Goal: Task Accomplishment & Management: Manage account settings

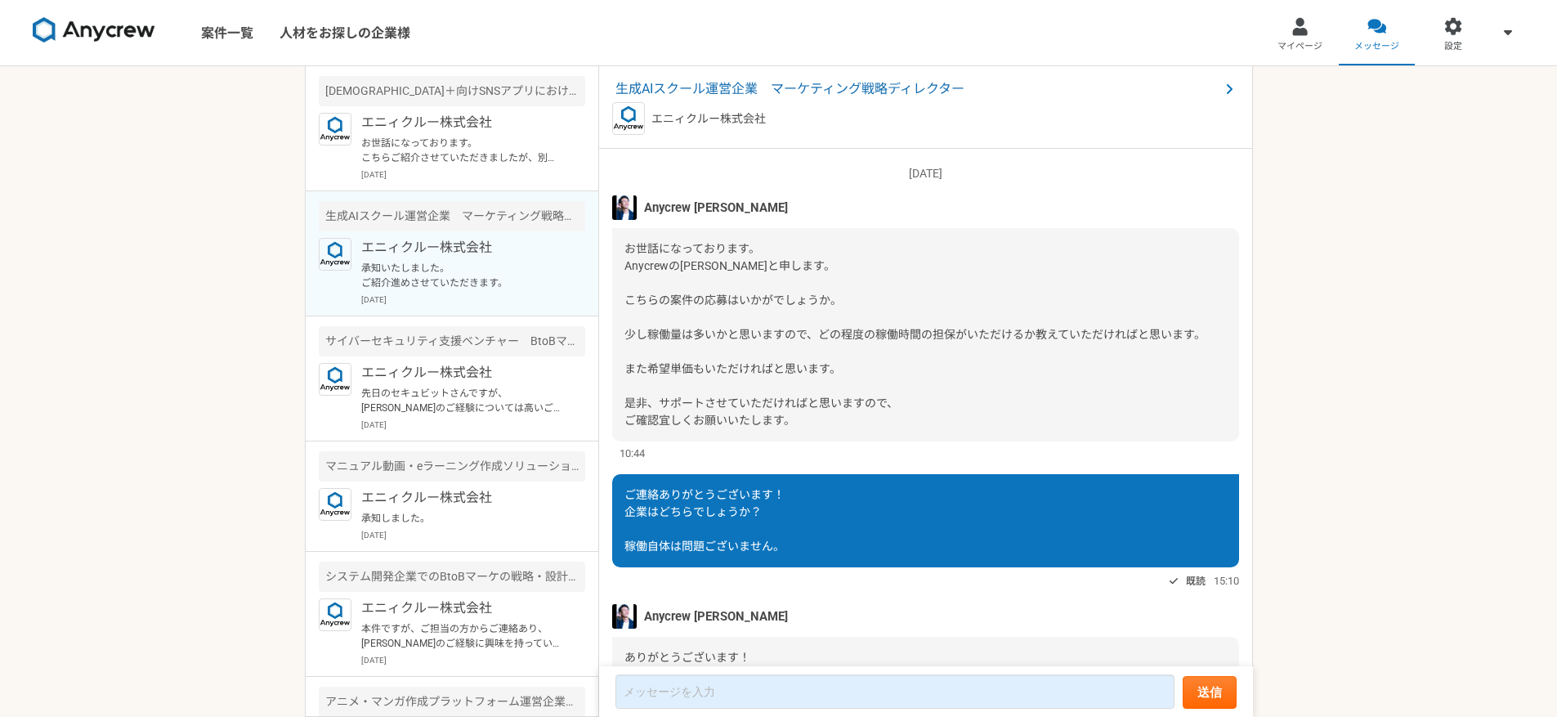
scroll to position [431, 0]
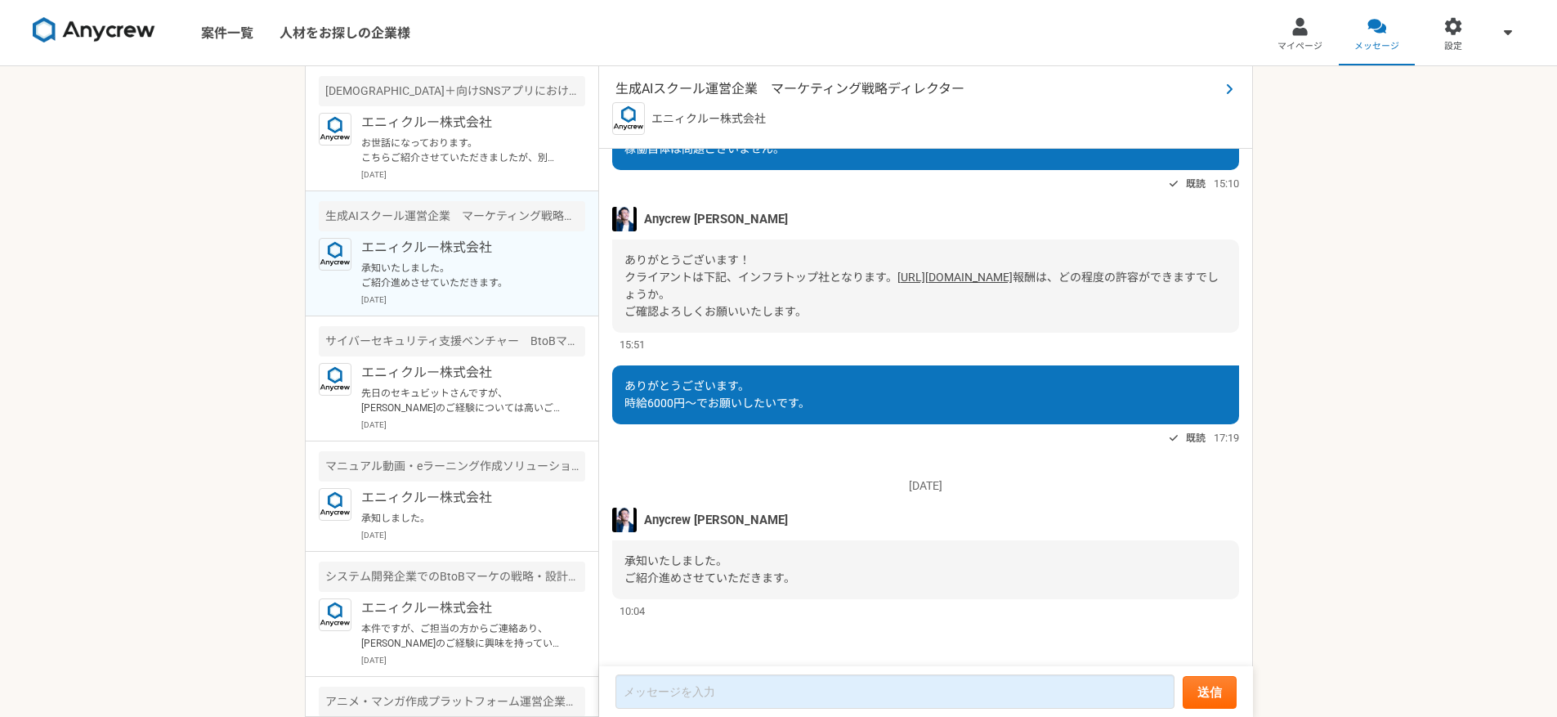
click at [697, 92] on span "生成AIスクール運営企業　マーケティング戦略ディレクター" at bounding box center [917, 89] width 604 height 20
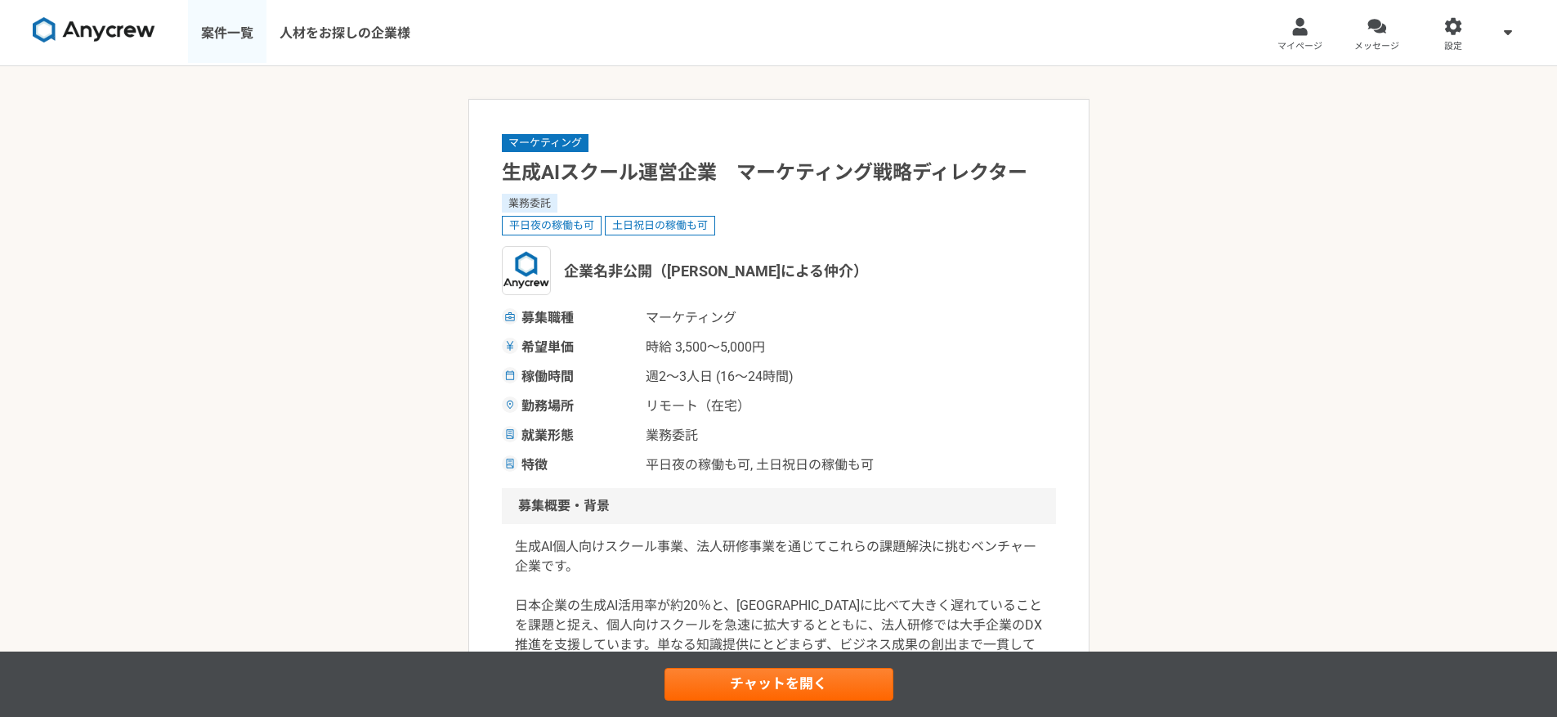
click at [230, 19] on link "案件一覧" at bounding box center [227, 32] width 78 height 65
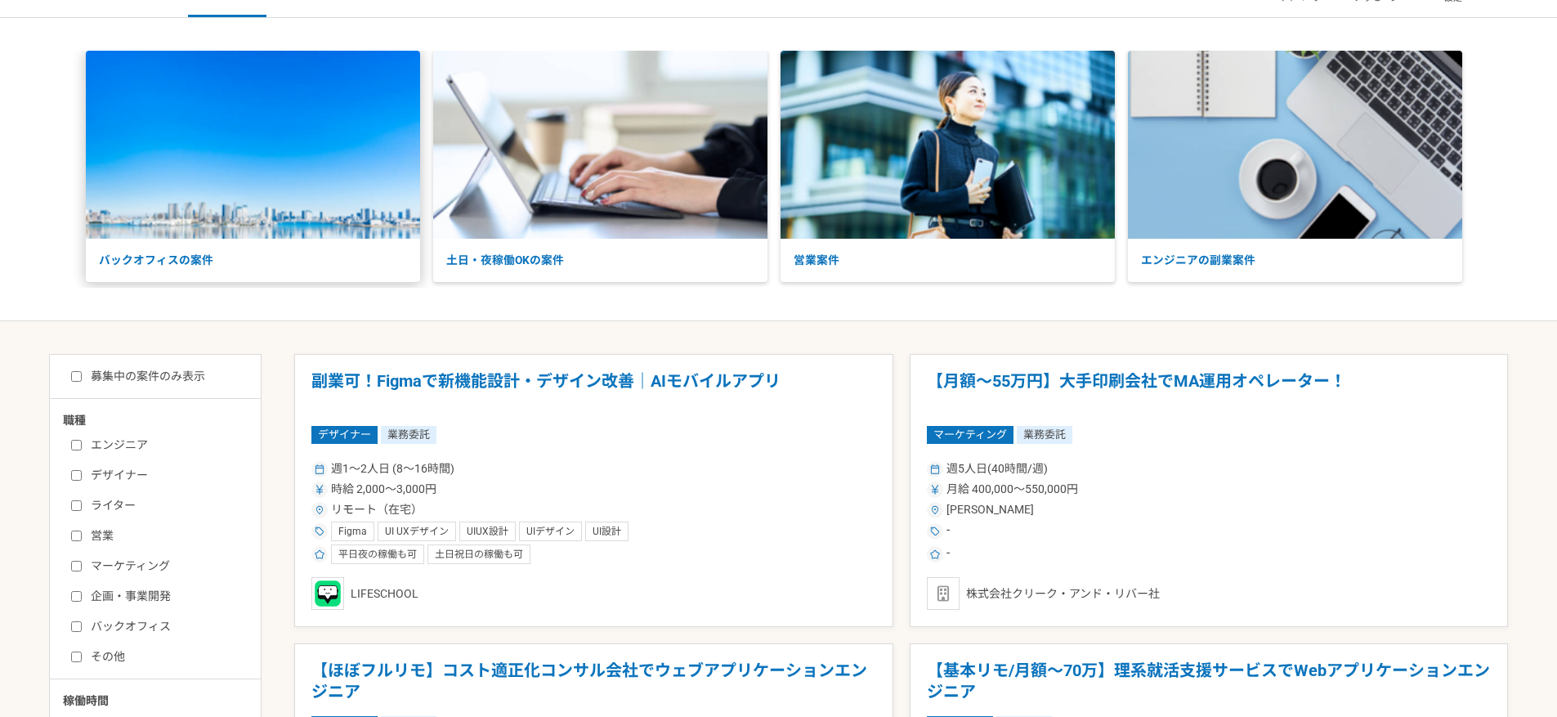
scroll to position [96, 0]
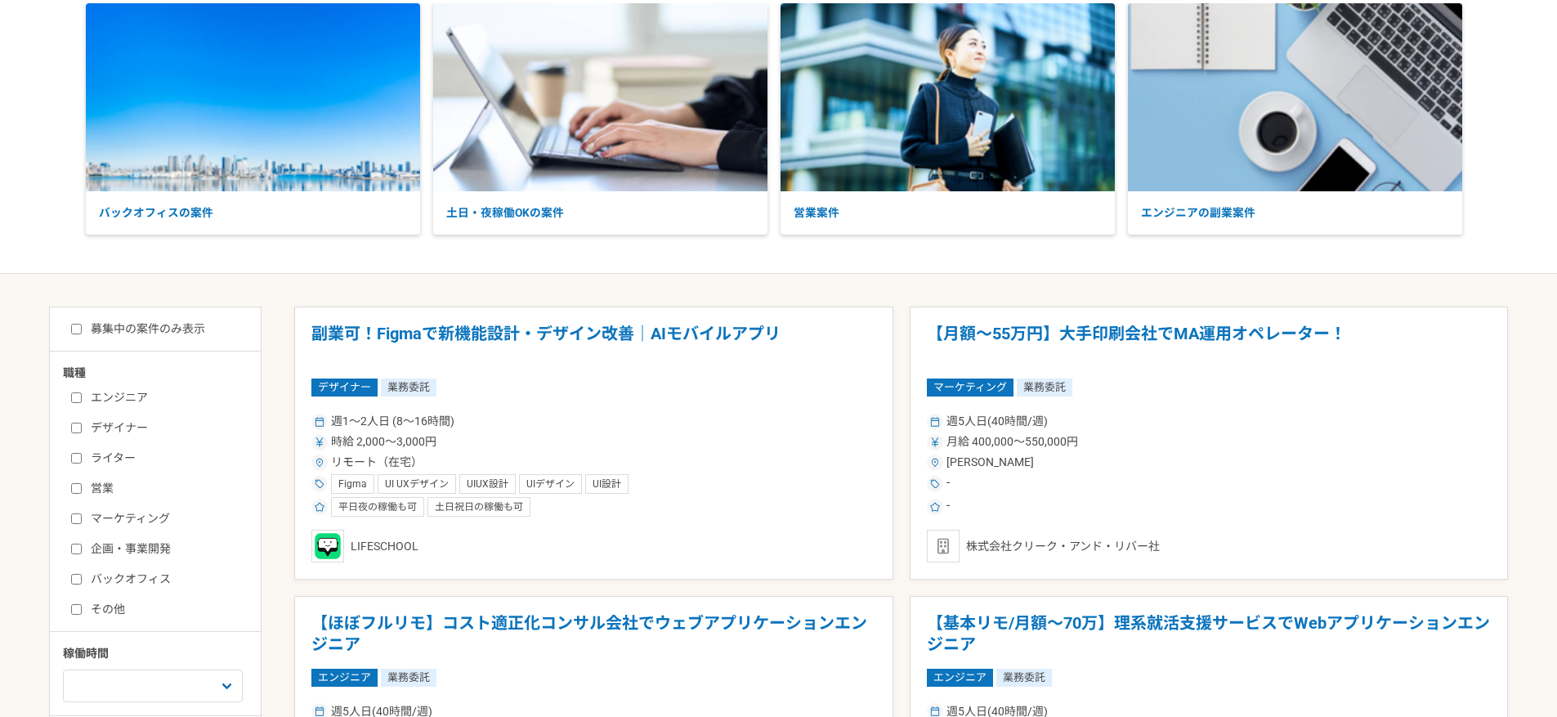
click at [118, 511] on label "マーケティング" at bounding box center [165, 518] width 188 height 17
click at [82, 513] on input "マーケティング" at bounding box center [76, 518] width 11 height 11
checkbox input "true"
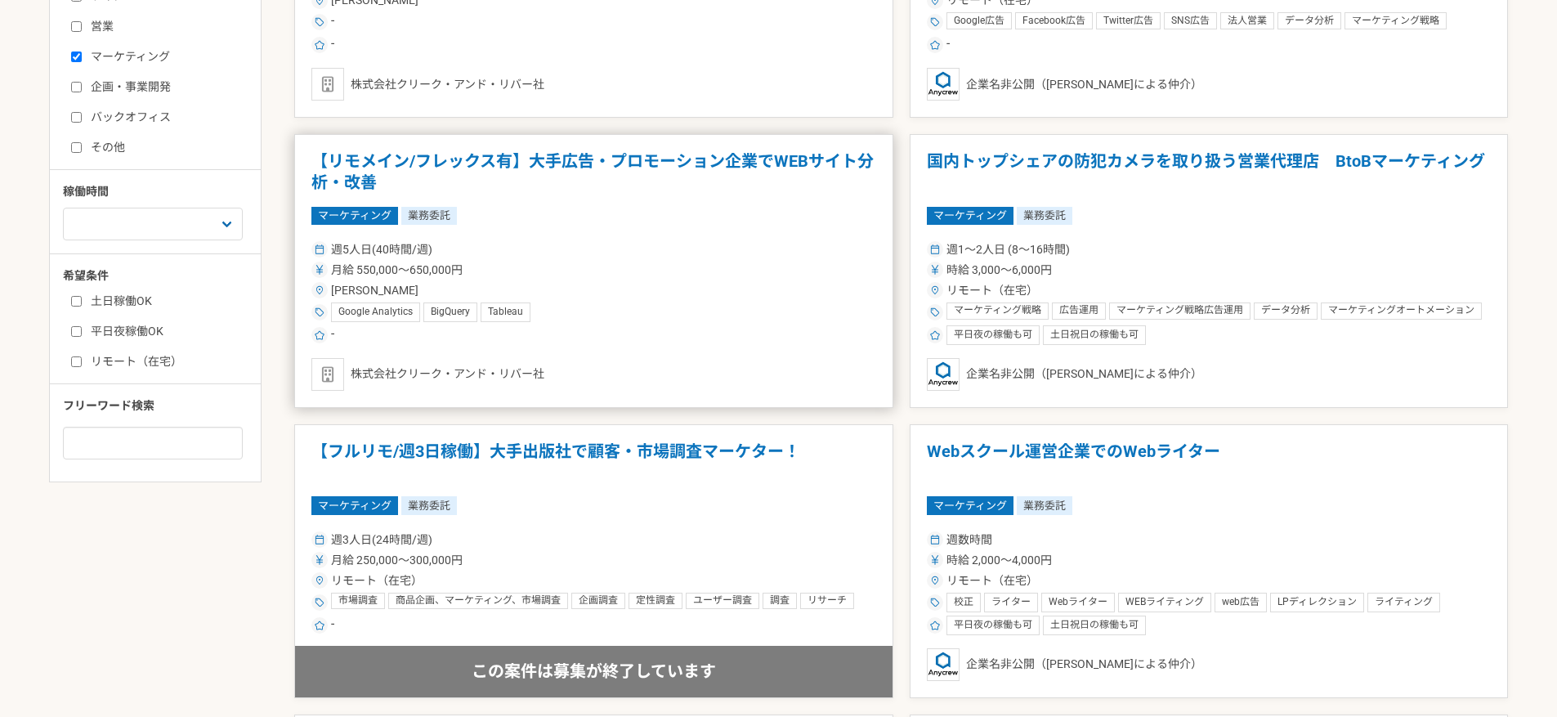
scroll to position [565, 0]
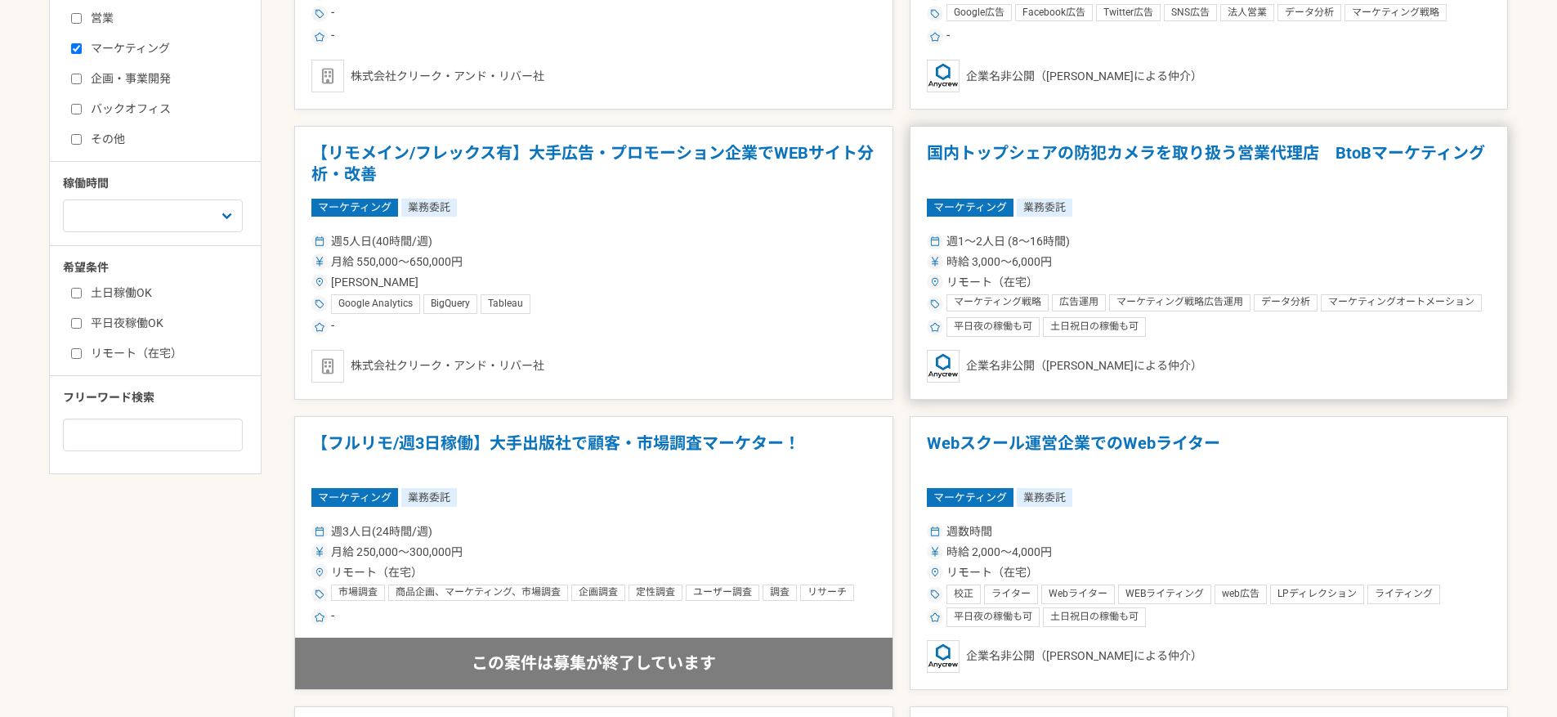
click at [1124, 246] on div "週1〜2人日 (8〜16時間)" at bounding box center [1209, 241] width 565 height 17
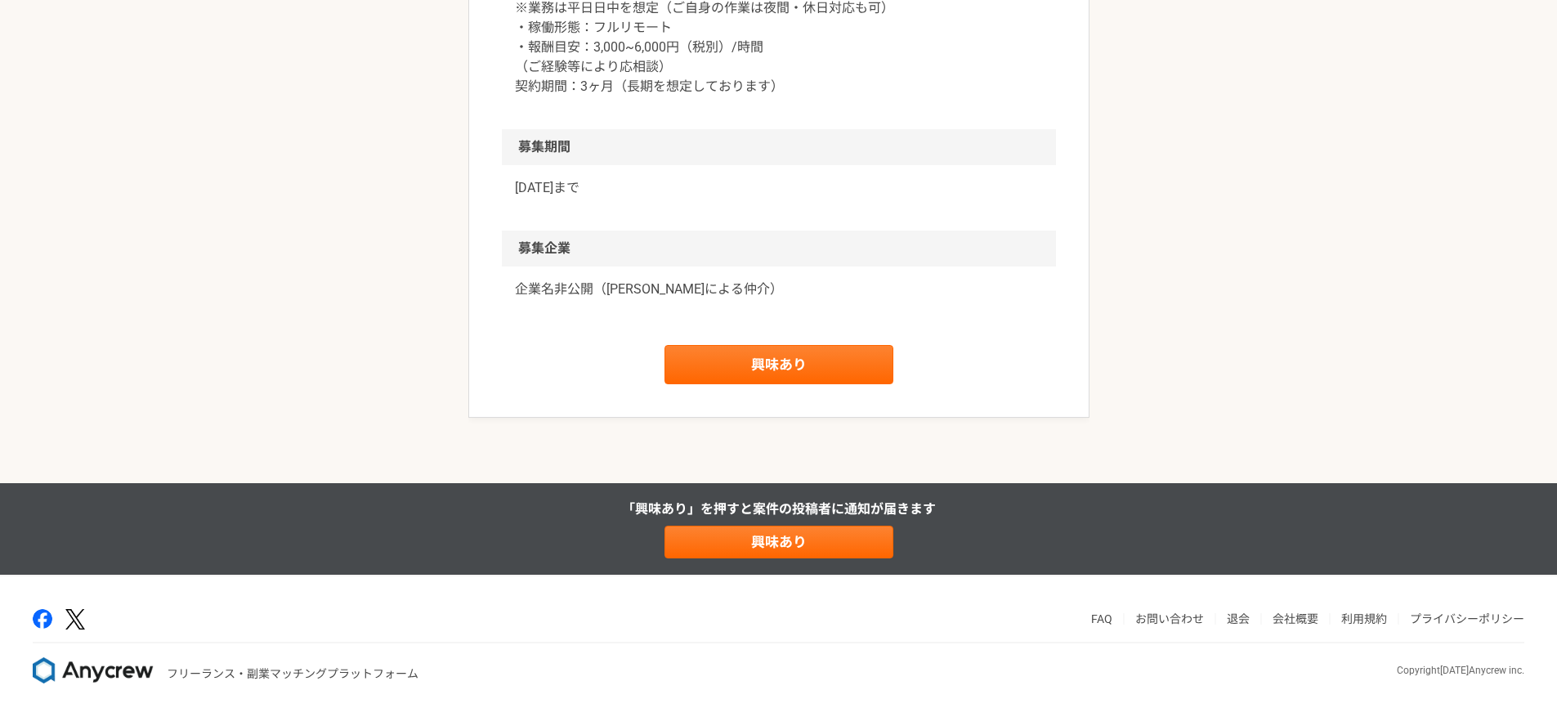
scroll to position [1839, 0]
click at [757, 365] on link "興味あり" at bounding box center [778, 364] width 229 height 39
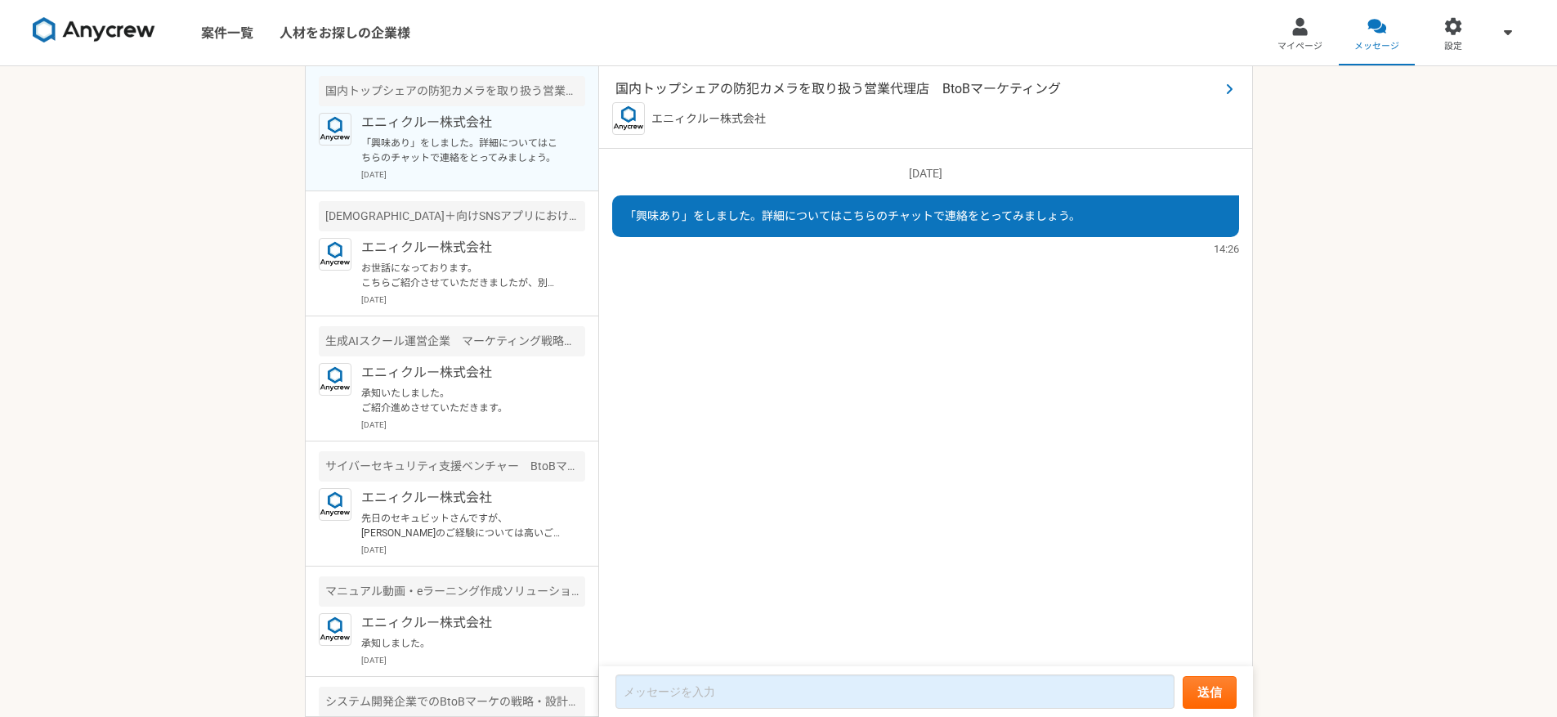
click at [670, 80] on span "国内トップシェアの防犯カメラを取り扱う営業代理店　BtoBマーケティング" at bounding box center [917, 89] width 604 height 20
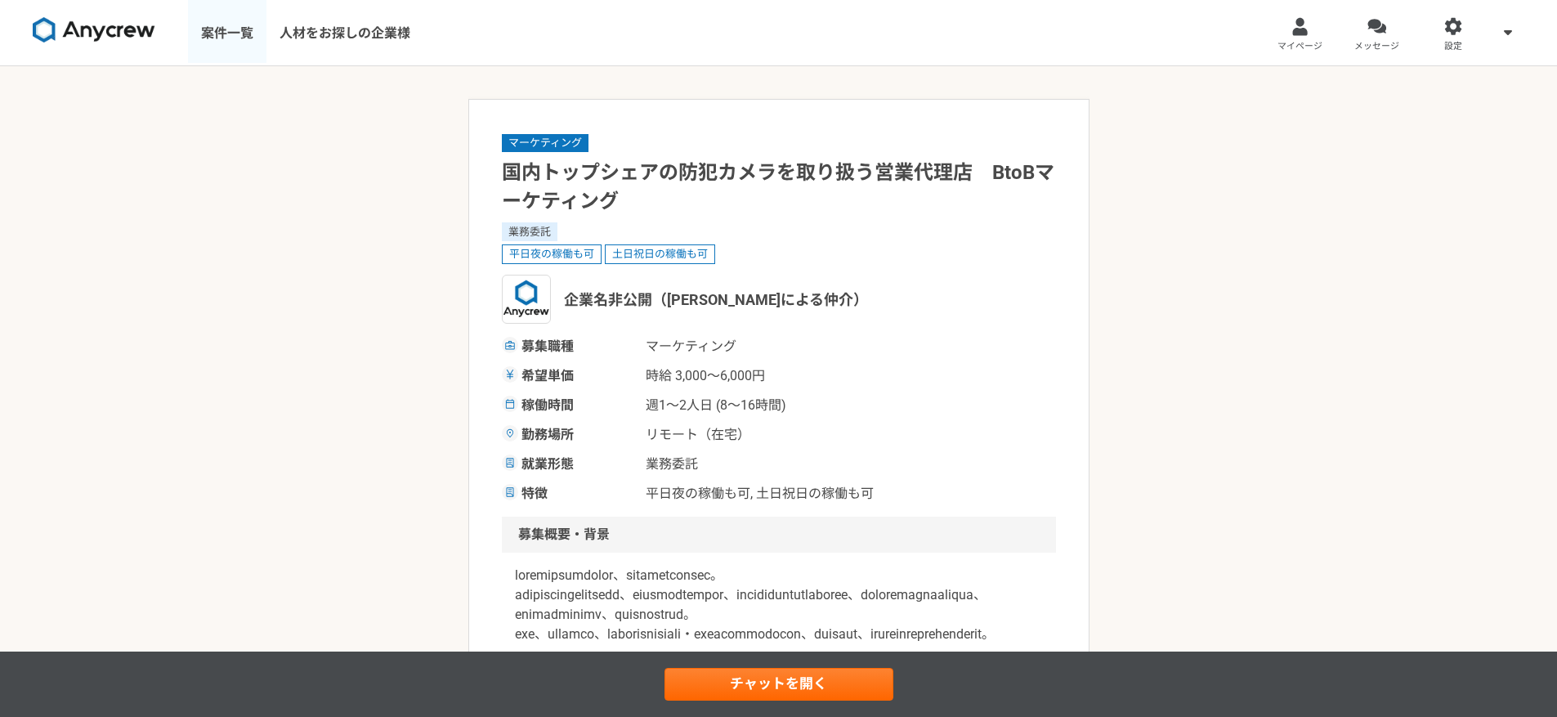
click at [218, 51] on link "案件一覧" at bounding box center [227, 32] width 78 height 65
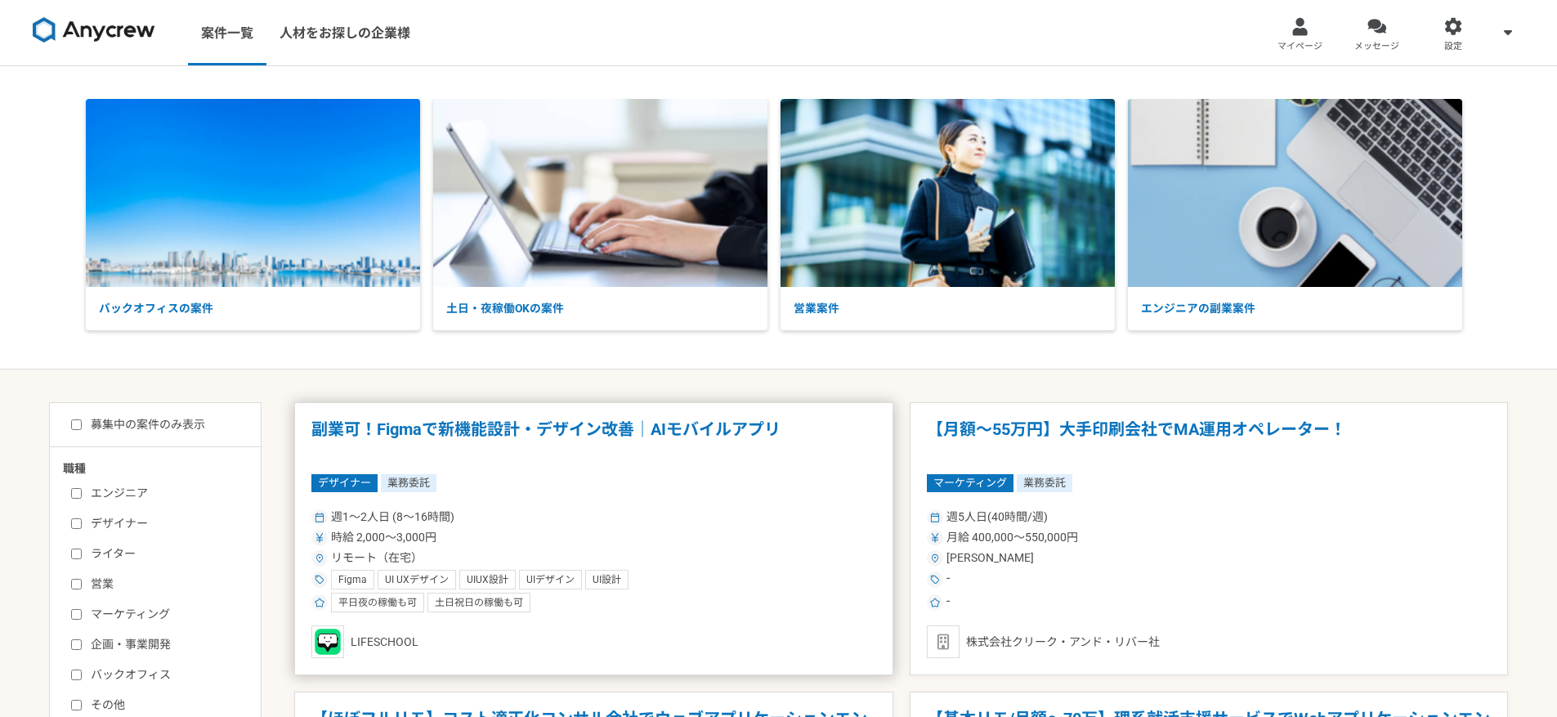
scroll to position [8, 0]
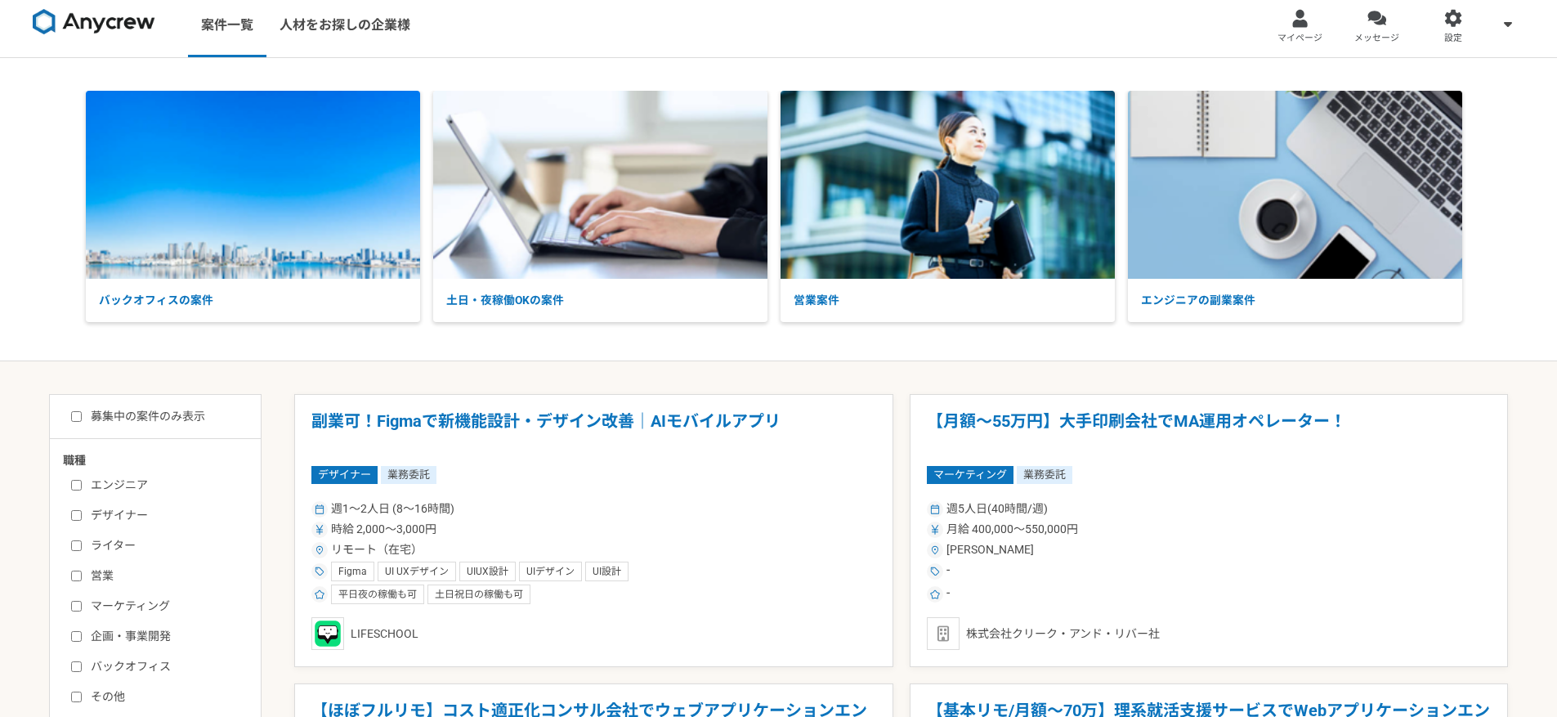
click at [142, 599] on label "マーケティング" at bounding box center [165, 605] width 188 height 17
click at [82, 601] on input "マーケティング" at bounding box center [76, 606] width 11 height 11
checkbox input "true"
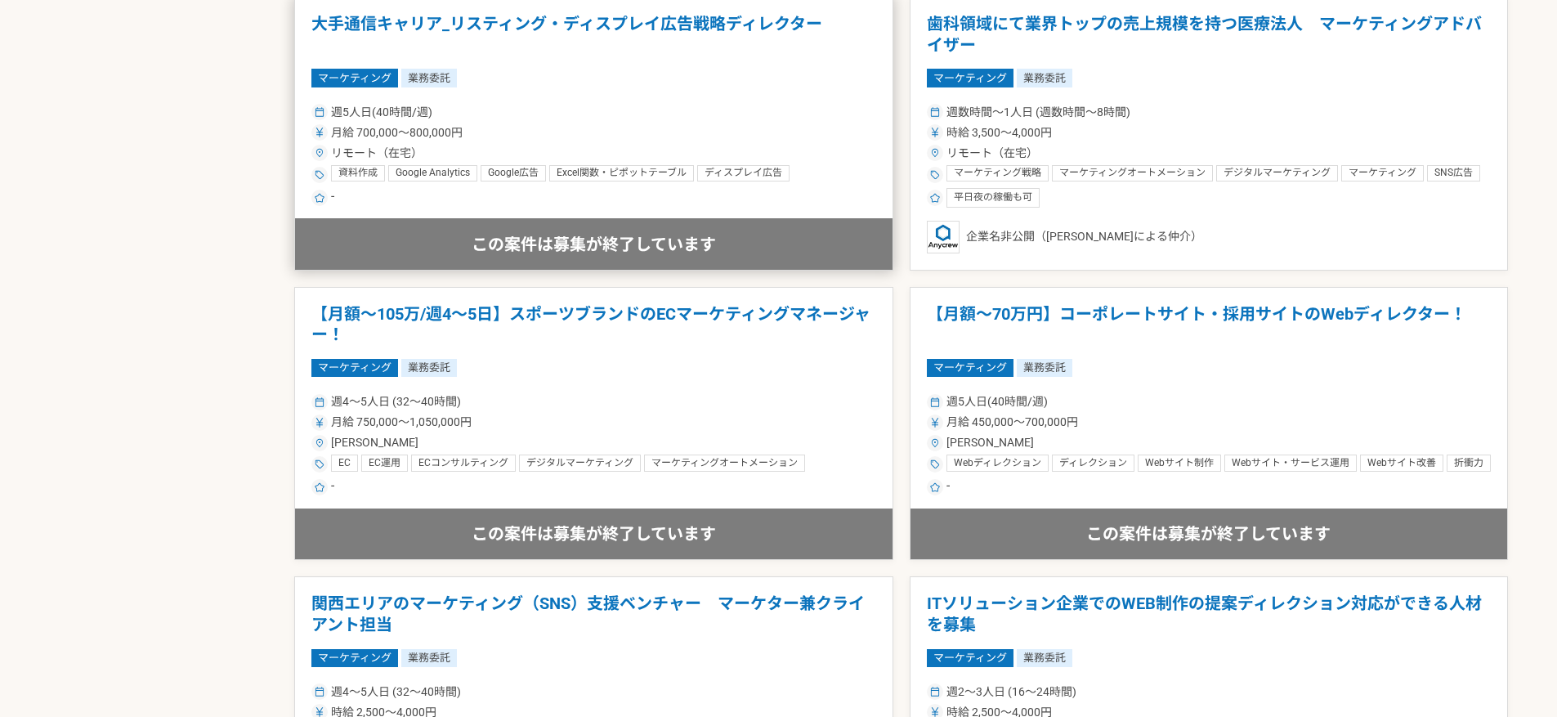
scroll to position [1630, 0]
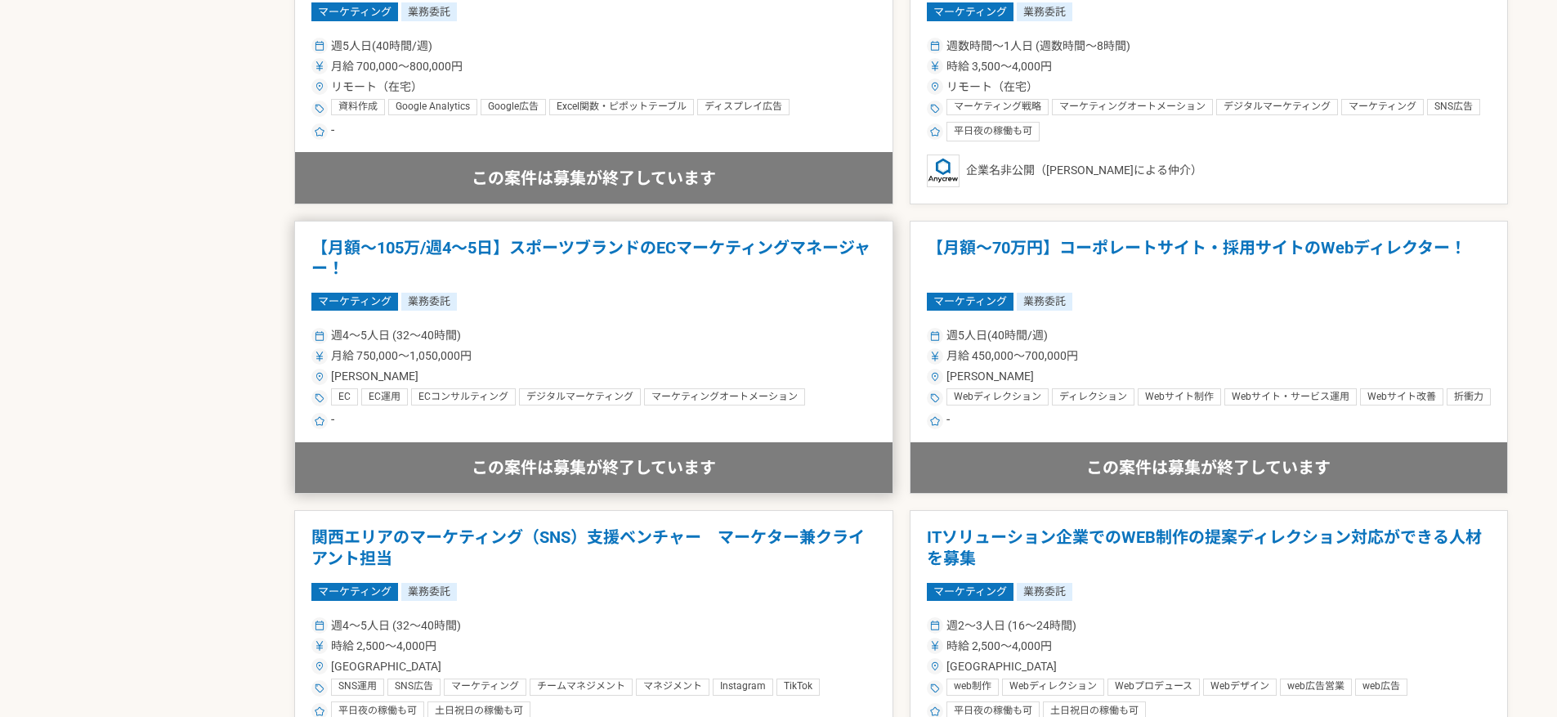
click at [643, 315] on article "【月額～105万/週4～5日】スポーツブランドのECマーケティングマネージャー！ マーケティング 業務委託 週4〜5人日 (32〜40時間) 月給 750,0…" at bounding box center [593, 358] width 599 height 274
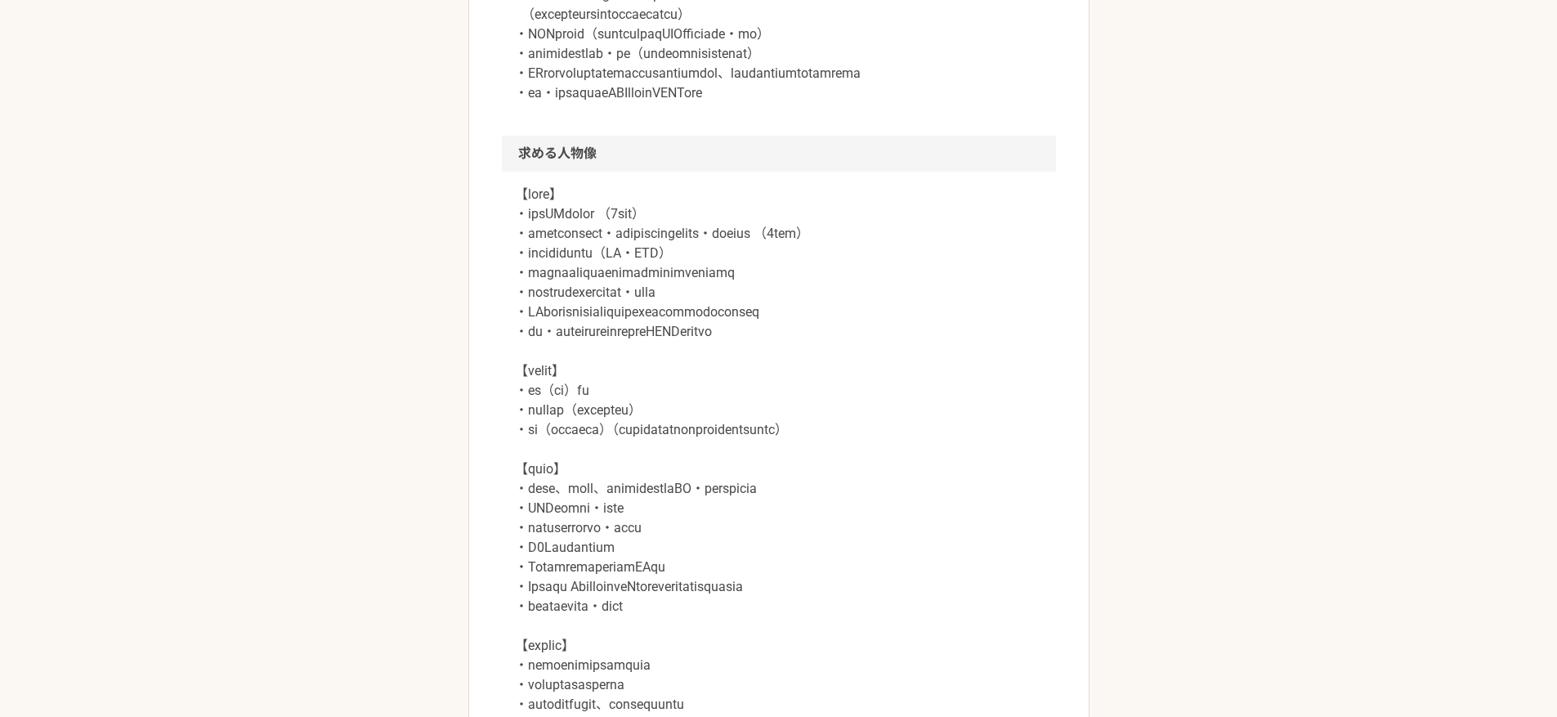
scroll to position [976, 0]
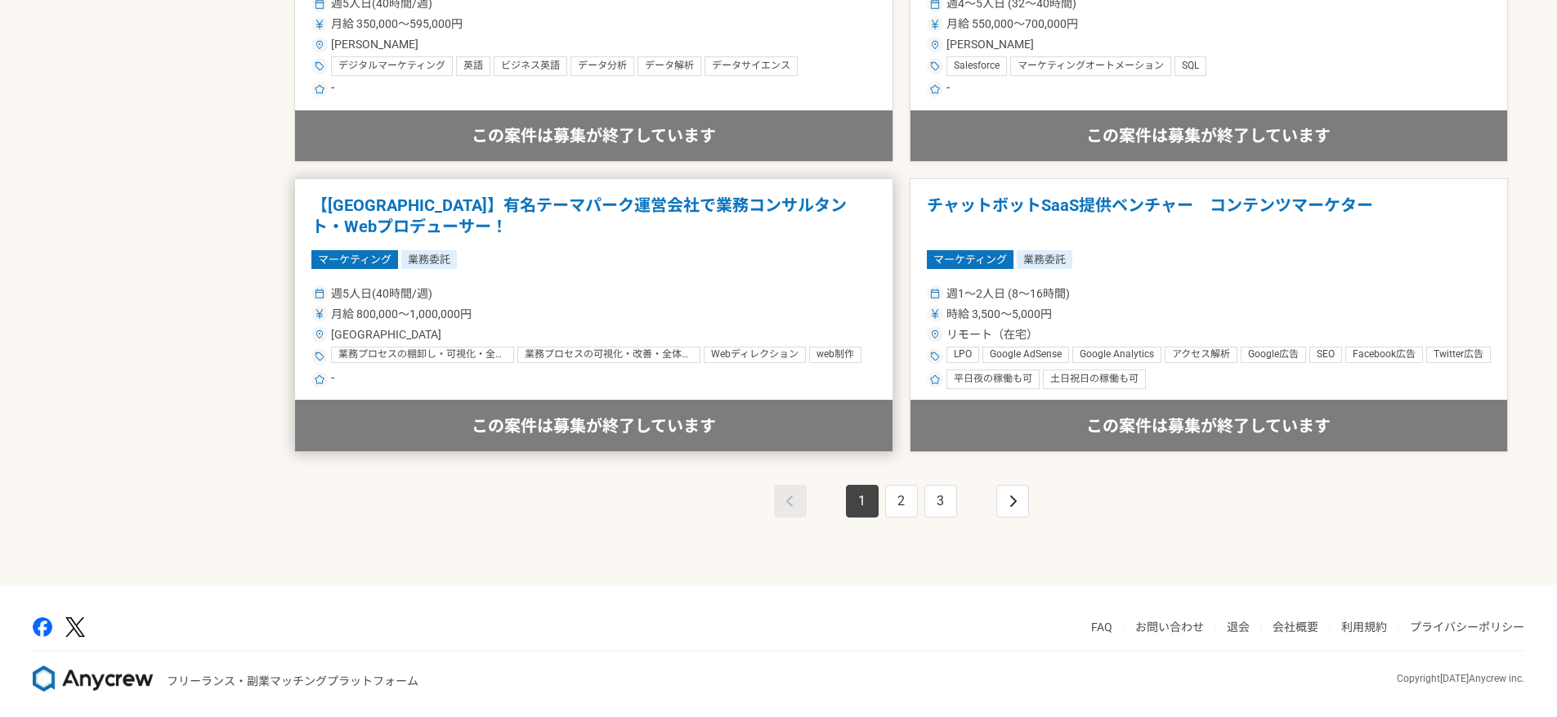
scroll to position [2837, 0]
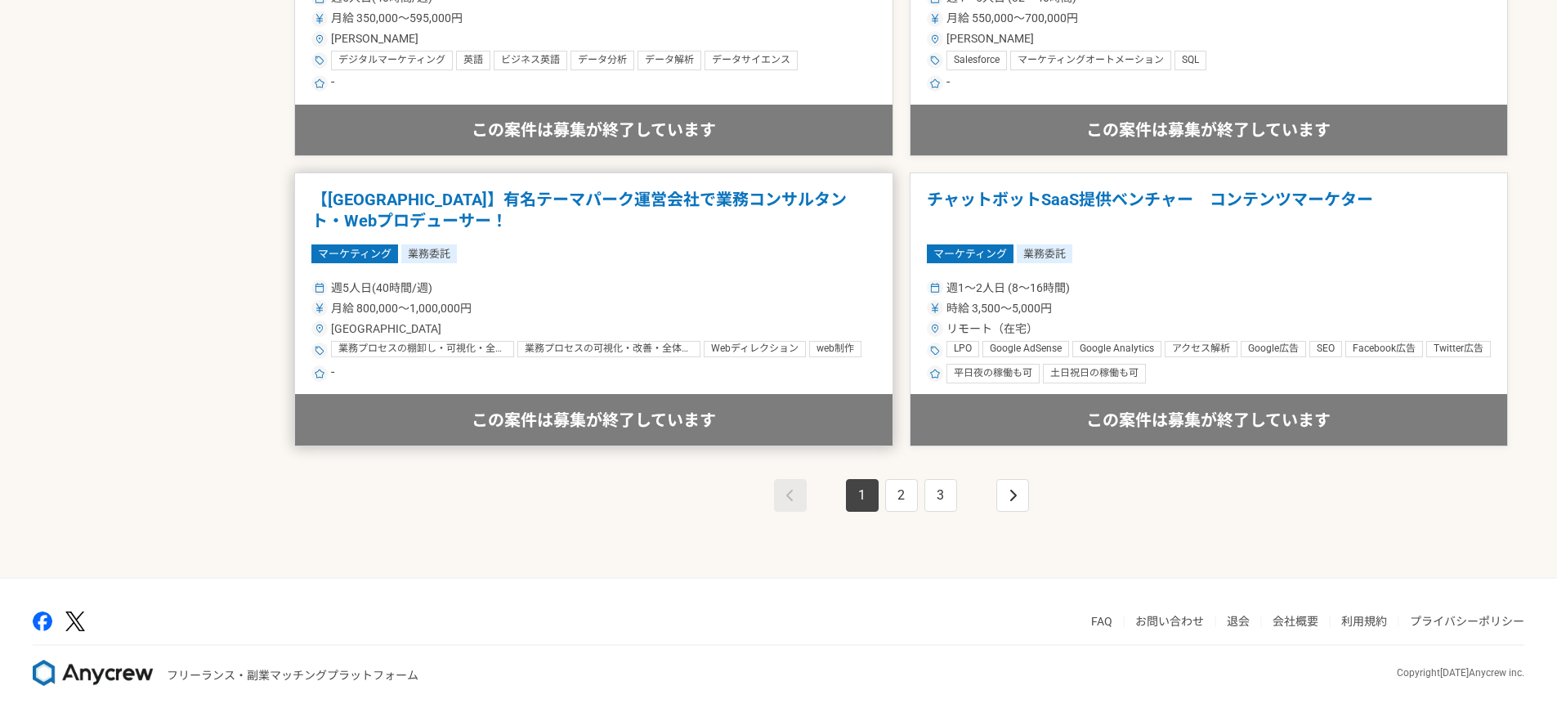
click at [690, 268] on article "【[GEOGRAPHIC_DATA]】有名テーマパーク運営会社で業務コンサルタント・Webプロデューサー！ マーケティング 業務委託 週5人日(40時間/週)…" at bounding box center [593, 309] width 599 height 274
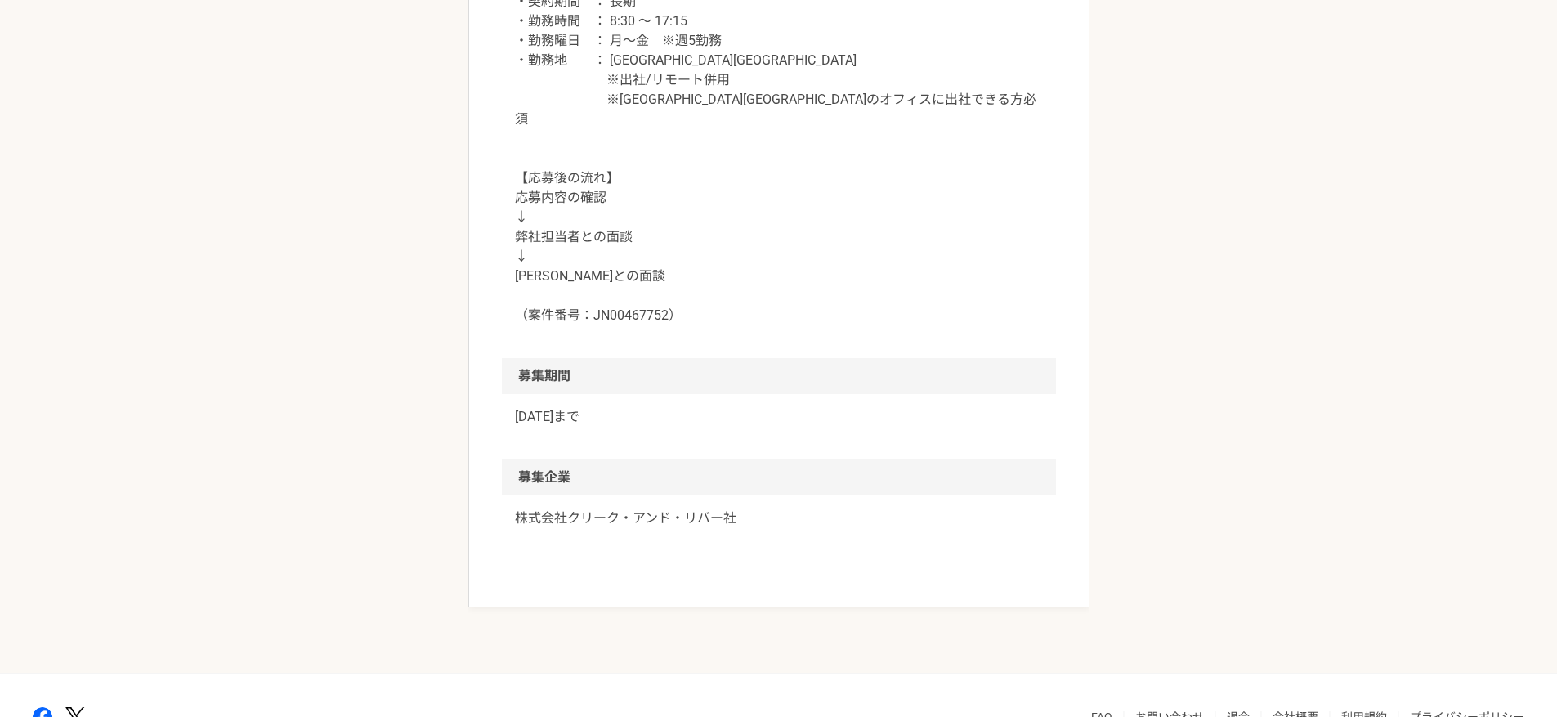
scroll to position [1918, 0]
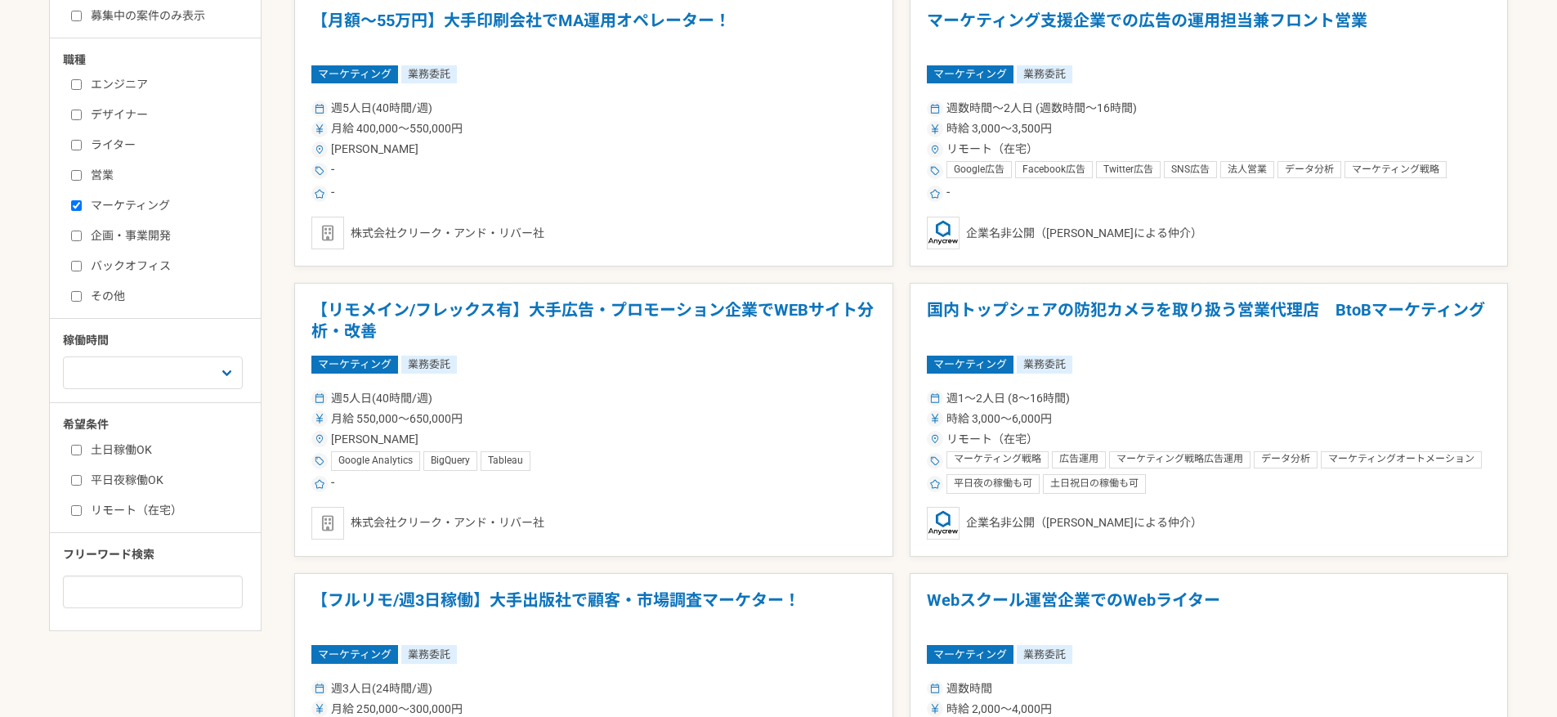
scroll to position [219, 0]
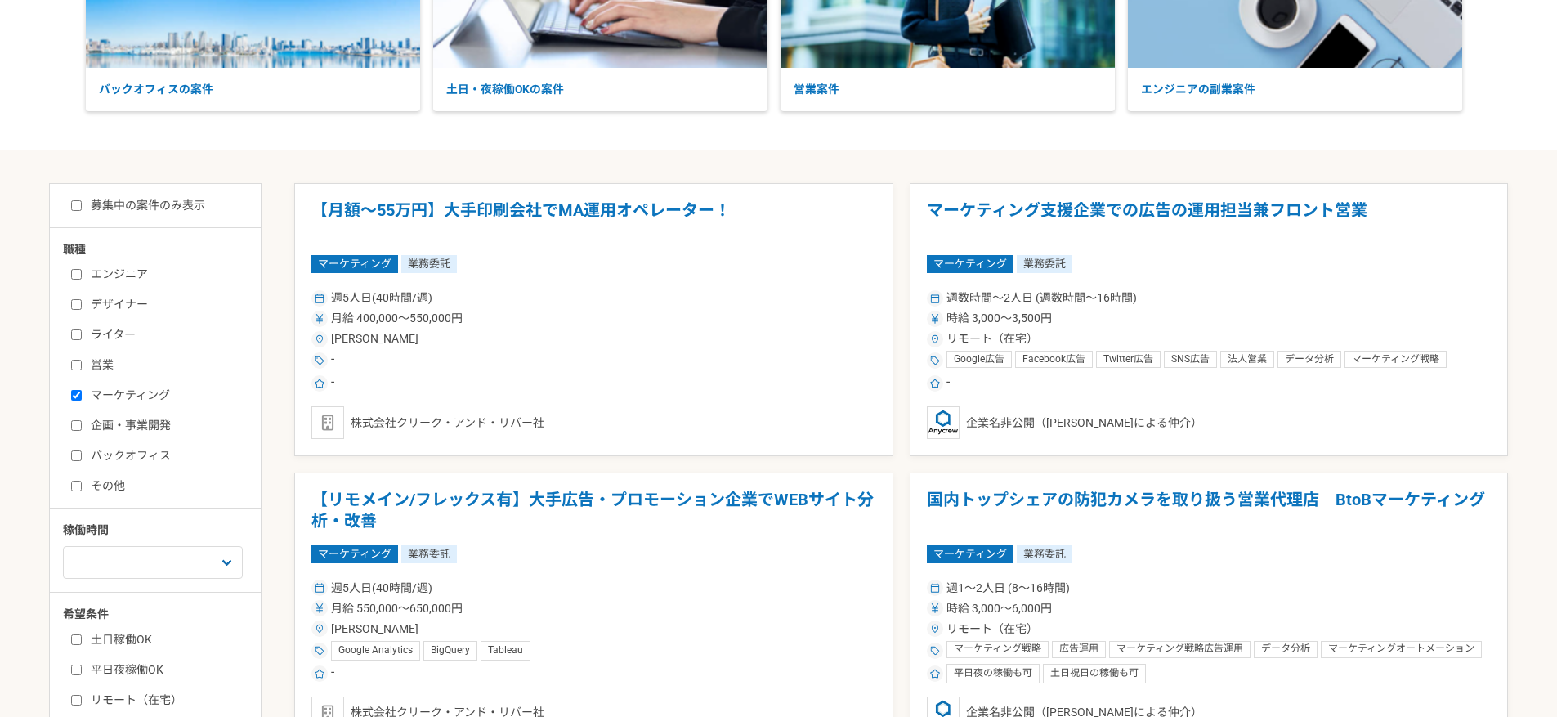
click at [159, 192] on div "募集中の案件のみ表示 職種 エンジニア デザイナー ライター 営業 マーケティング 企画・事業開発 バックオフィス その他 稼働時間 週1人日（8時間）以下 …" at bounding box center [155, 501] width 212 height 637
click at [145, 203] on label "募集中の案件のみ表示" at bounding box center [138, 205] width 134 height 17
click at [82, 203] on input "募集中の案件のみ表示" at bounding box center [76, 205] width 11 height 11
checkbox input "true"
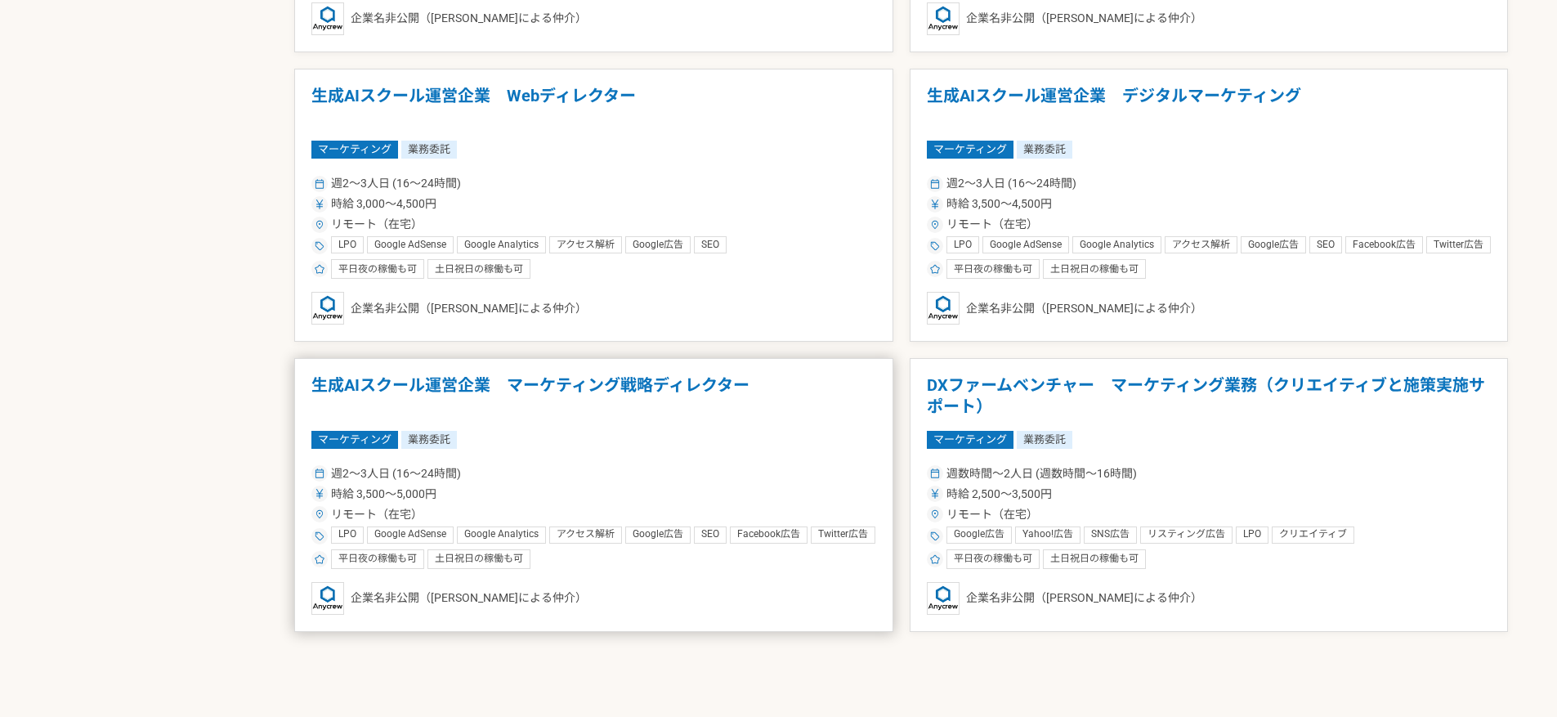
scroll to position [1774, 0]
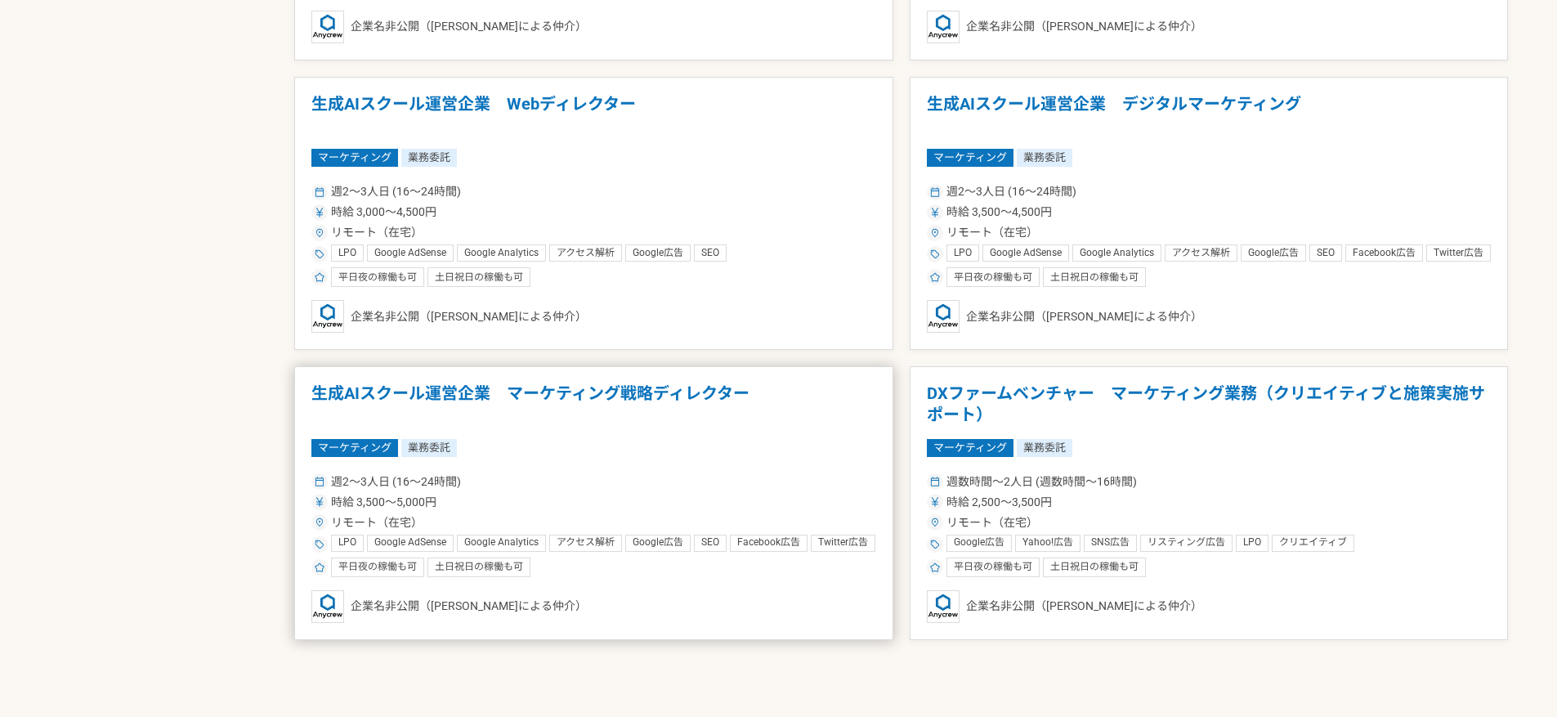
click at [708, 399] on h1 "生成AIスクール運営企業　マーケティング戦略ディレクター" at bounding box center [593, 404] width 565 height 42
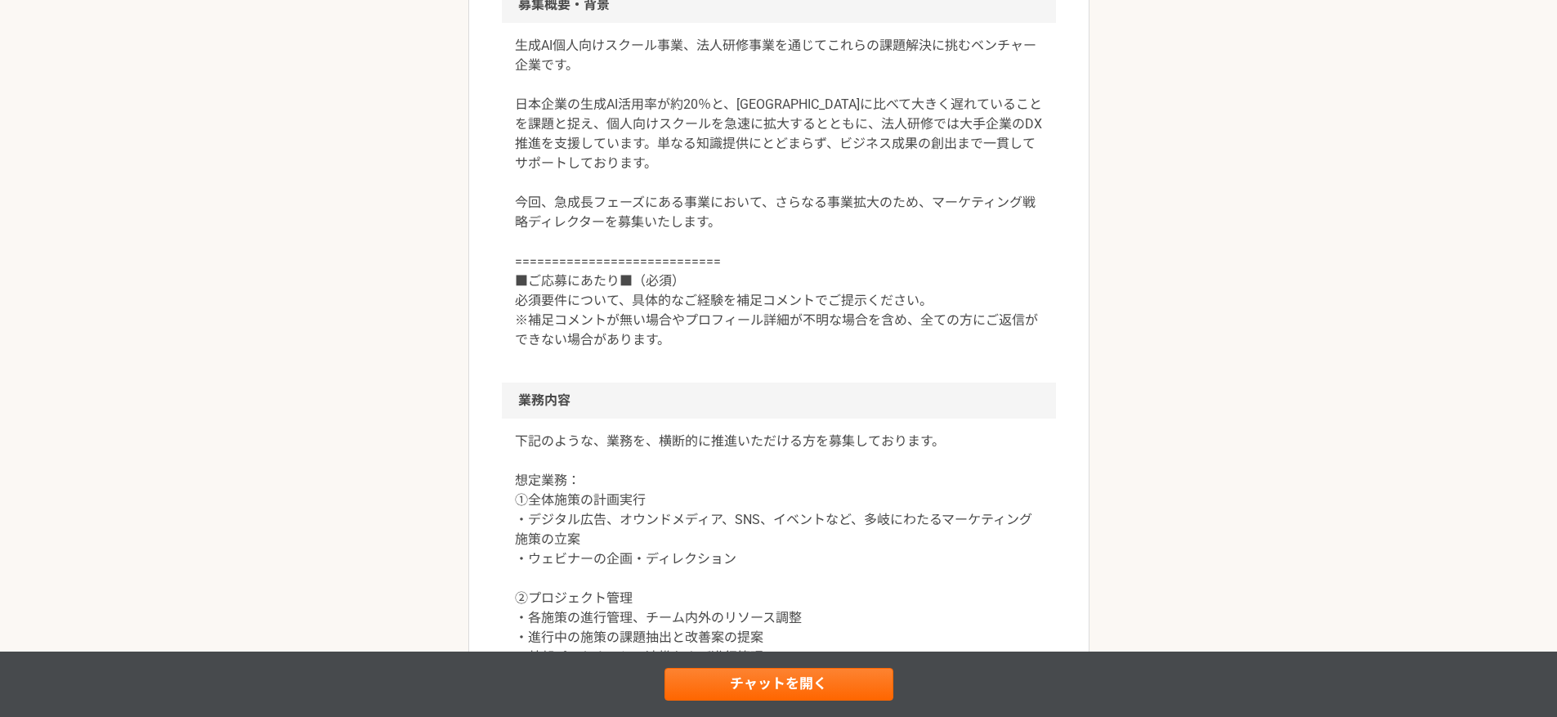
scroll to position [542, 0]
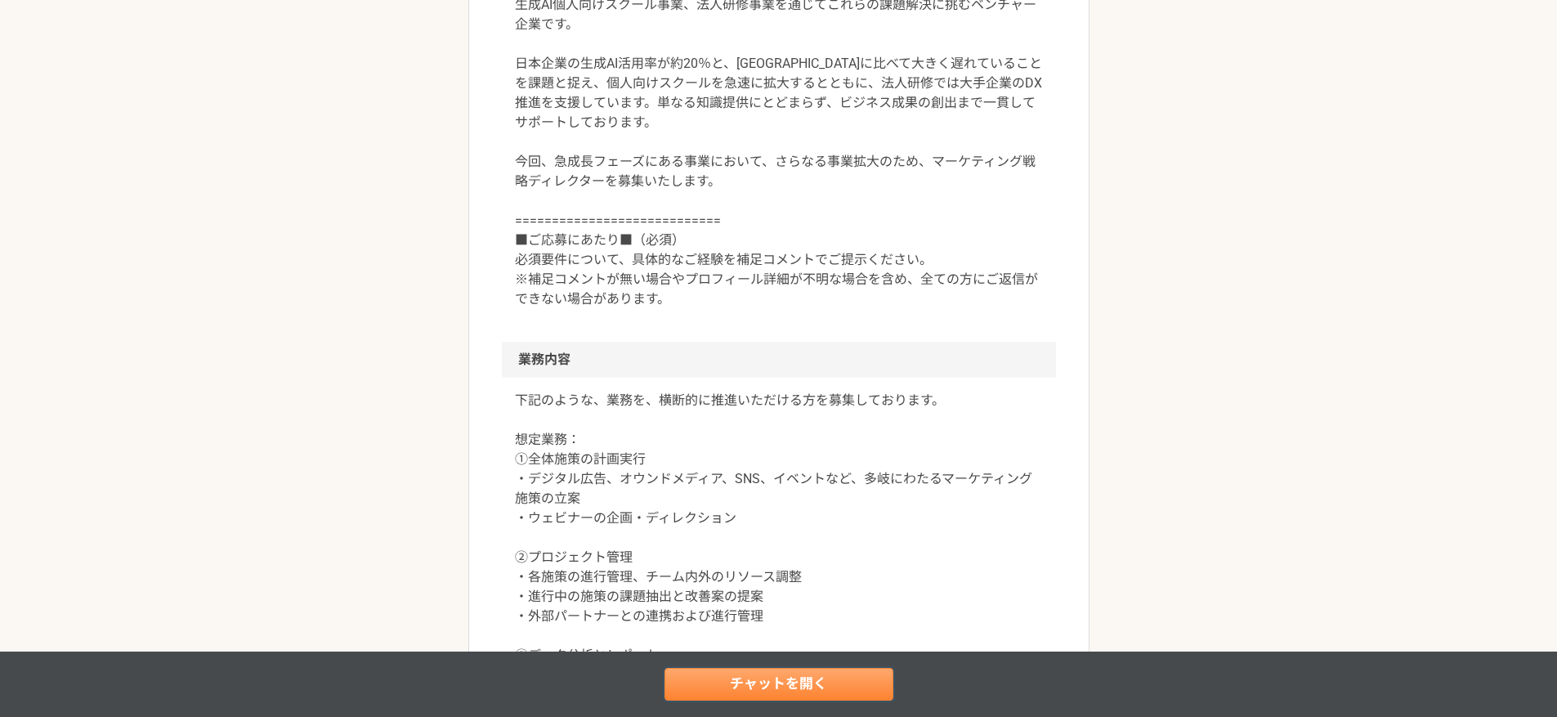
click at [744, 681] on link "チャットを開く" at bounding box center [778, 684] width 229 height 33
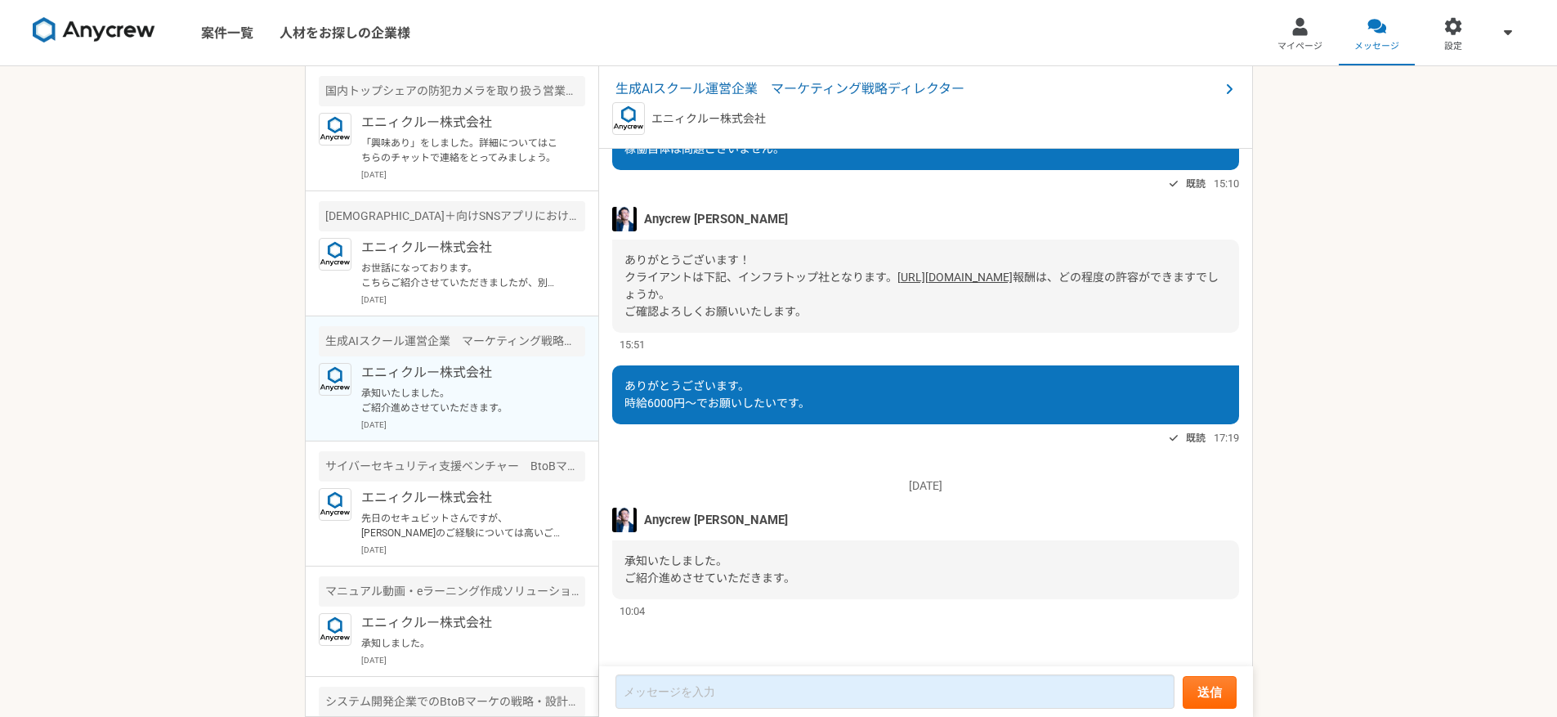
scroll to position [411, 0]
click at [897, 284] on link "[URL][DOMAIN_NAME]" at bounding box center [954, 276] width 115 height 13
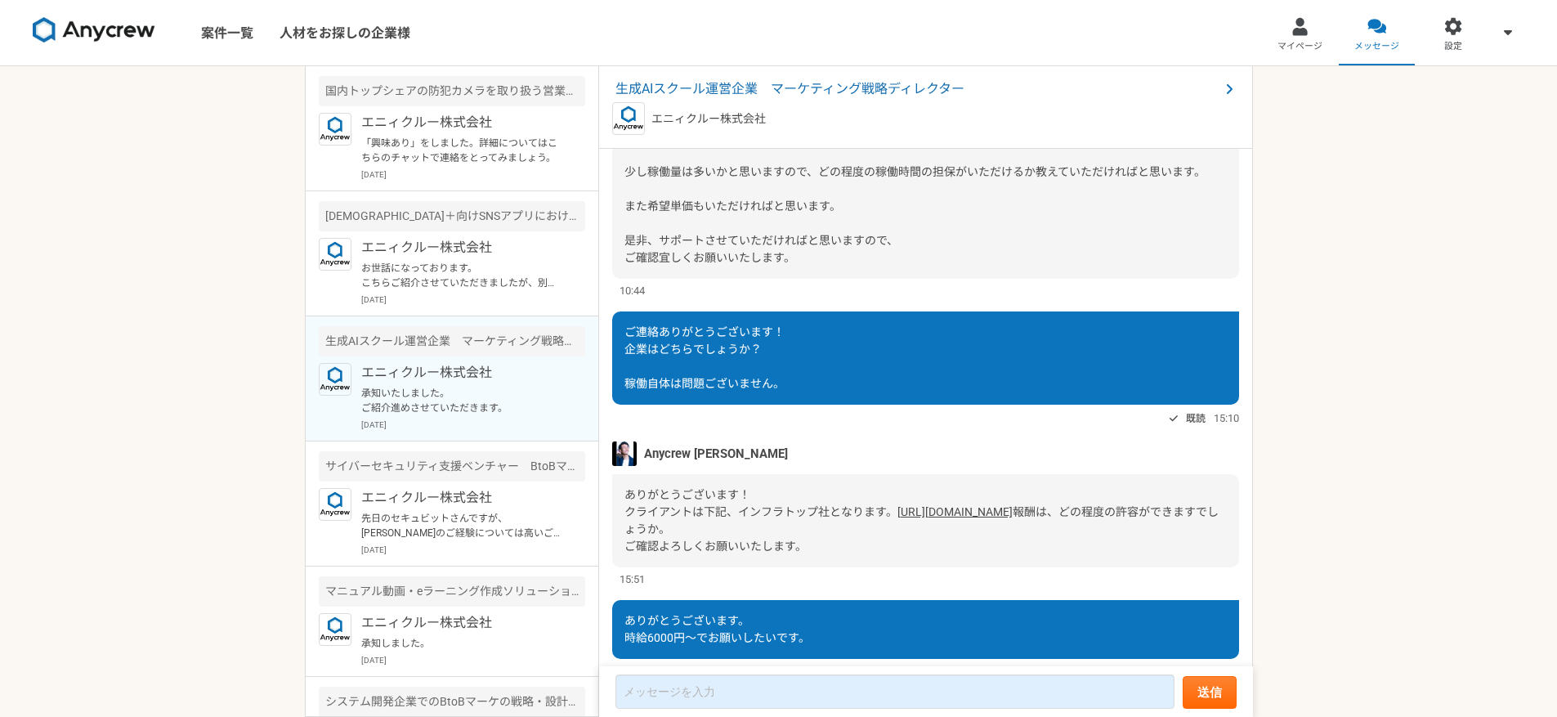
scroll to position [431, 0]
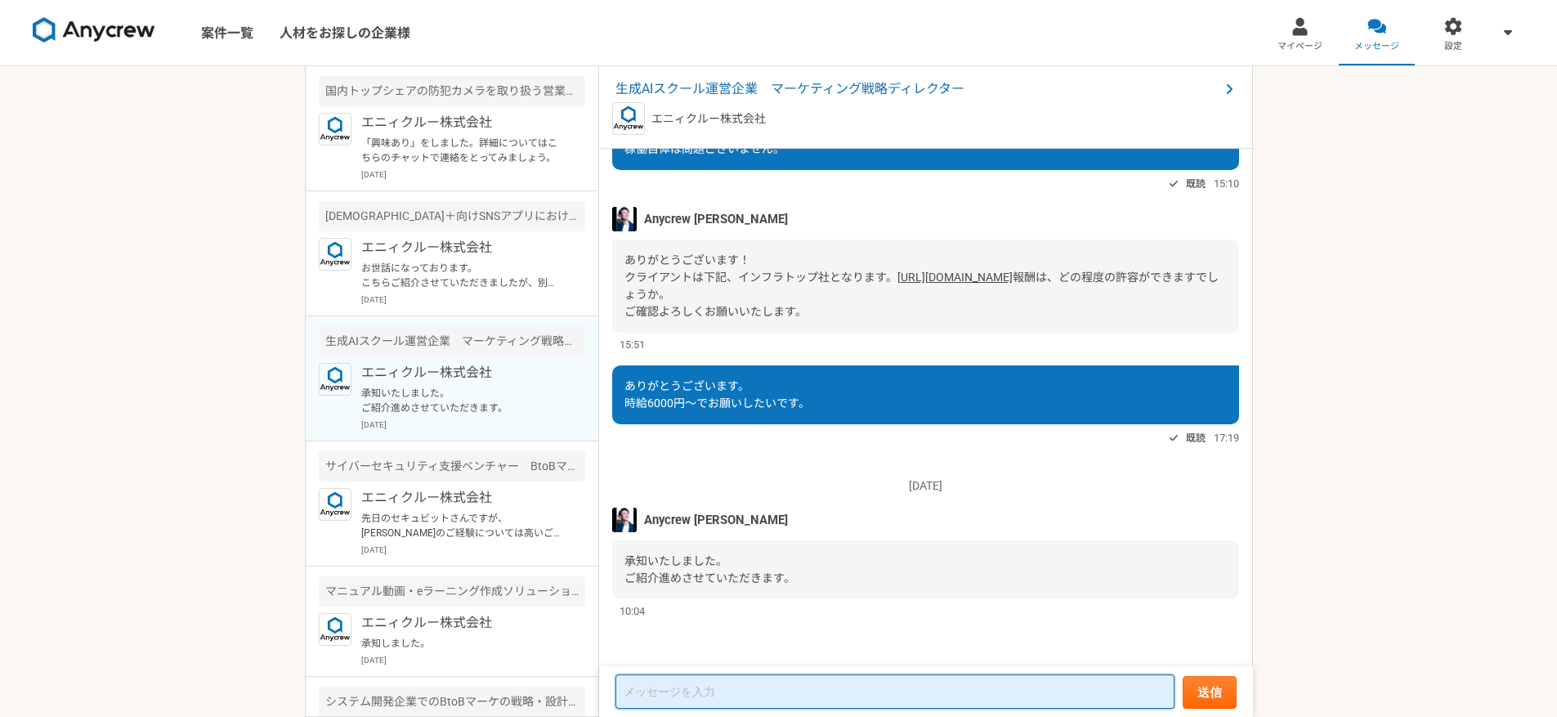
click at [771, 698] on textarea at bounding box center [894, 691] width 559 height 34
type textarea "k"
type textarea "こ"
type textarea "l"
type textarea "お世話になります。本件ってどうなりましたでしょうか？"
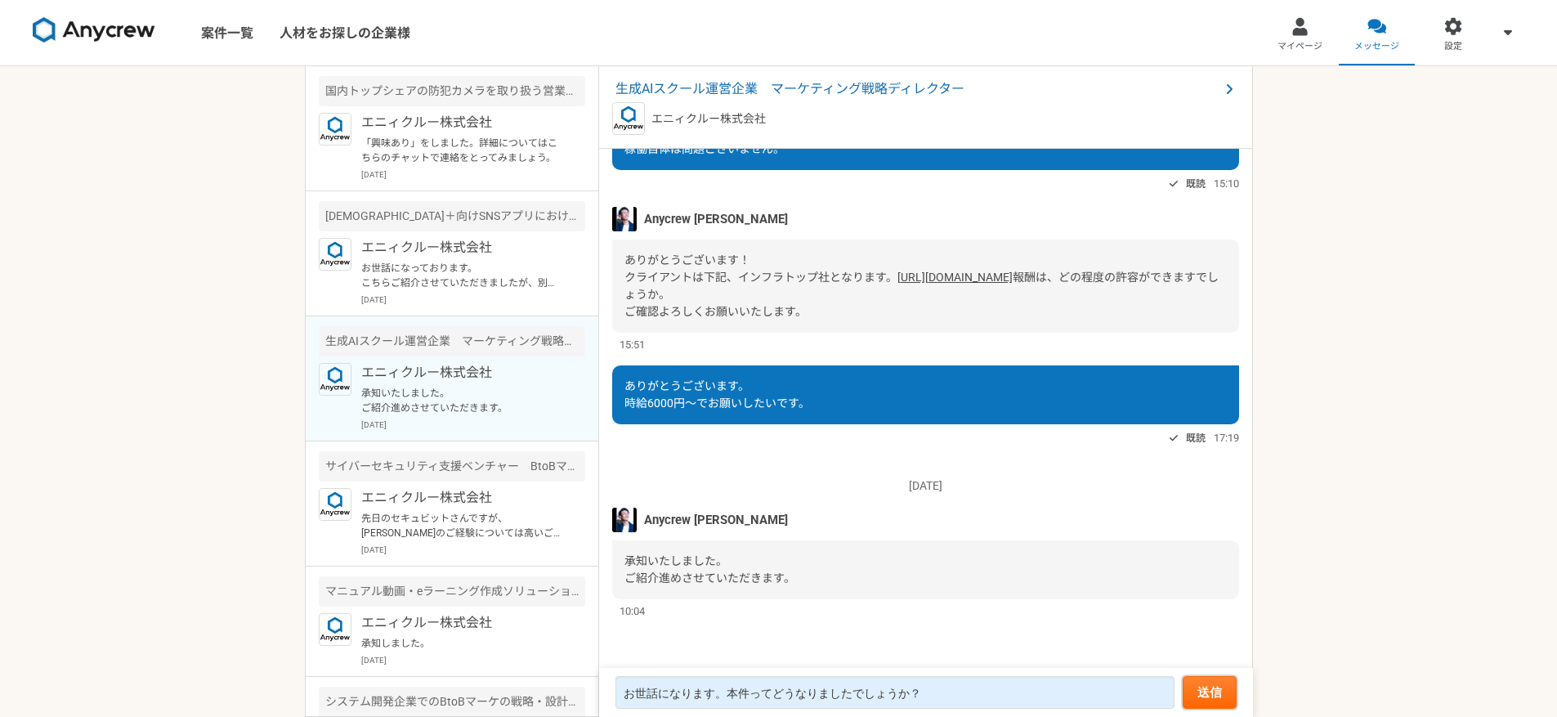
click at [1182, 676] on button "送信" at bounding box center [1209, 692] width 54 height 33
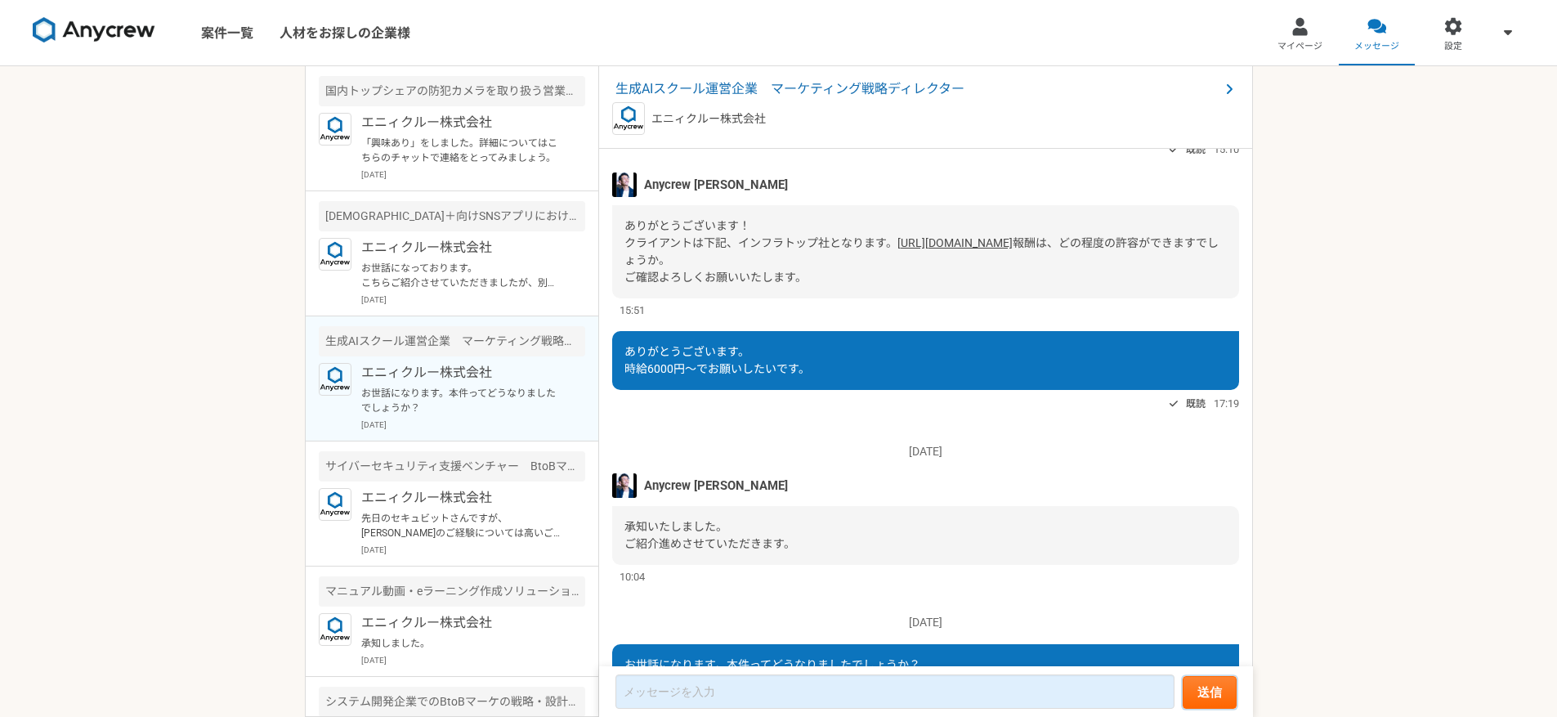
scroll to position [552, 0]
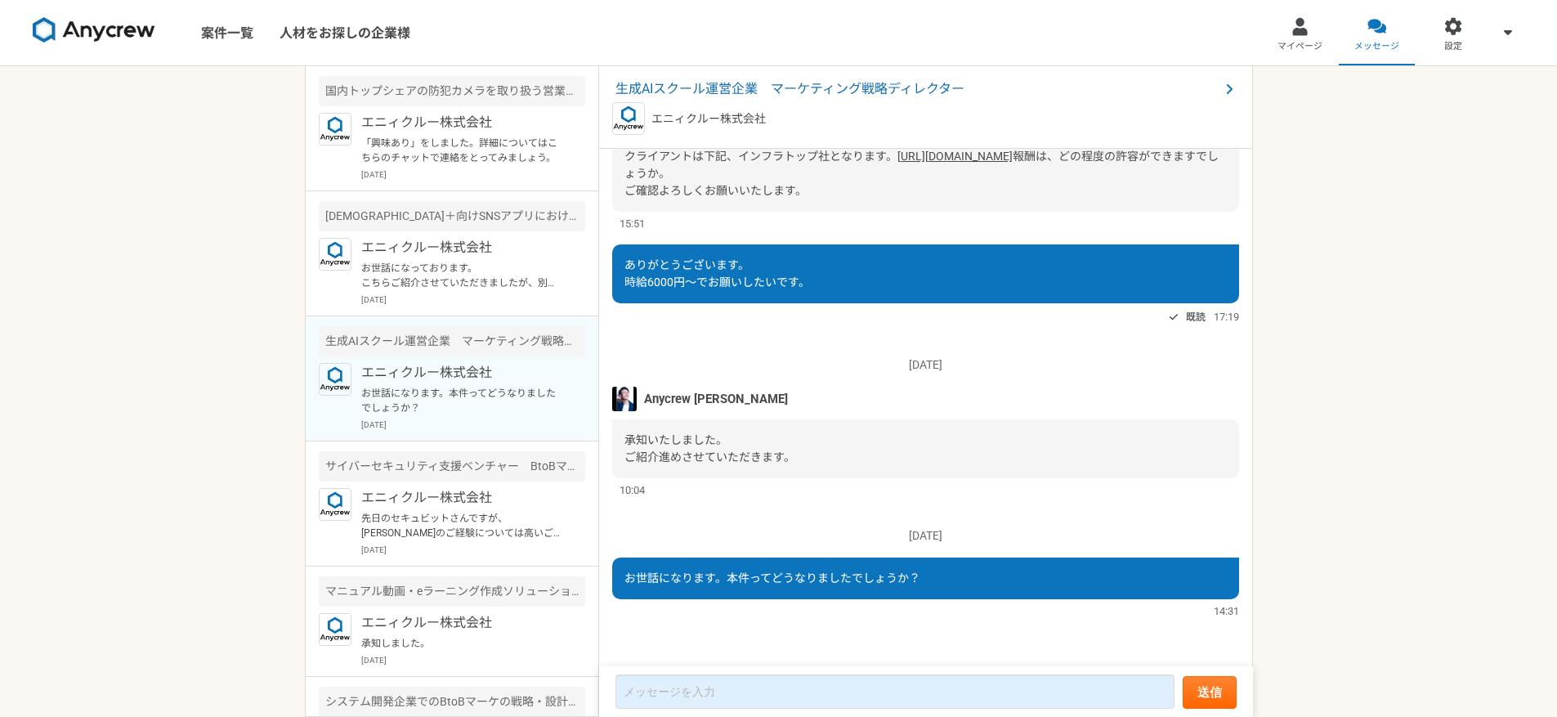
click at [453, 38] on nav "案件一覧 人材をお探しの企業様 マイページ メッセージ 設定" at bounding box center [778, 32] width 1557 height 65
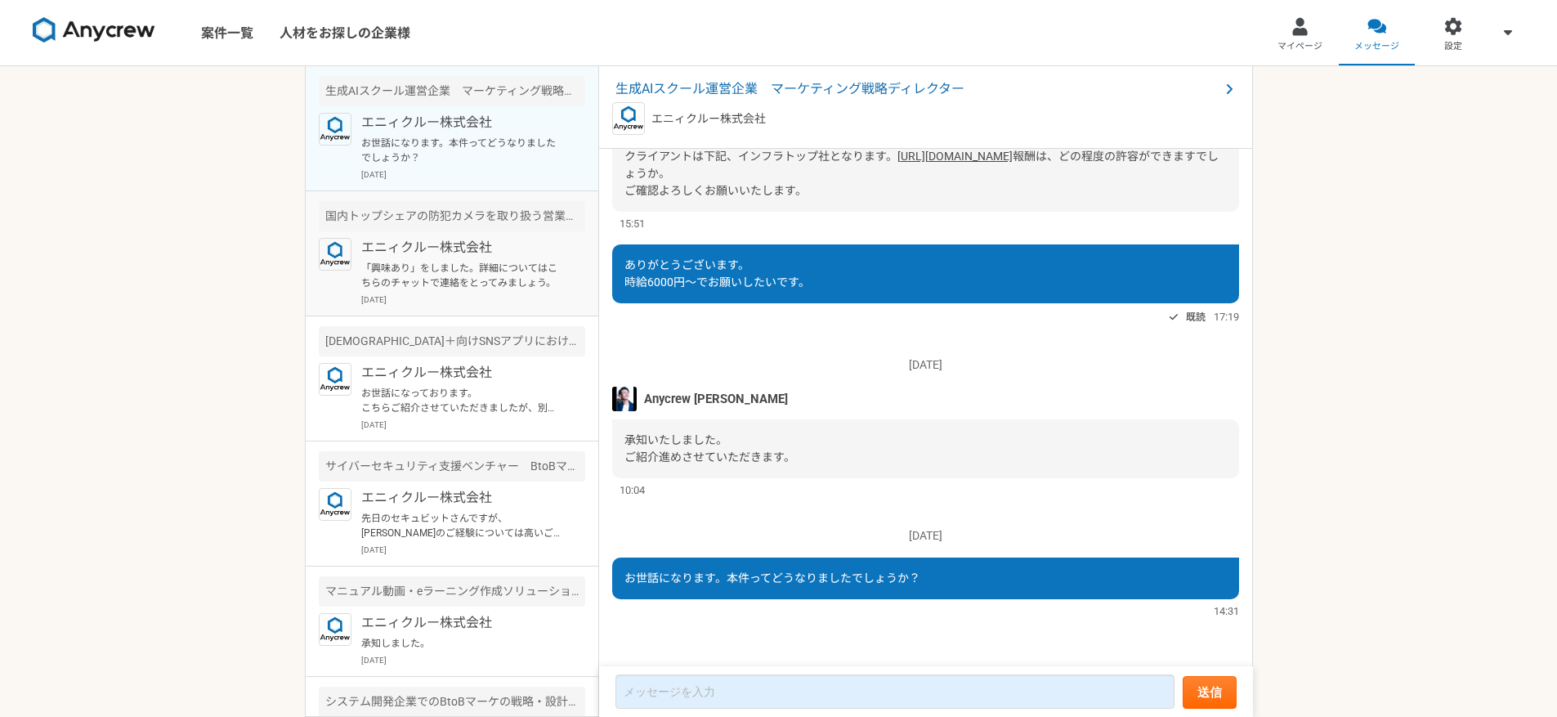
click at [462, 293] on p "[DATE]" at bounding box center [473, 299] width 224 height 12
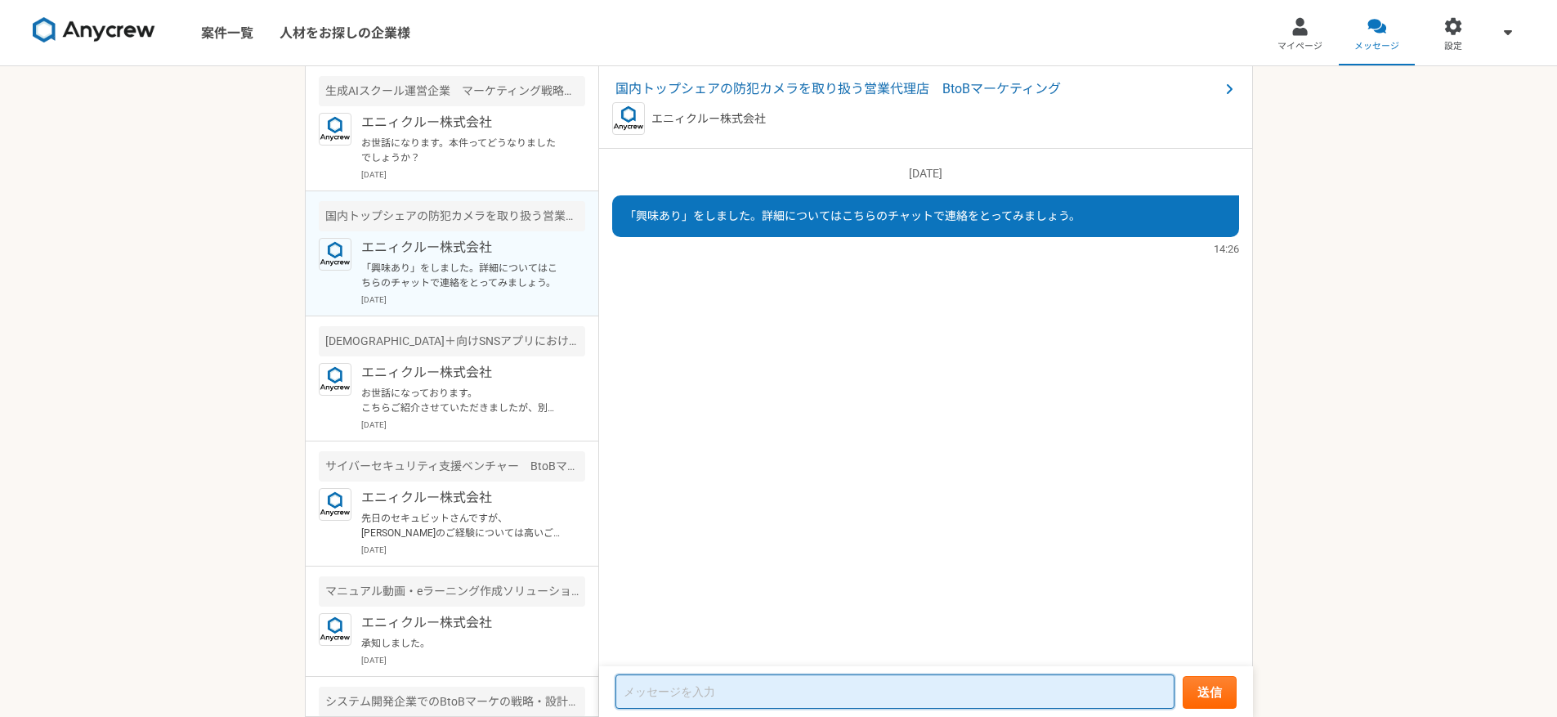
click at [835, 700] on textarea at bounding box center [894, 691] width 559 height 34
type textarea "お"
type textarea "s"
type textarea "お世話になります。こちらの案件ご紹介いただくことは可能でしょうか。"
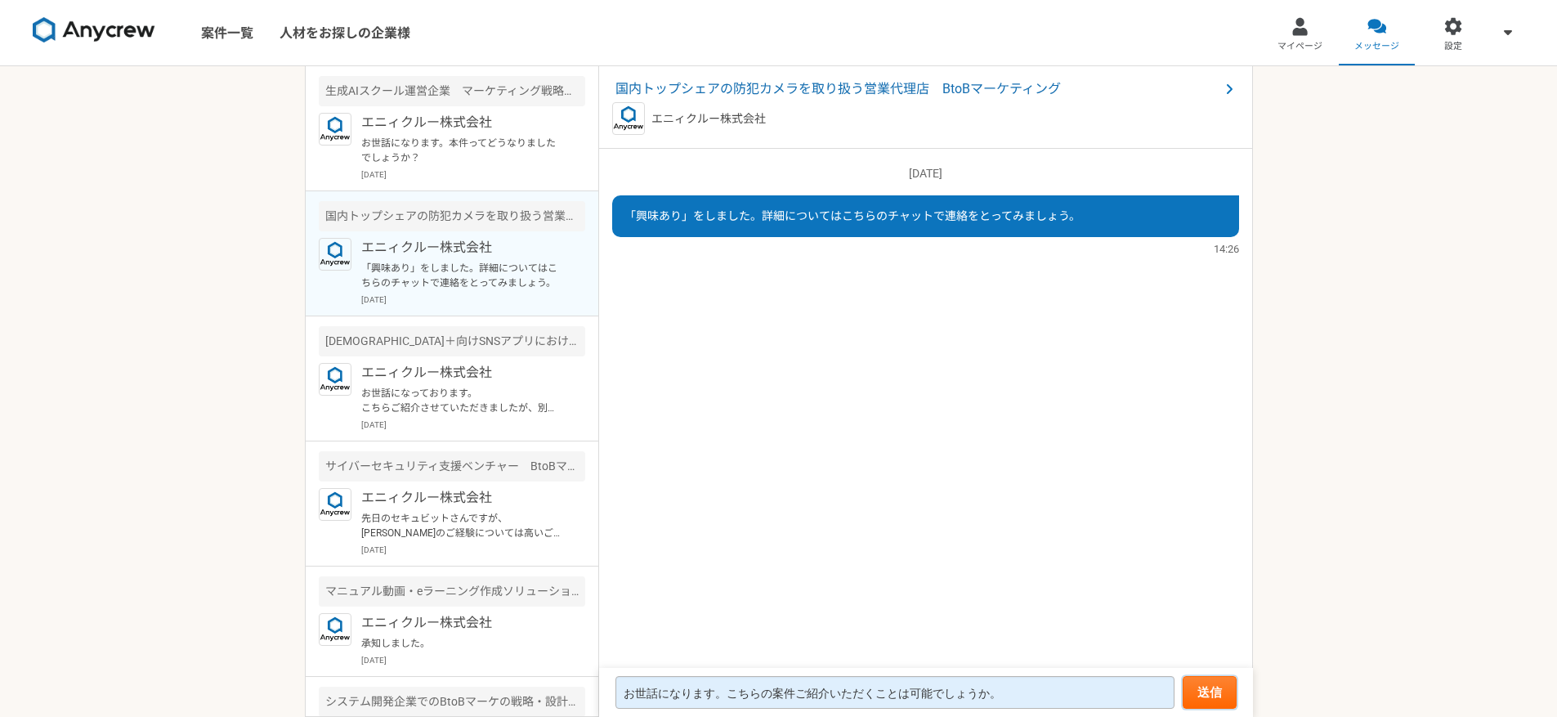
click at [1182, 676] on button "送信" at bounding box center [1209, 692] width 54 height 33
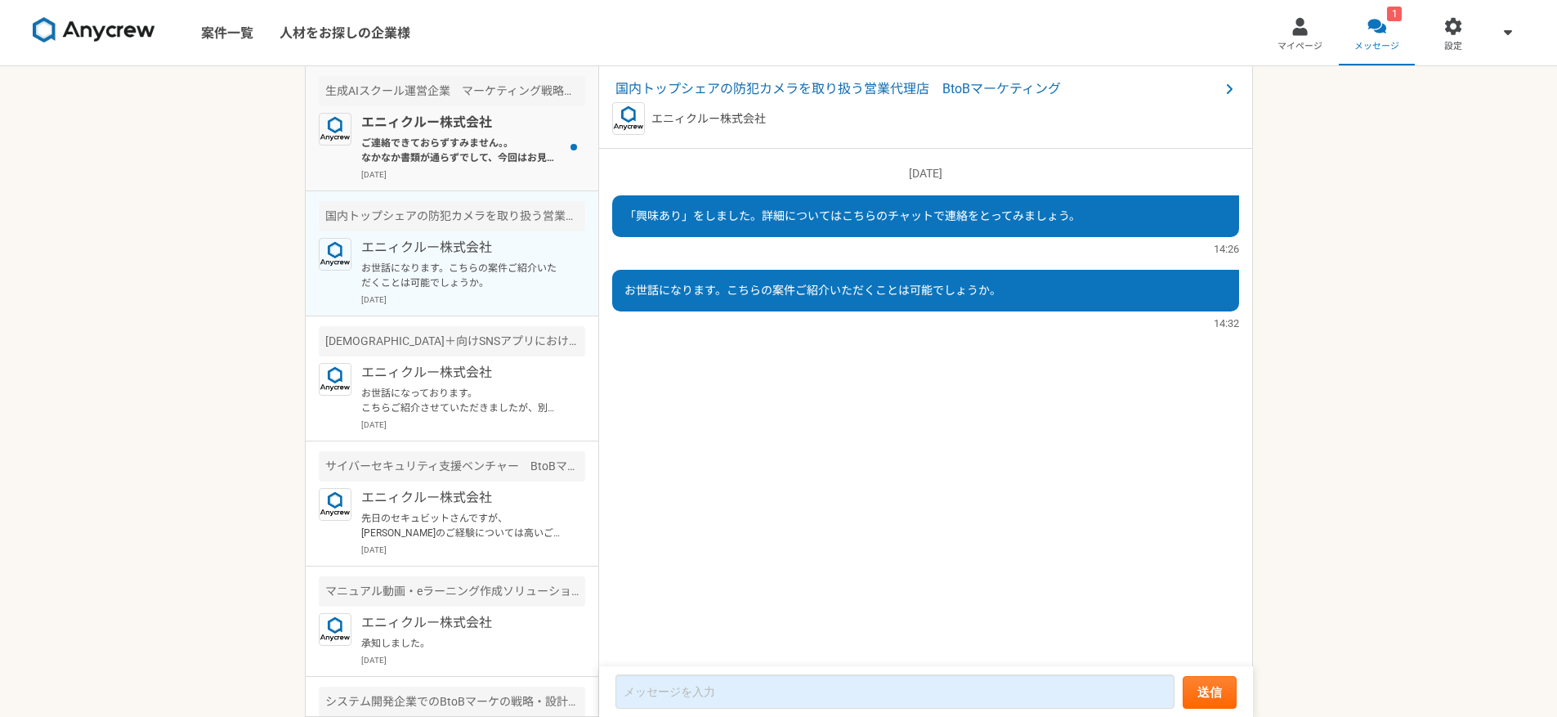
click at [479, 149] on p "ご連絡できておらずすみません。。 なかなか書類が通らずでして、今回はお見送りとのご連絡をいただいております。理由も確認しておりますが、まだ連絡をいただけておら…" at bounding box center [462, 150] width 202 height 29
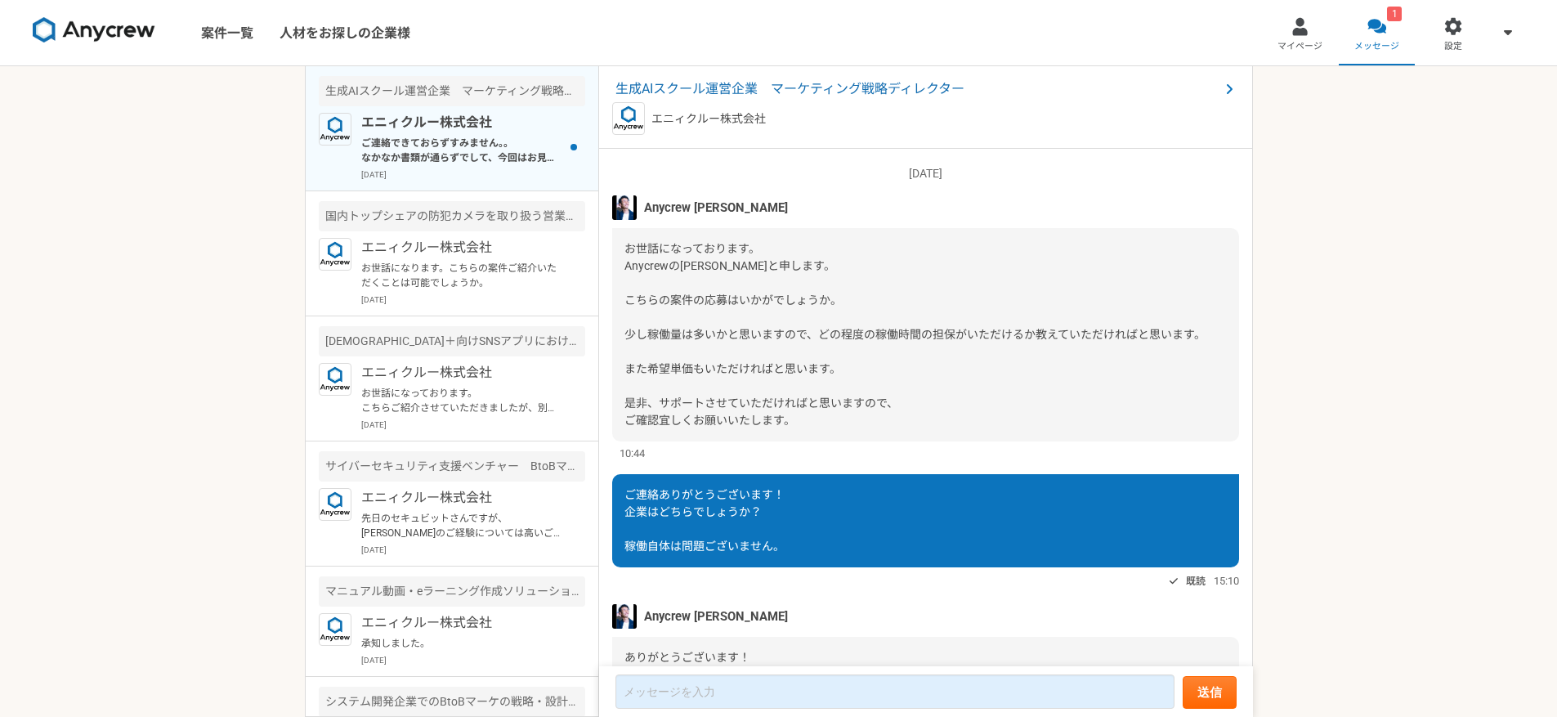
scroll to position [698, 0]
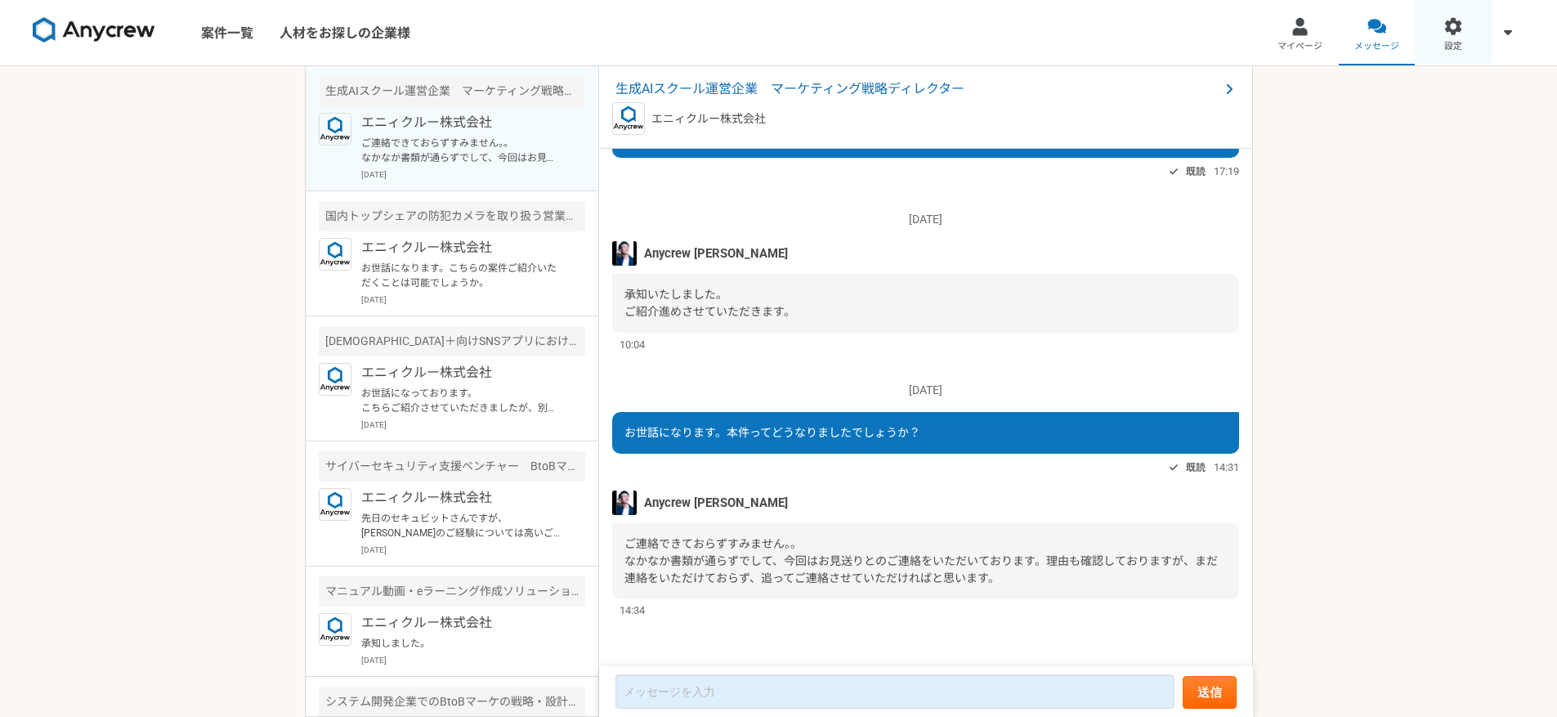
click at [1452, 33] on div at bounding box center [1453, 26] width 19 height 19
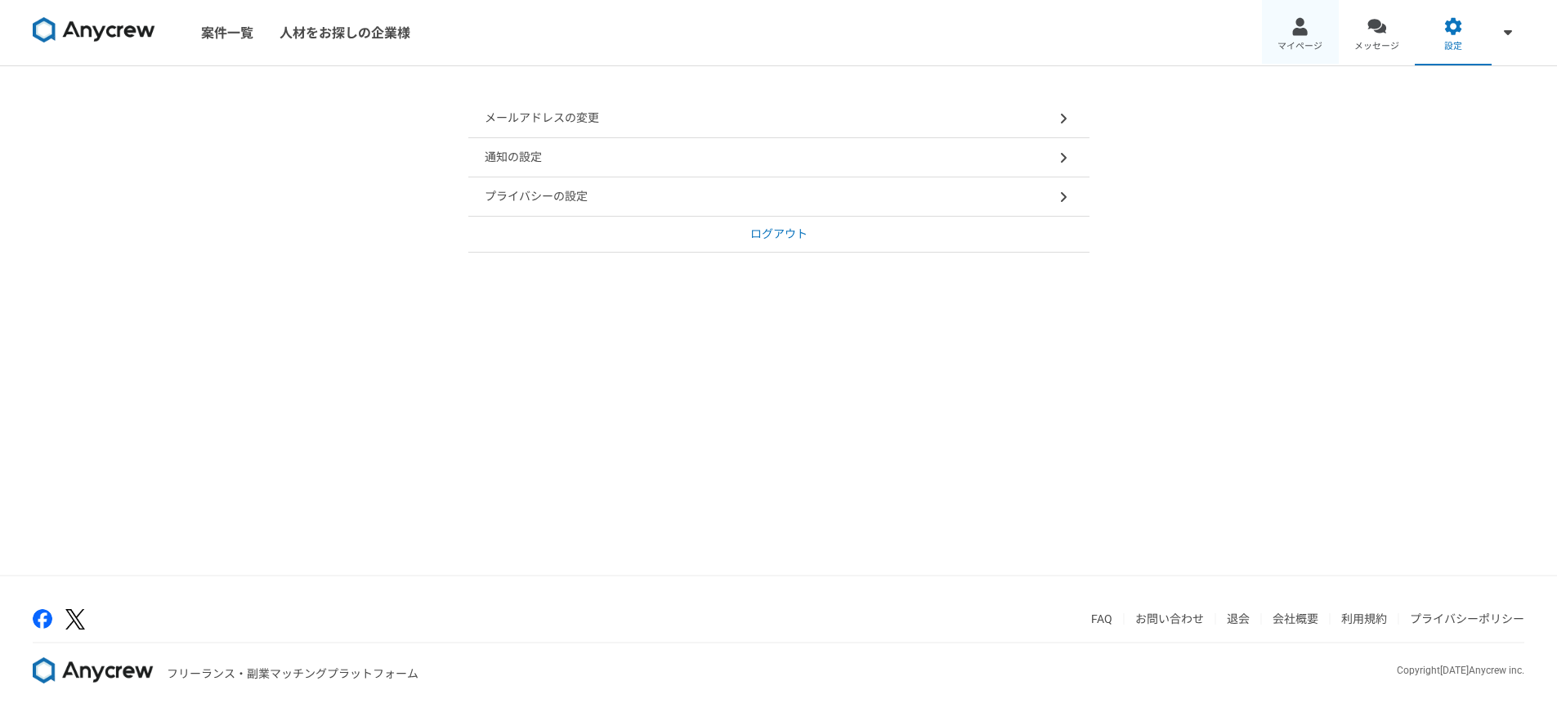
click at [1302, 31] on div at bounding box center [1299, 26] width 19 height 19
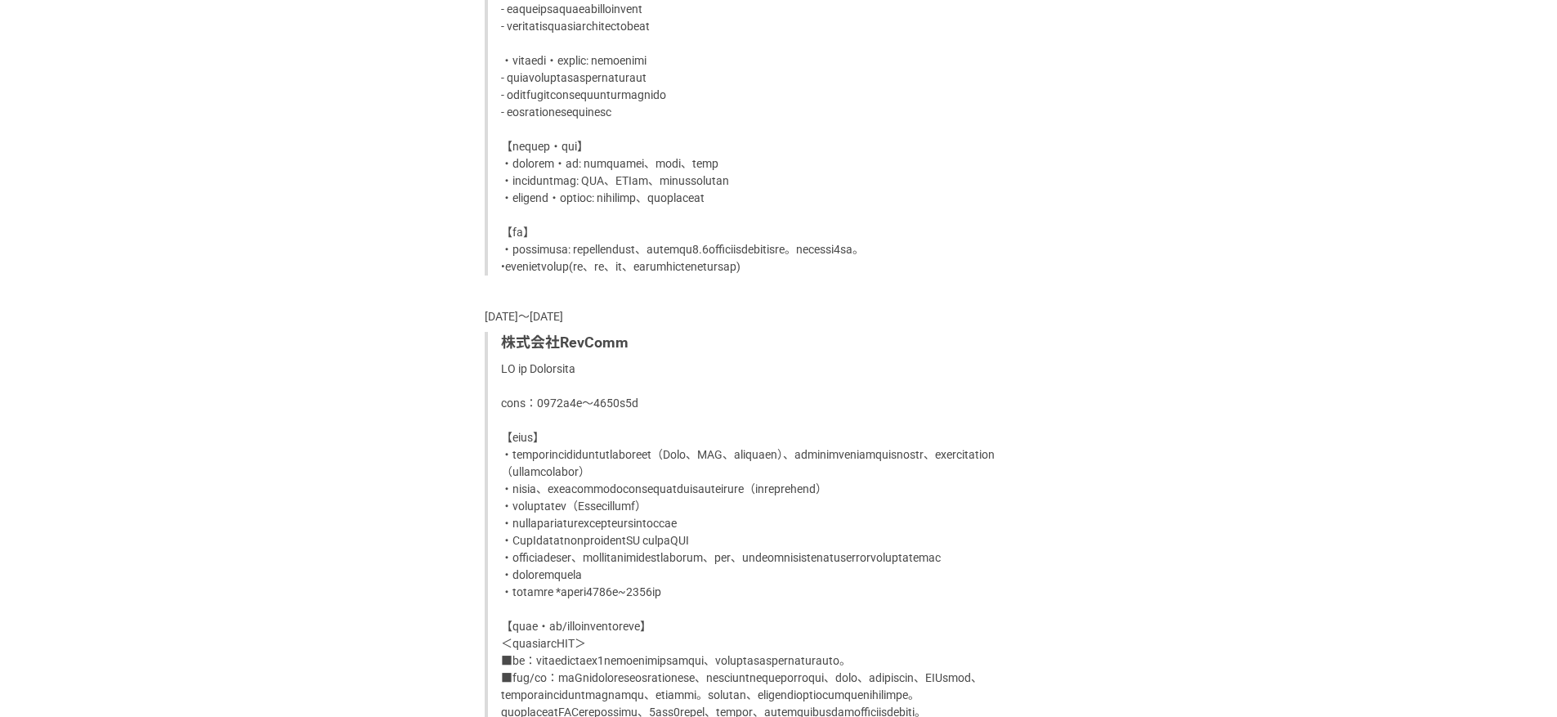
scroll to position [4895, 0]
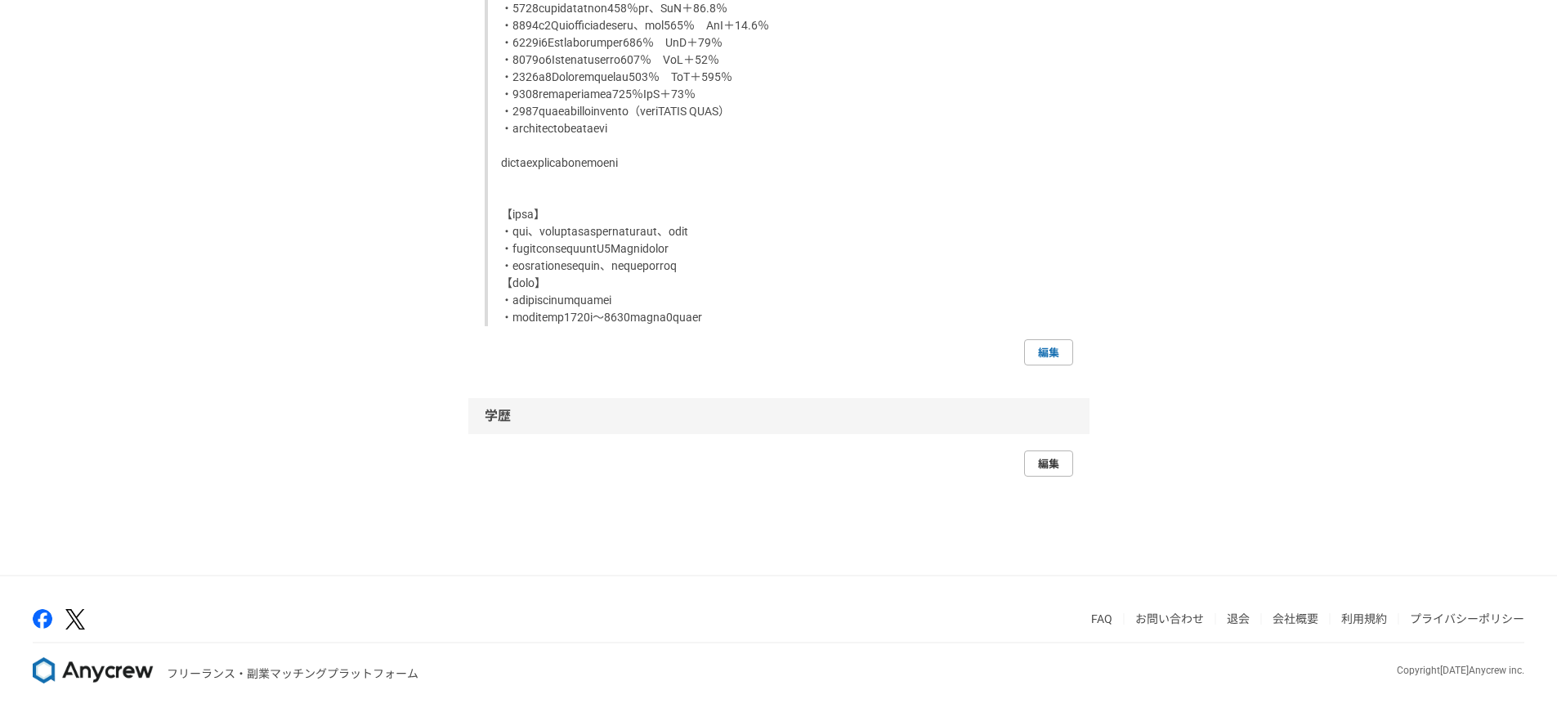
click at [1049, 462] on link "編集" at bounding box center [1048, 463] width 49 height 26
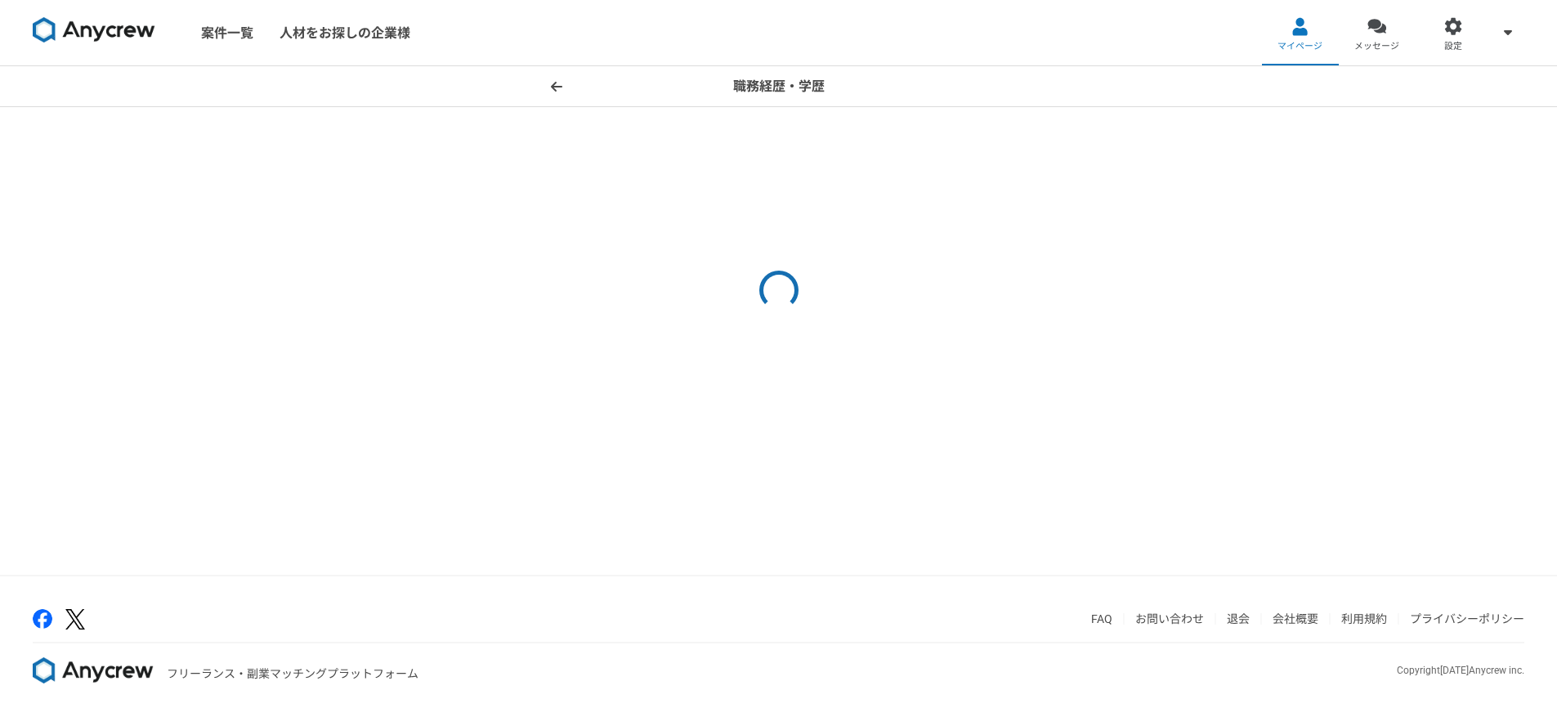
select select "[DATE]"
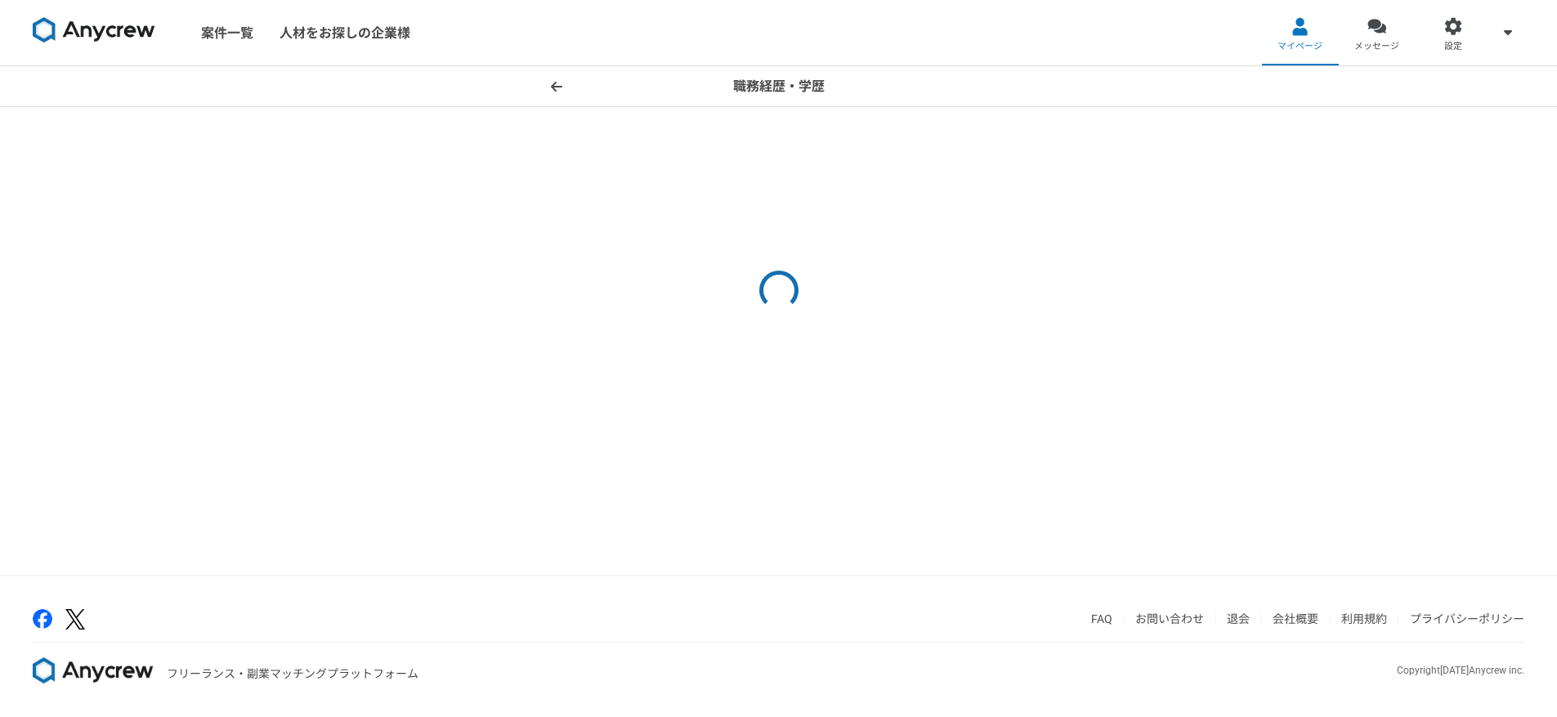
select select "[DATE]"
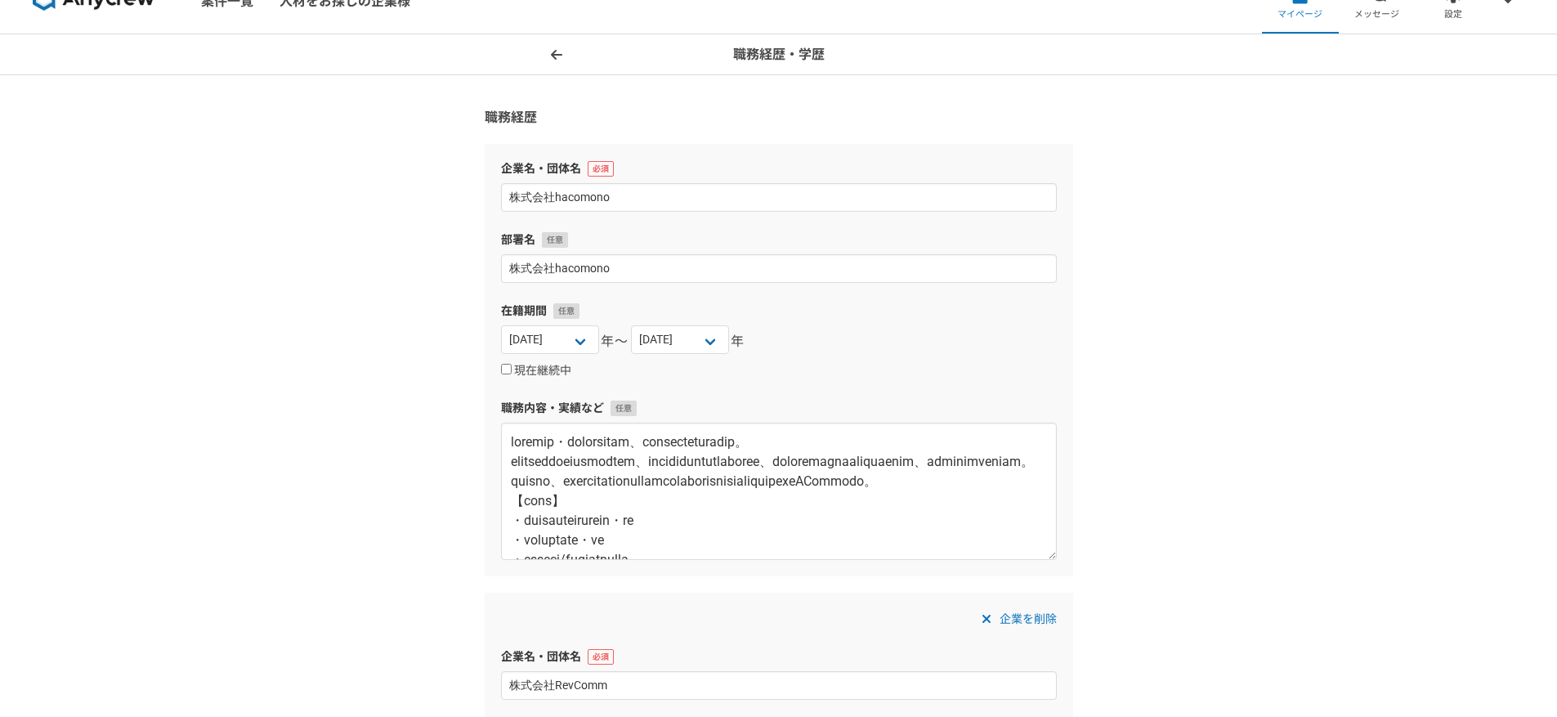
scroll to position [2244, 0]
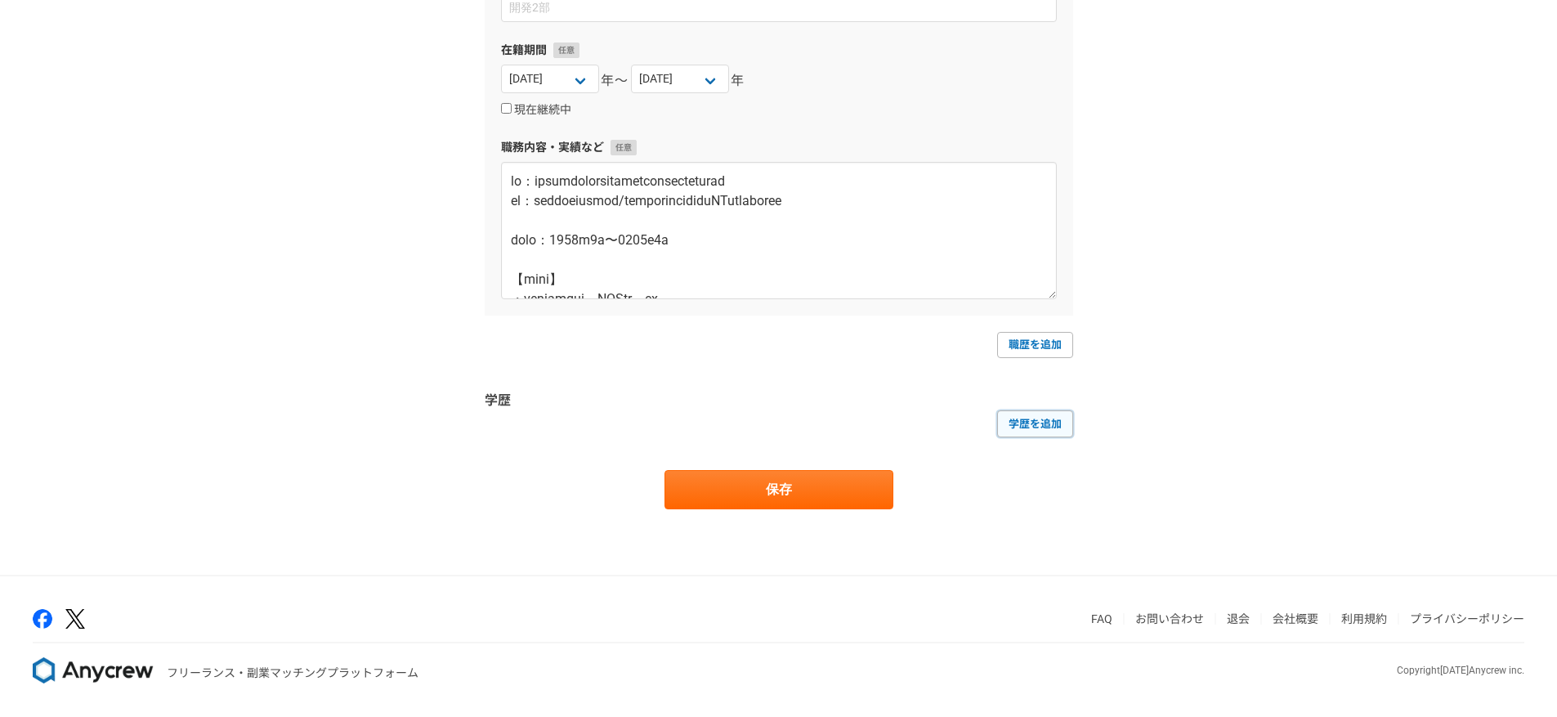
click at [1013, 429] on link "学歴を追加" at bounding box center [1035, 423] width 76 height 26
select select
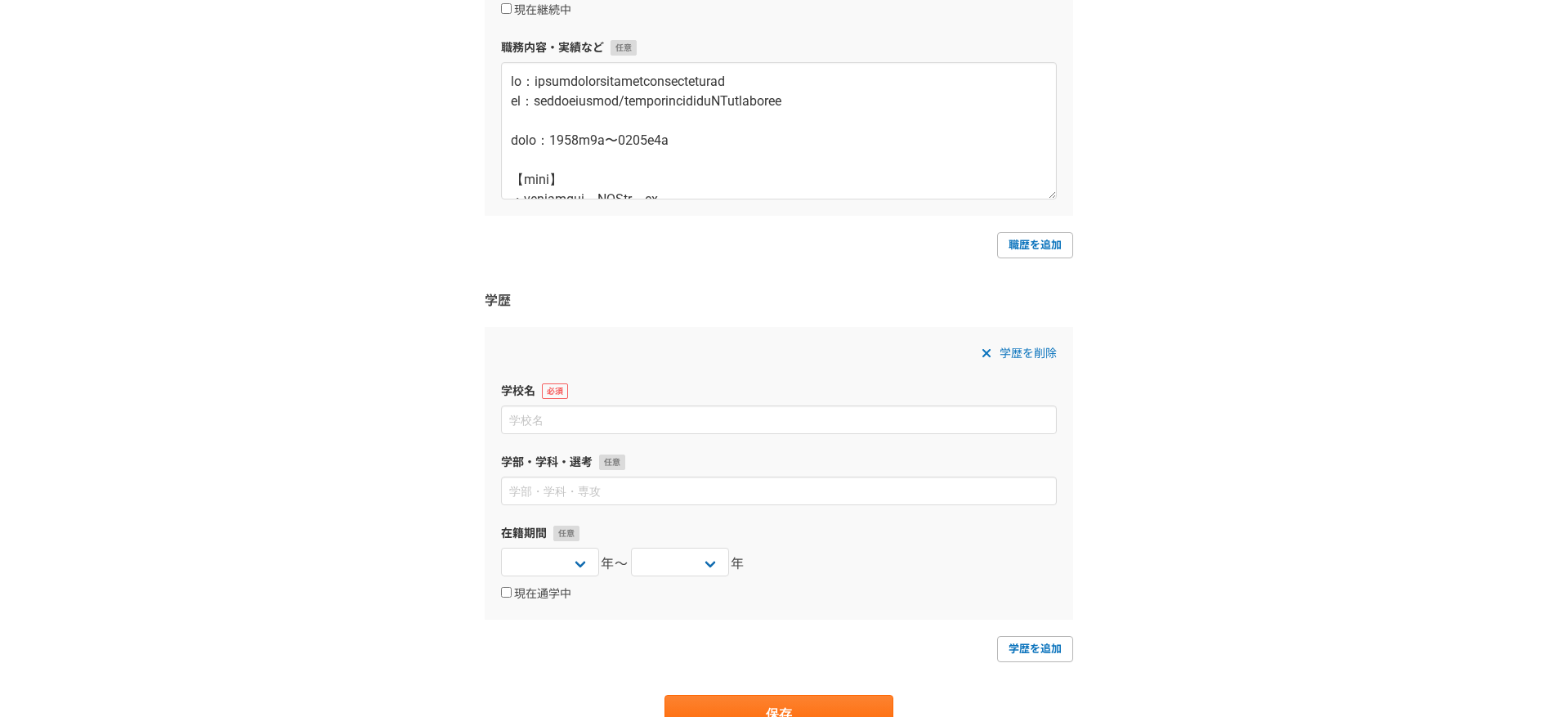
scroll to position [2547, 0]
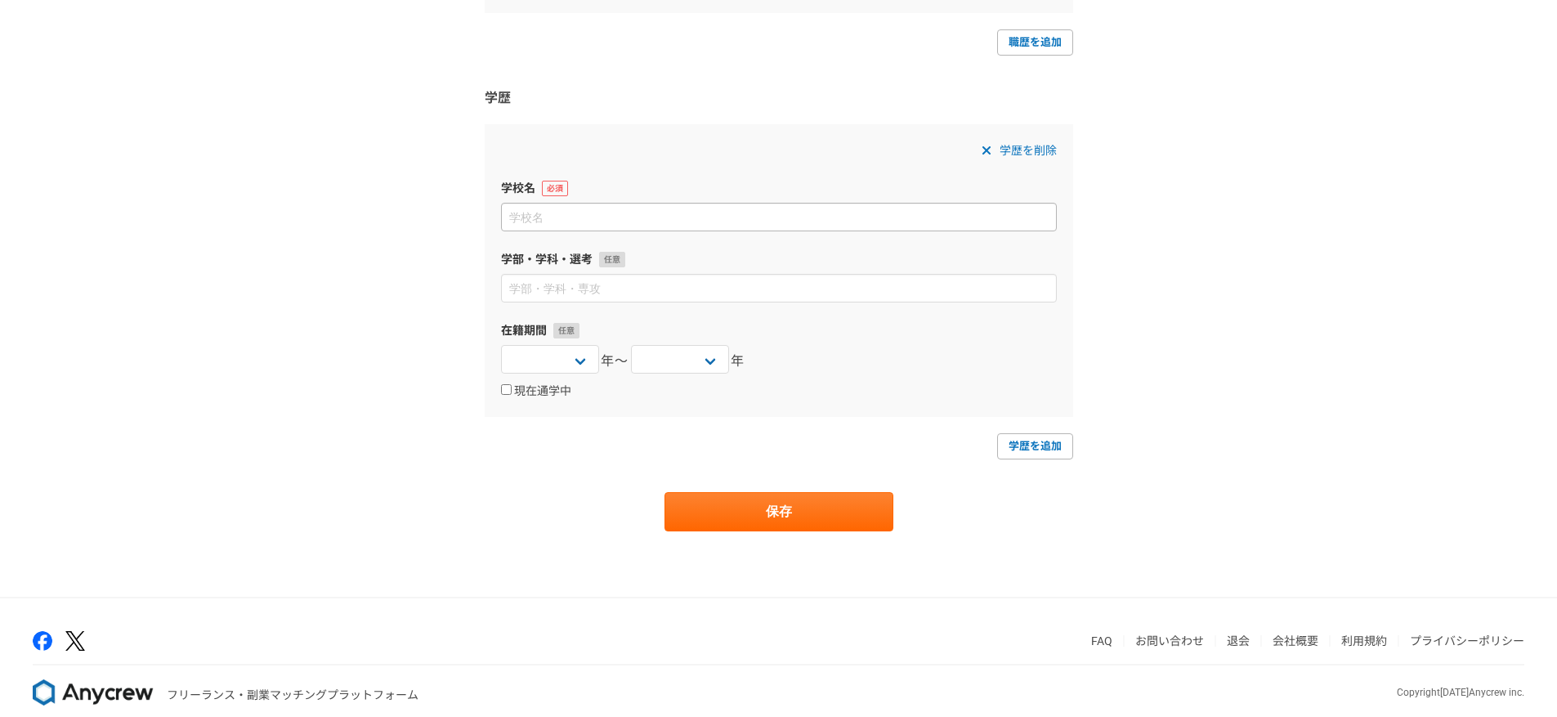
click at [665, 227] on input at bounding box center [779, 217] width 556 height 29
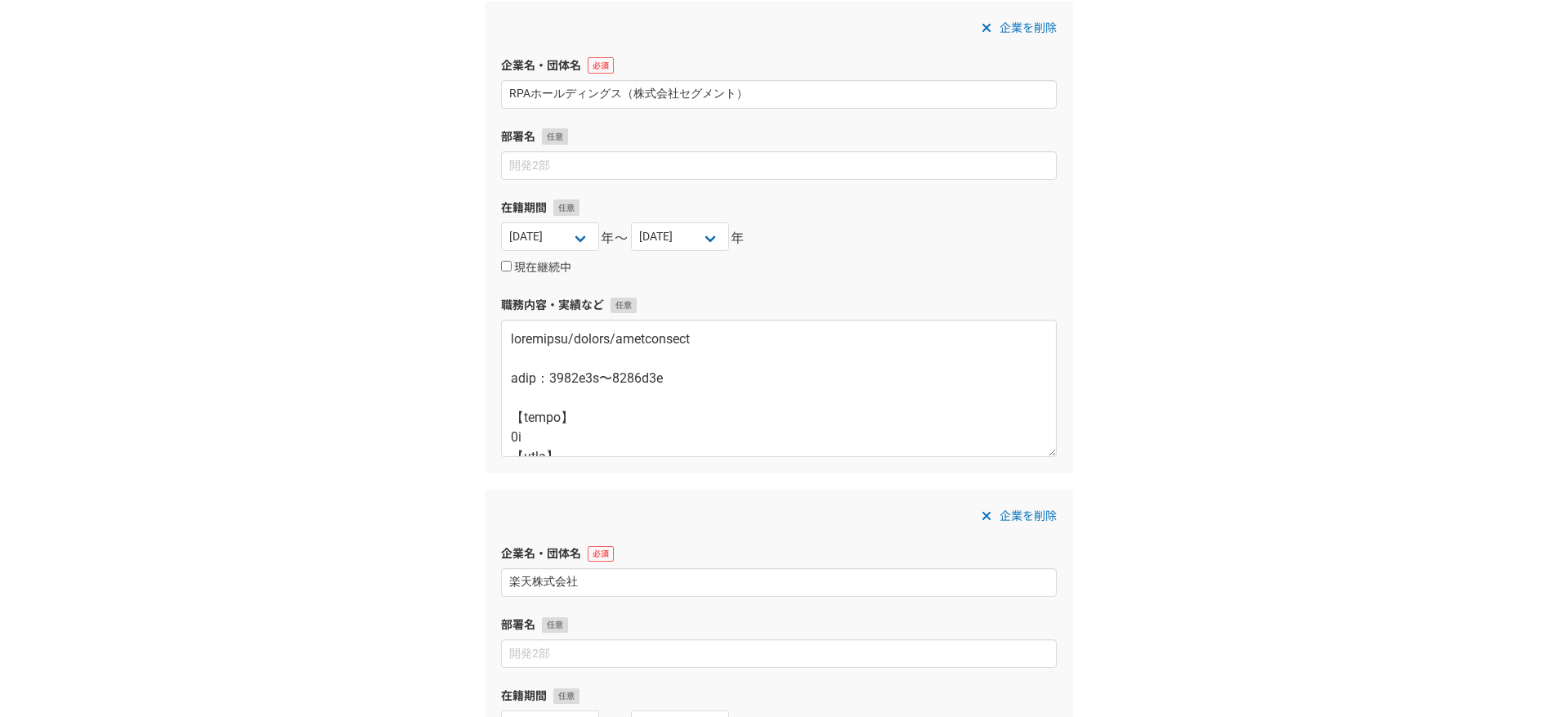
scroll to position [0, 0]
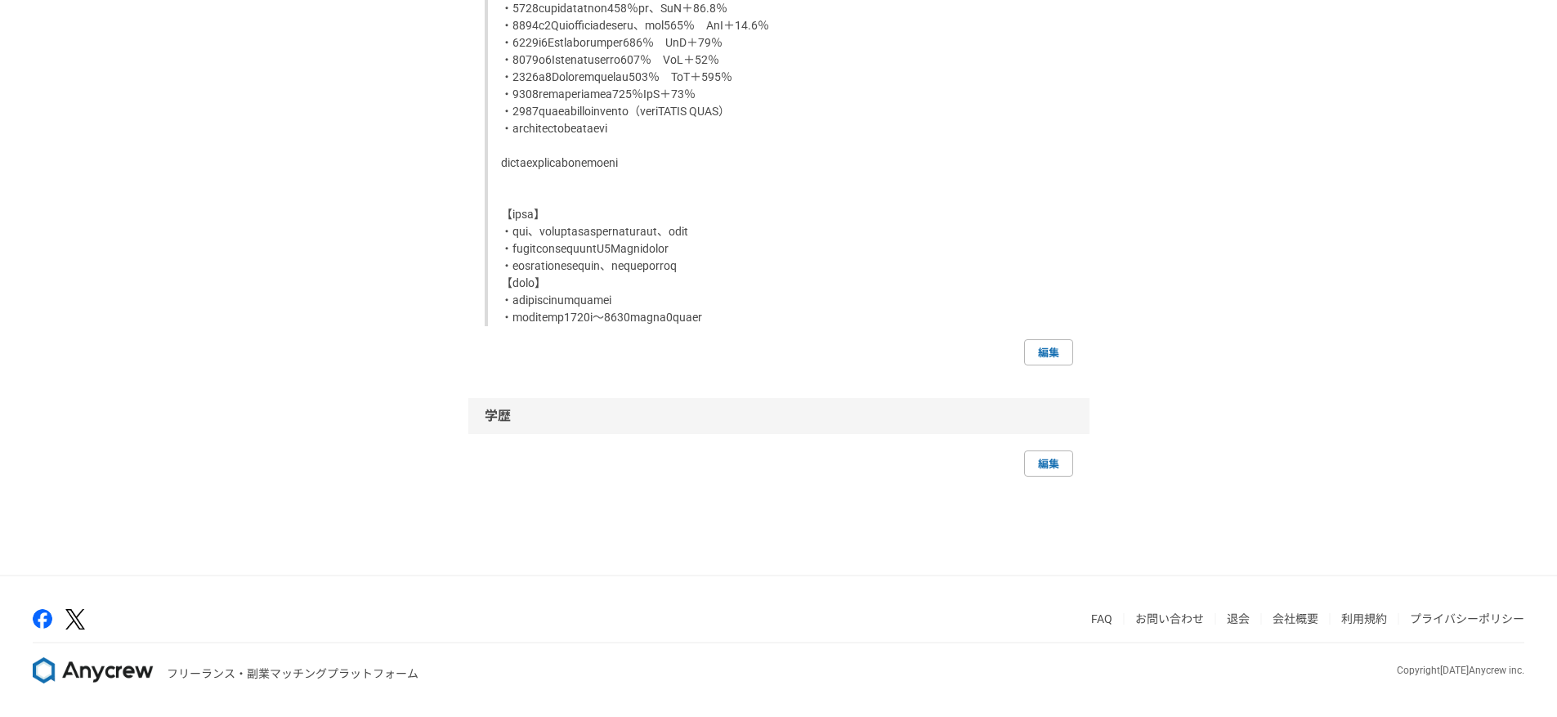
scroll to position [4895, 0]
click at [1055, 344] on link "編集" at bounding box center [1048, 352] width 49 height 26
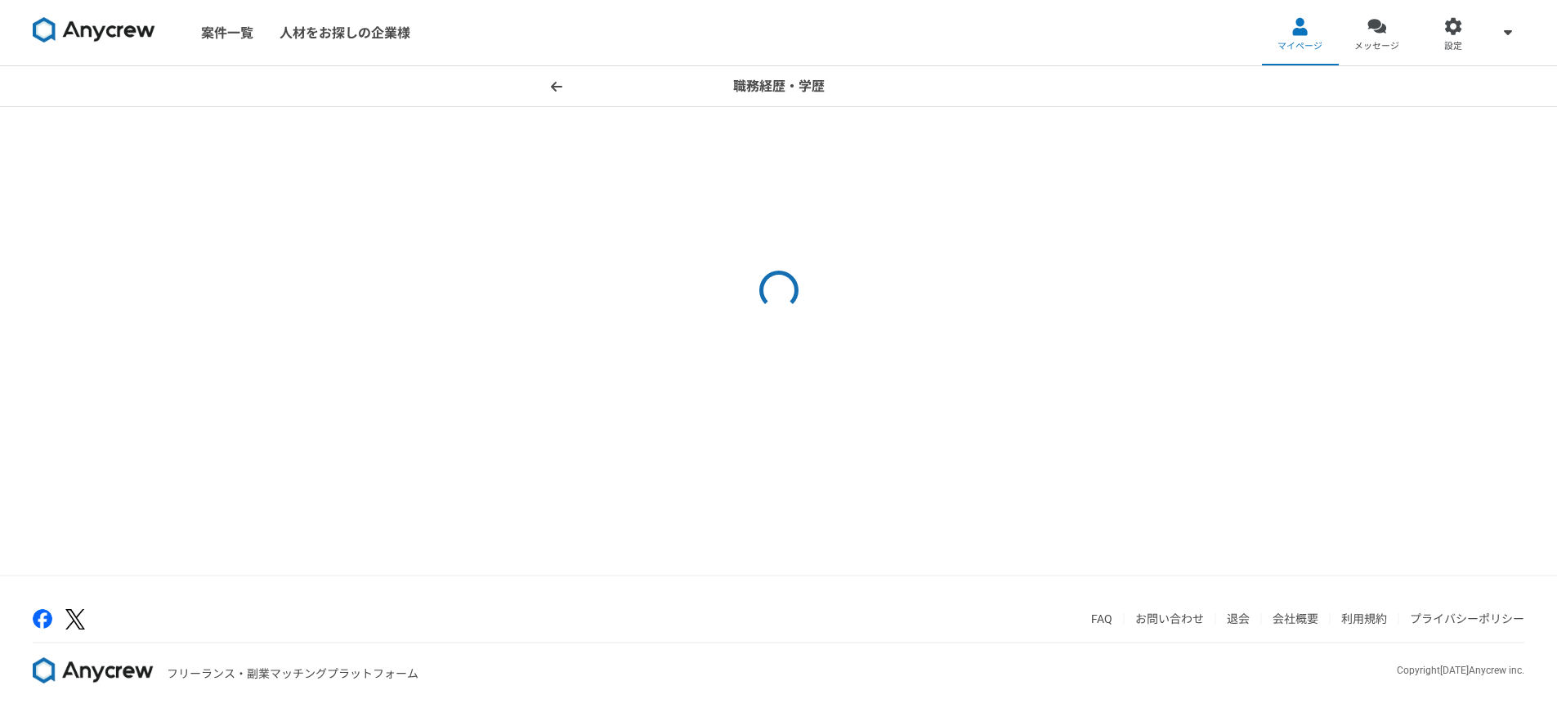
select select "[DATE]"
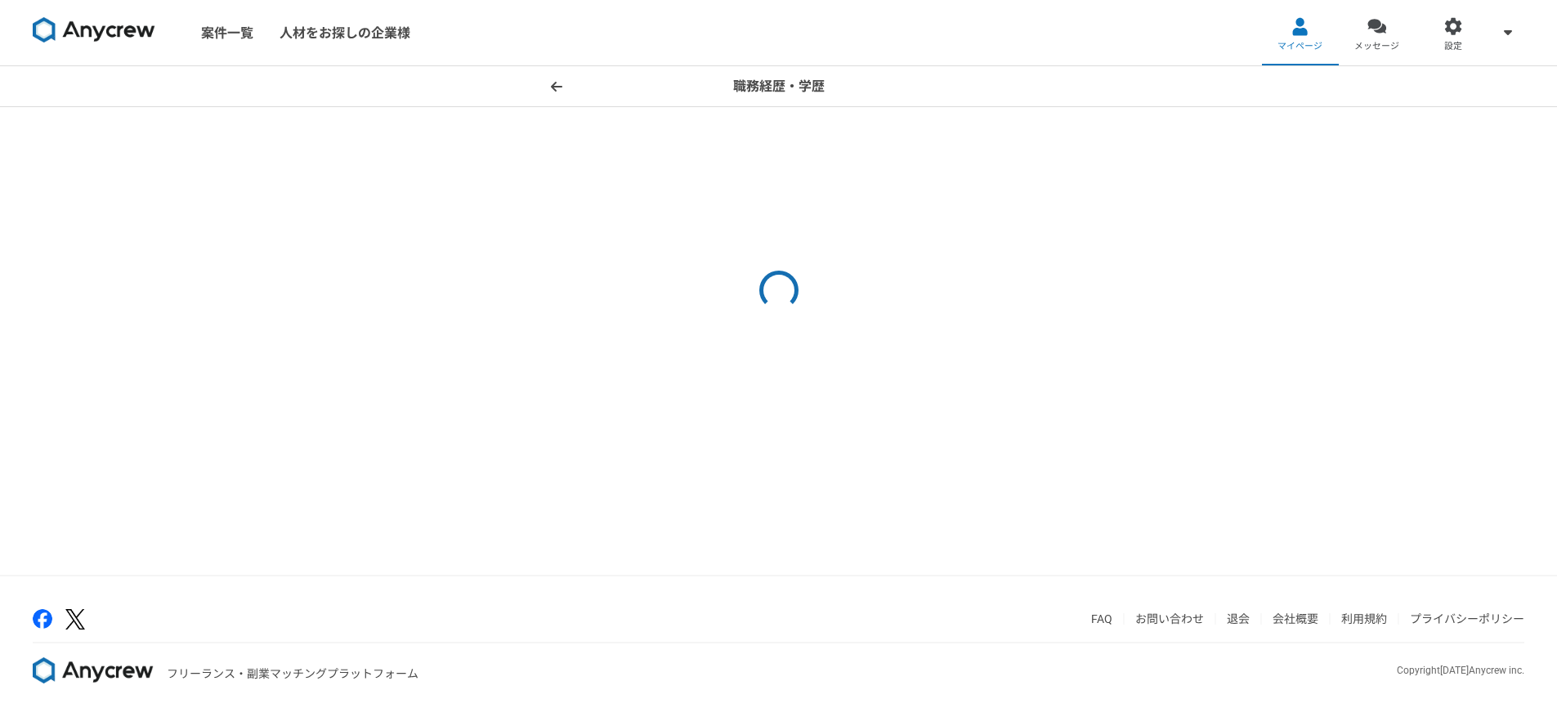
select select "[DATE]"
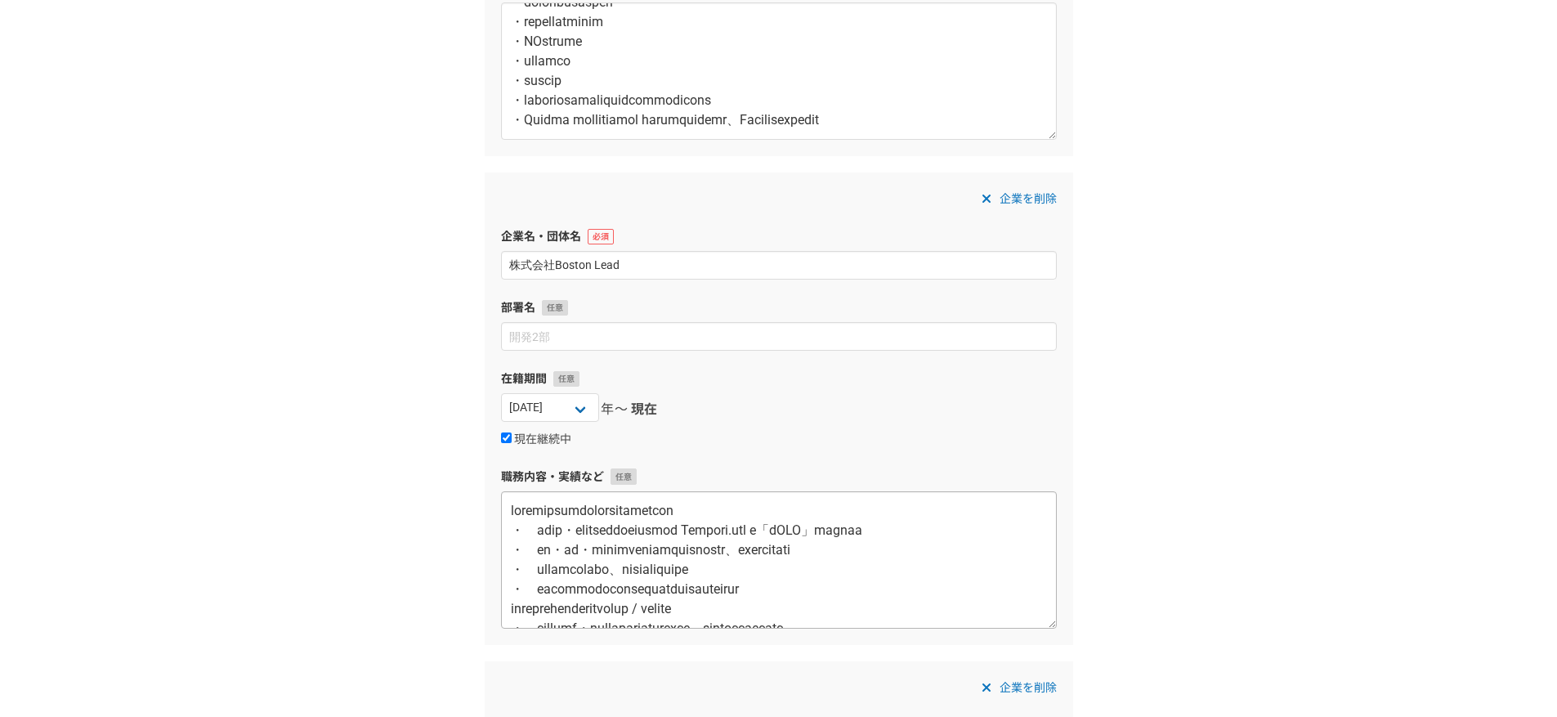
scroll to position [837, 0]
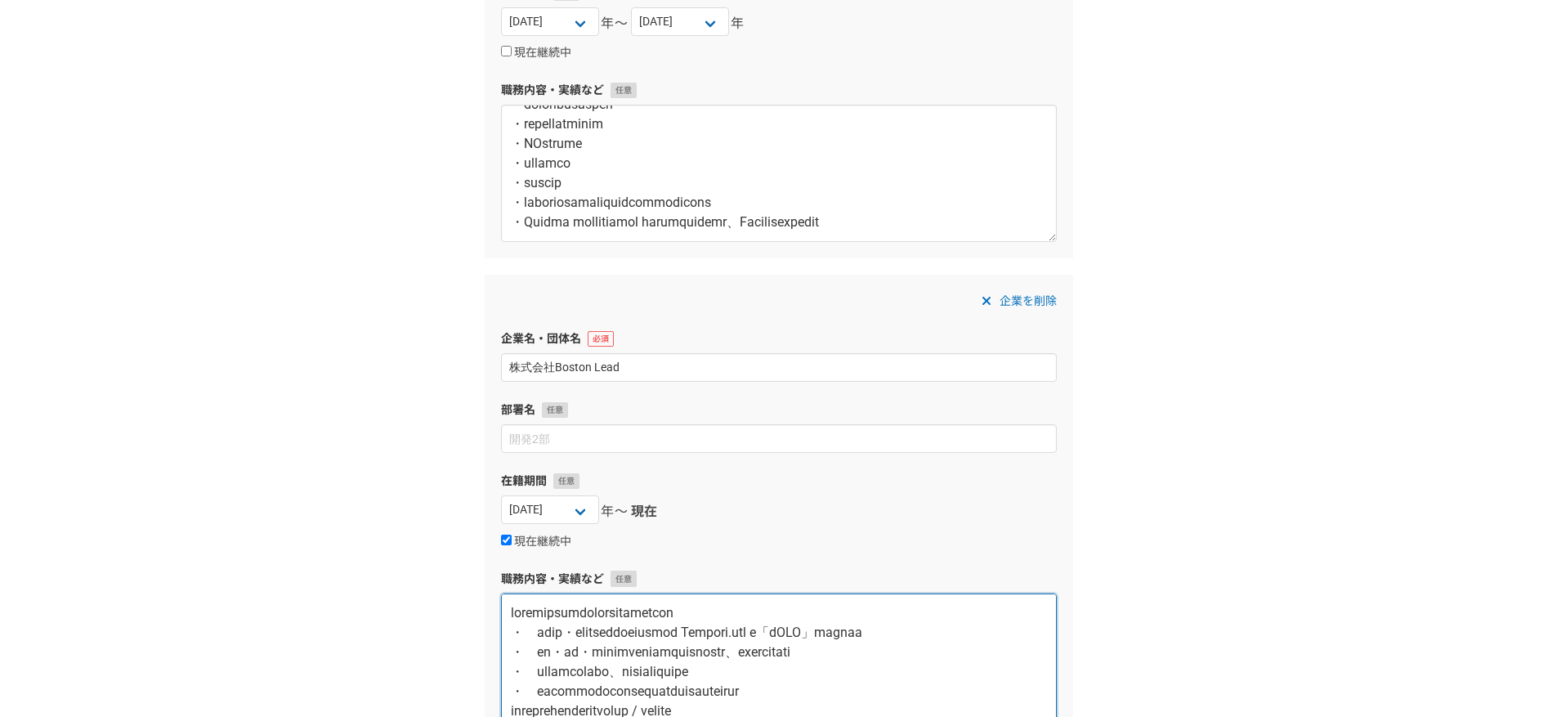
click at [511, 606] on textarea at bounding box center [779, 661] width 556 height 137
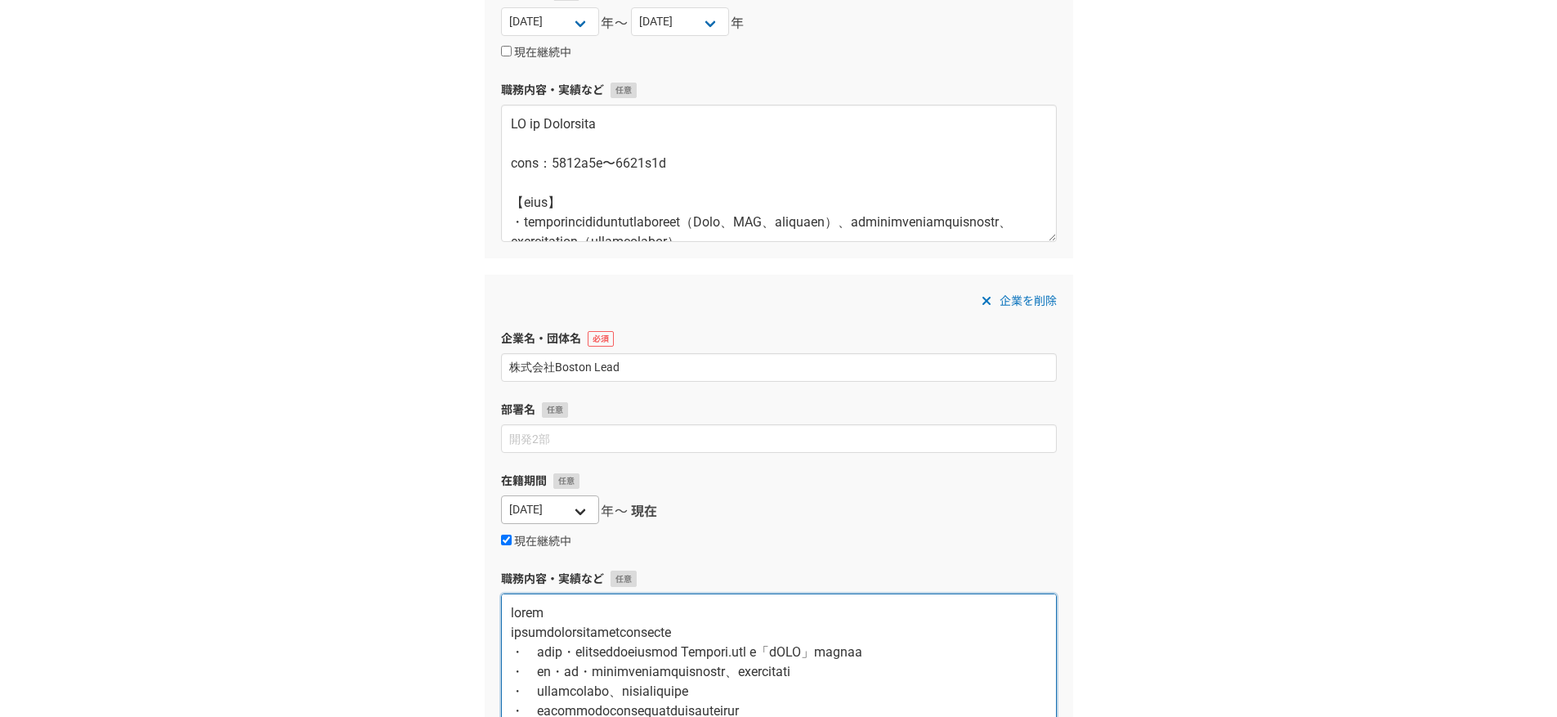
scroll to position [849, 0]
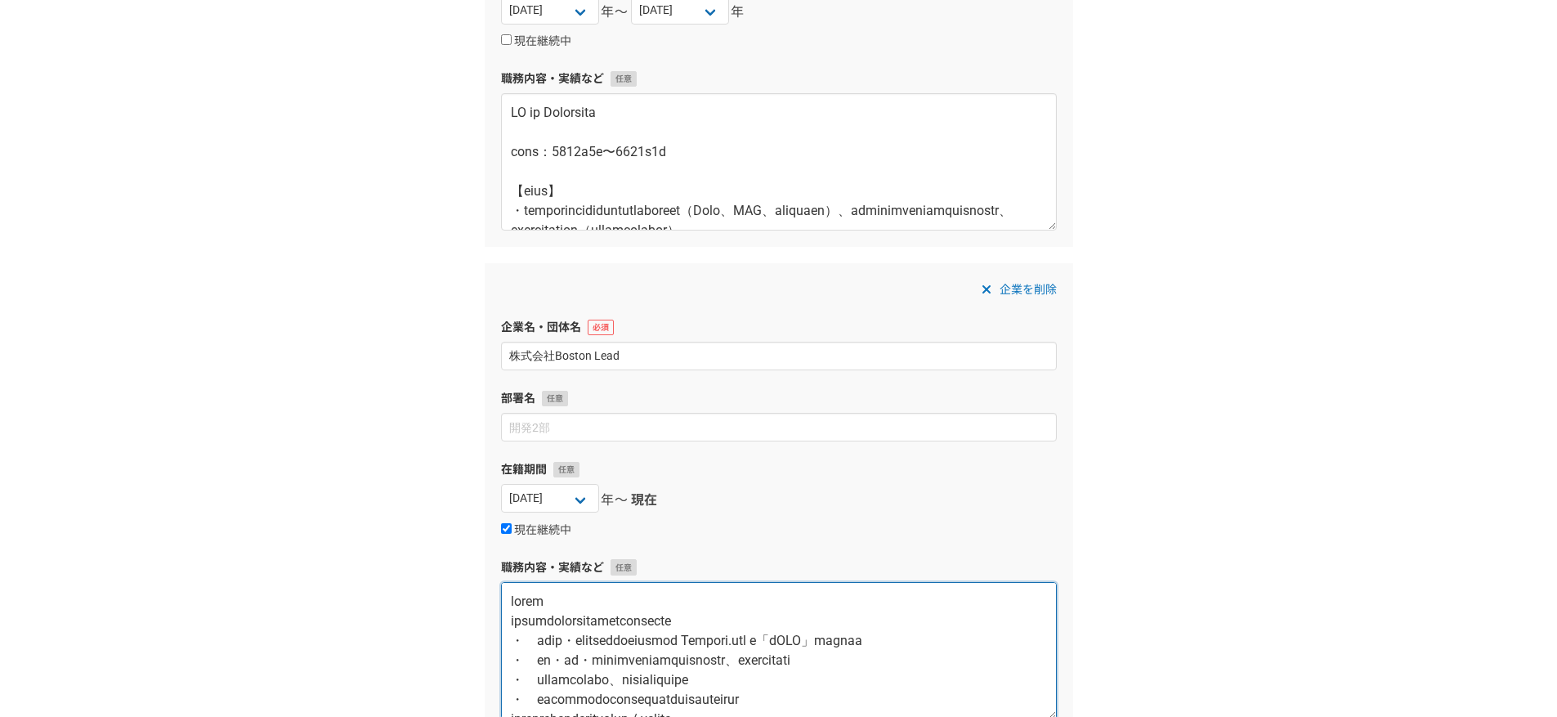
click at [516, 623] on textarea at bounding box center [779, 650] width 556 height 137
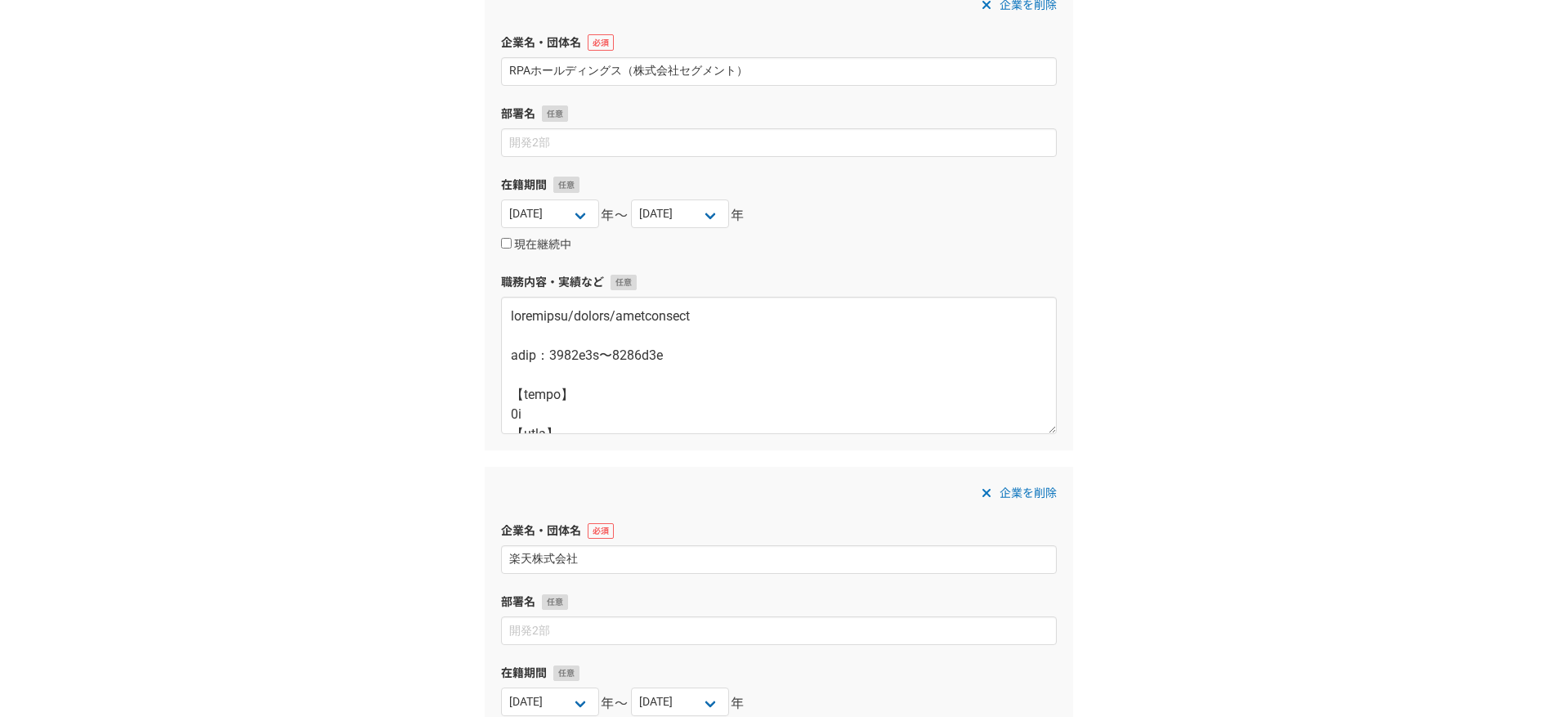
scroll to position [2244, 0]
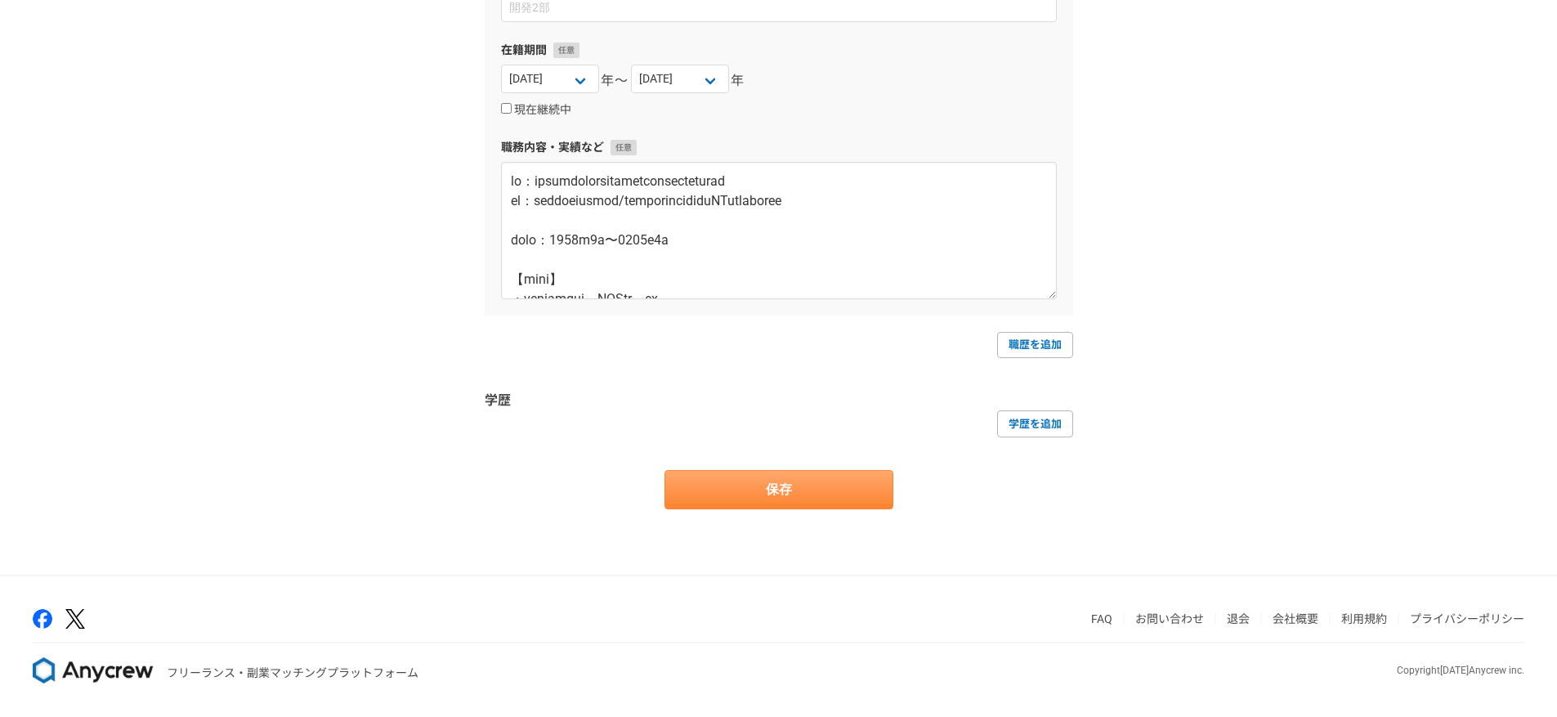
type textarea "lorem ipsumdolorsitametconsecte ・ adip・elitseddoeiusmod Tempori.utl e「dOLO」magn…"
click at [778, 492] on button "保存" at bounding box center [778, 489] width 229 height 39
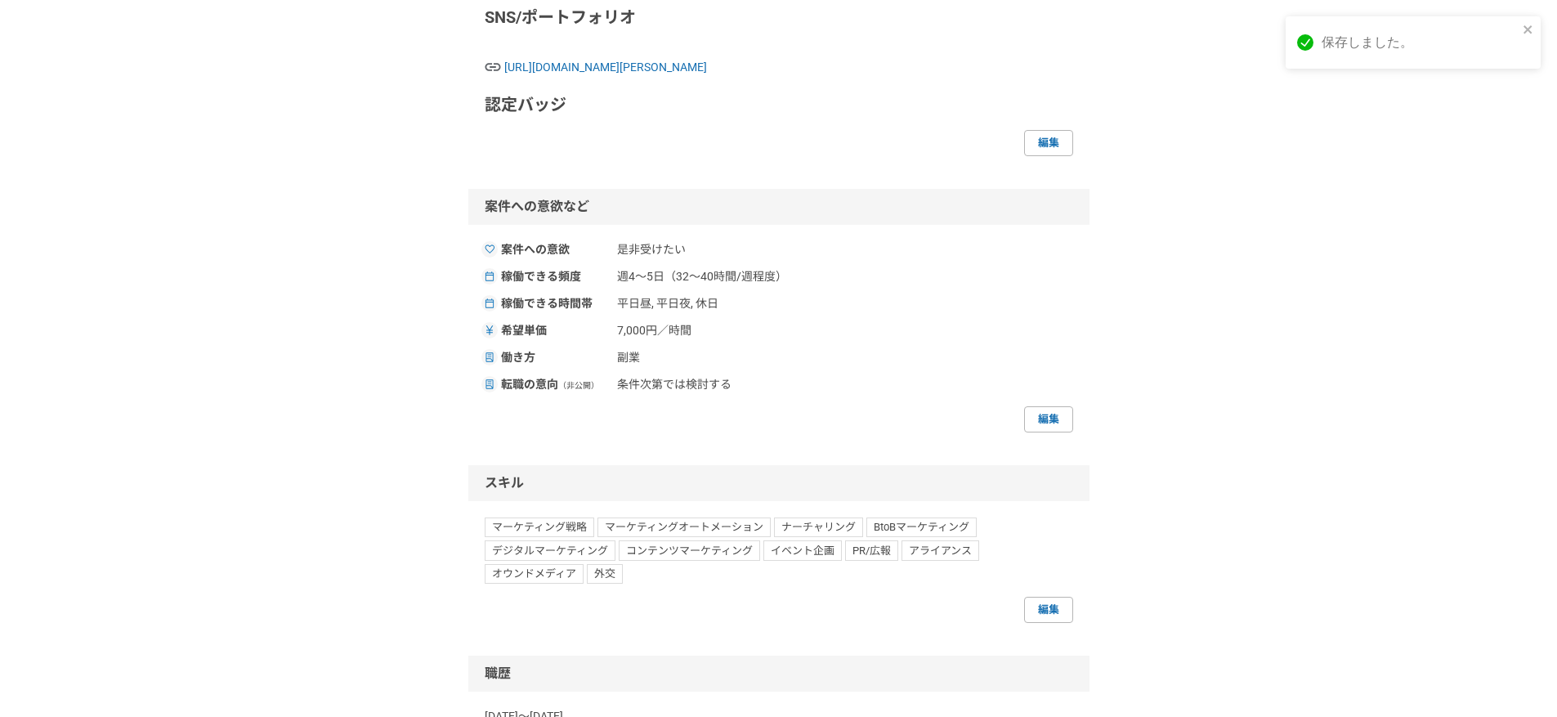
scroll to position [503, 0]
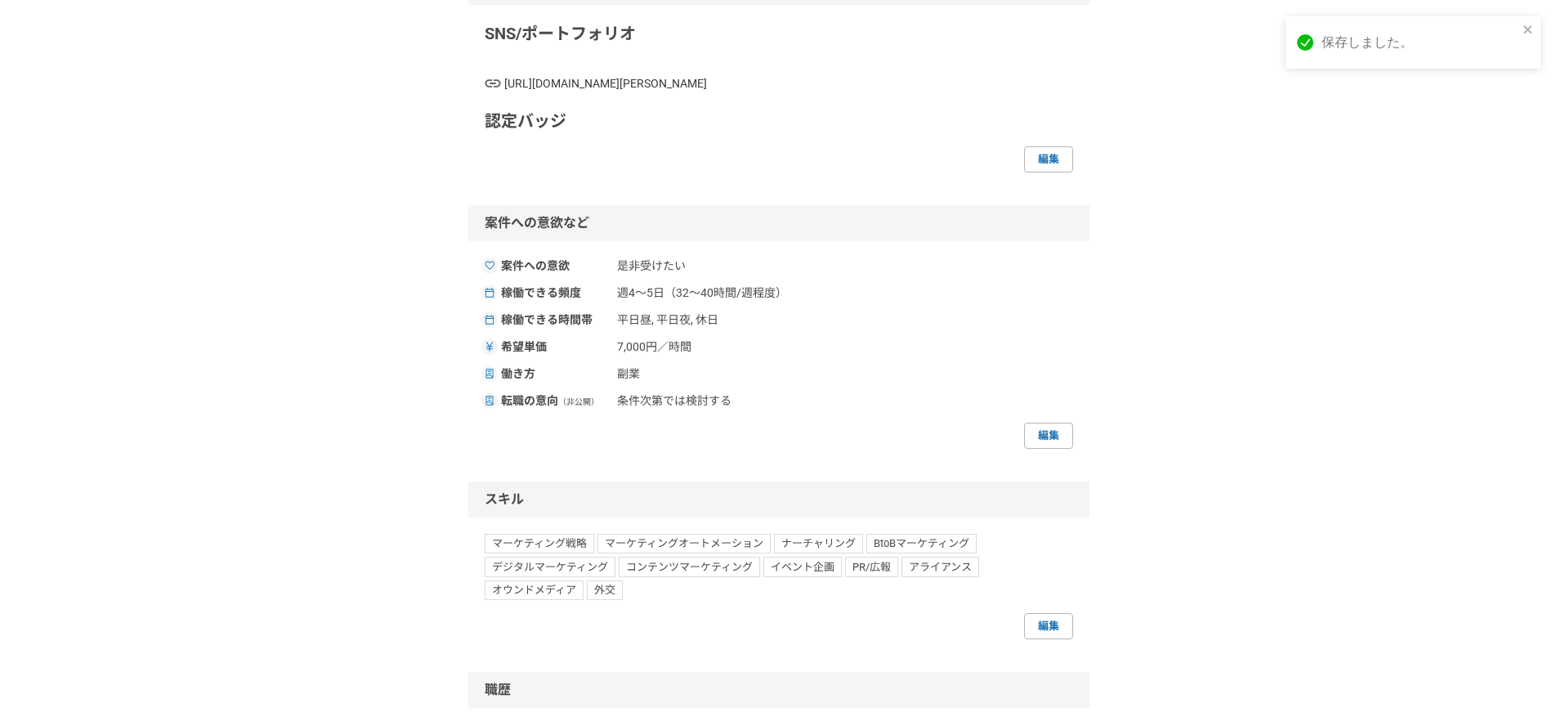
click at [688, 92] on span "[URL][DOMAIN_NAME][PERSON_NAME]" at bounding box center [788, 83] width 569 height 17
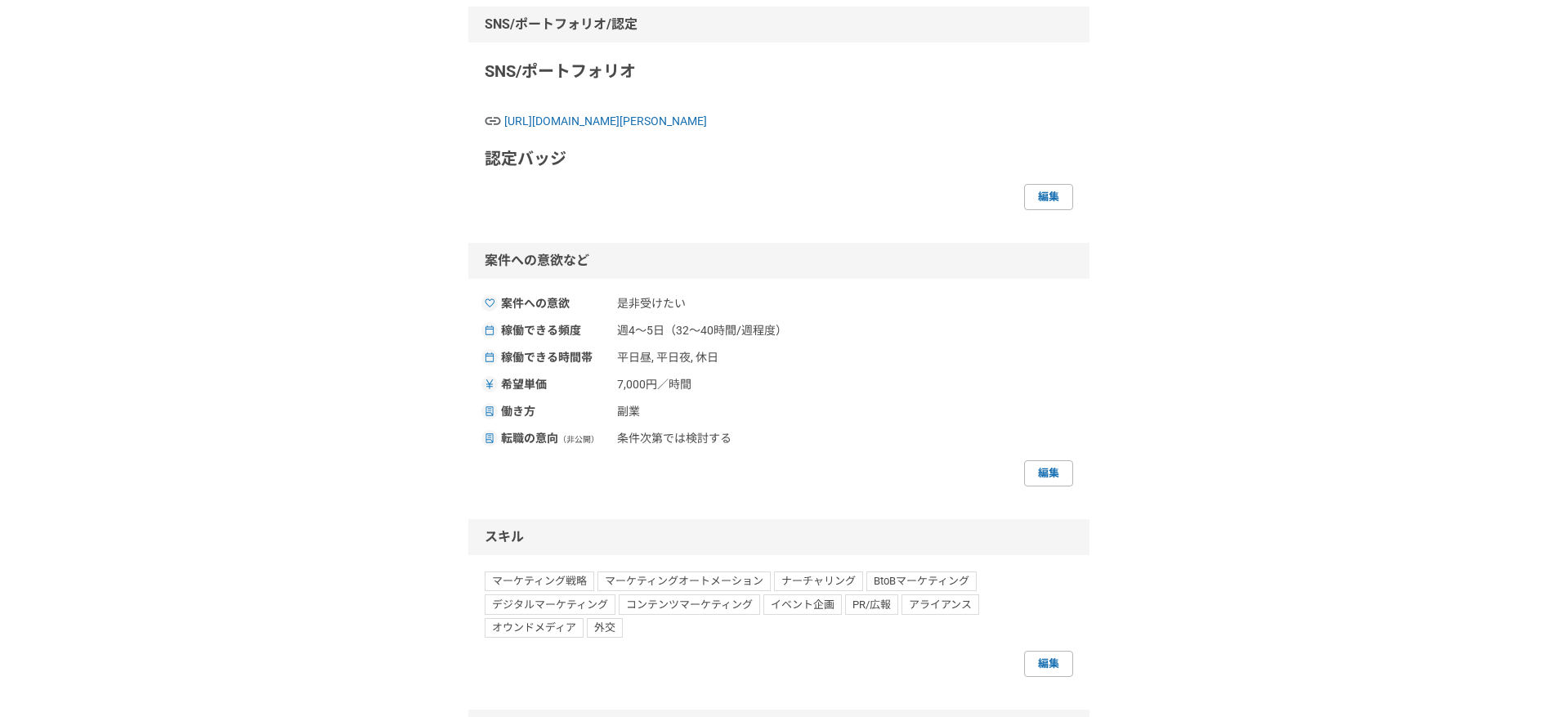
scroll to position [0, 0]
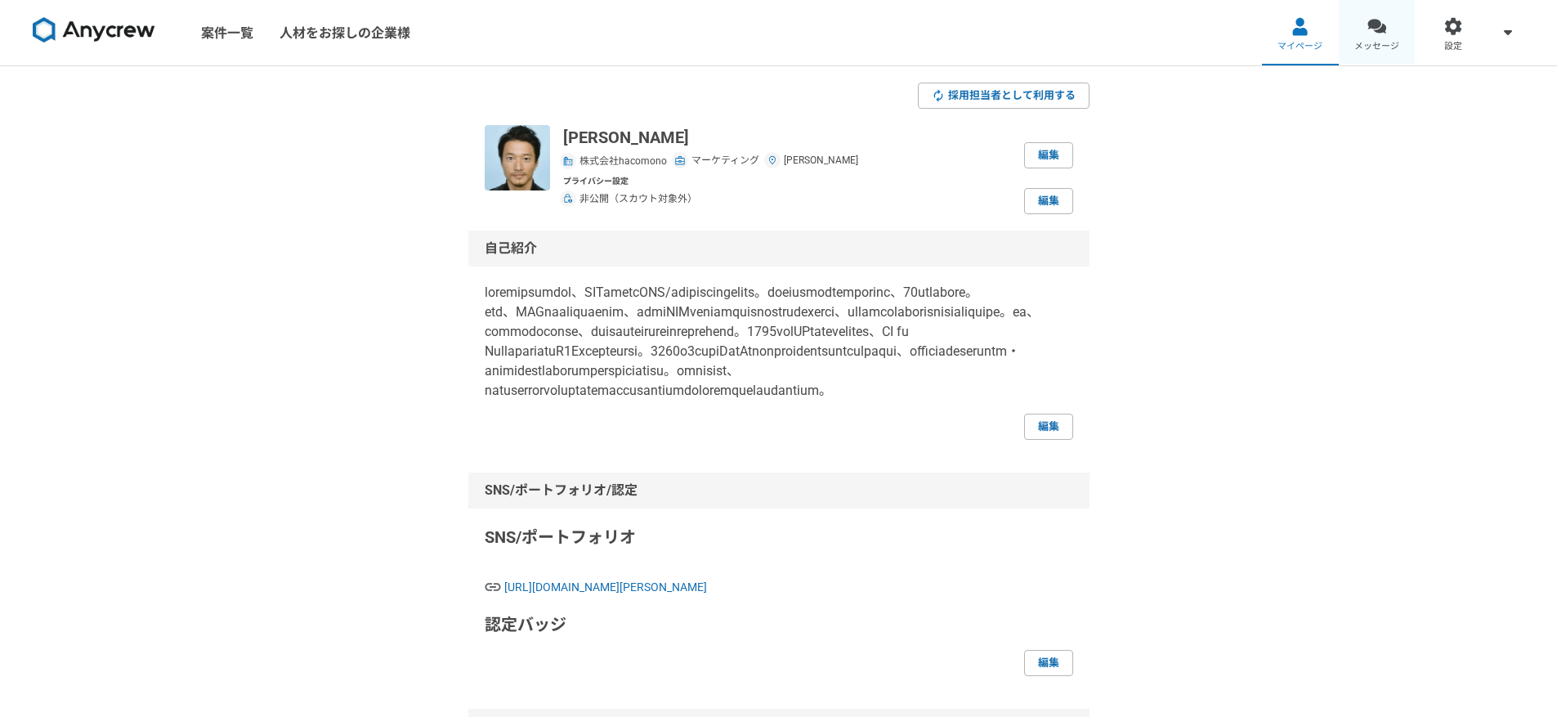
click at [1378, 26] on div at bounding box center [1376, 26] width 19 height 19
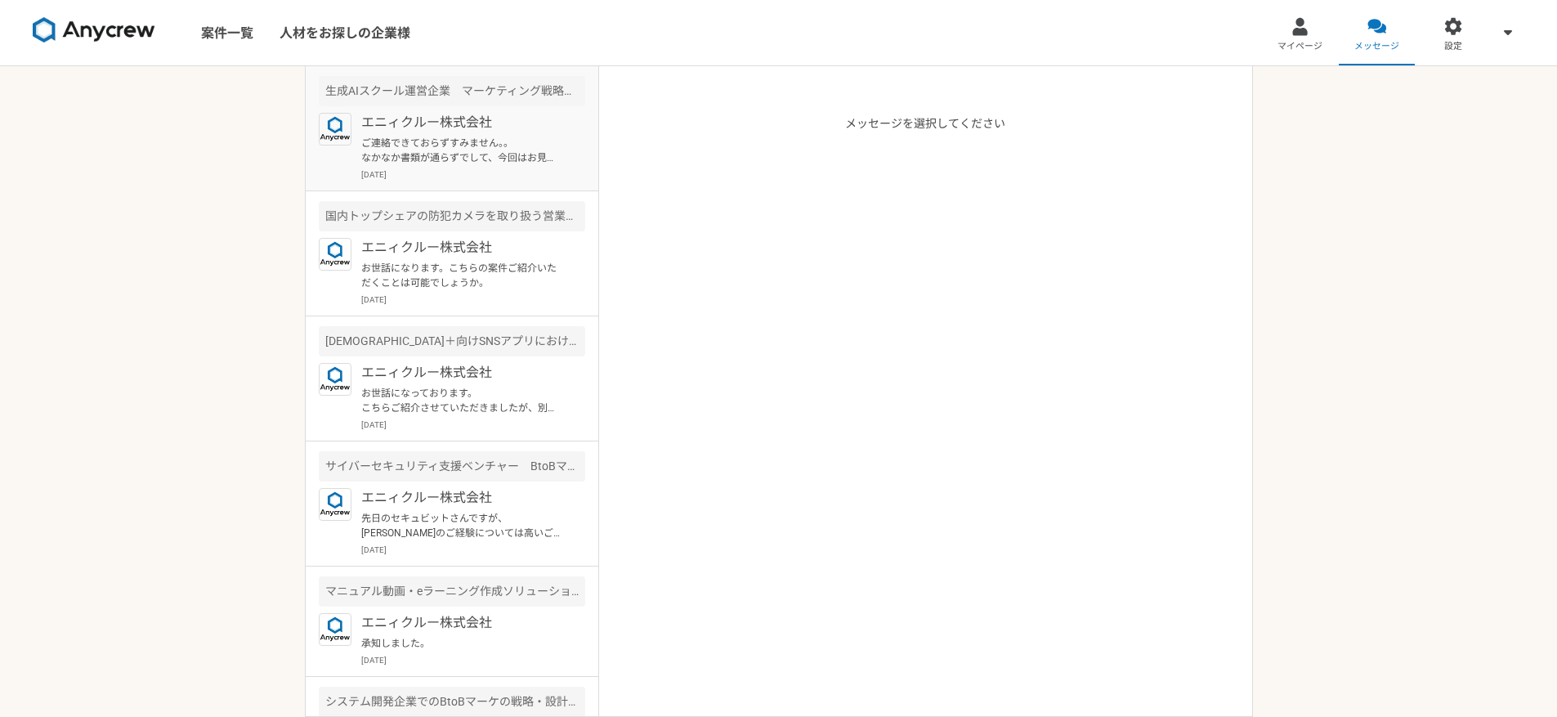
click at [449, 162] on p "ご連絡できておらずすみません。。 なかなか書類が通らずでして、今回はお見送りとのご連絡をいただいております。理由も確認しておりますが、まだ連絡をいただけておら…" at bounding box center [462, 150] width 202 height 29
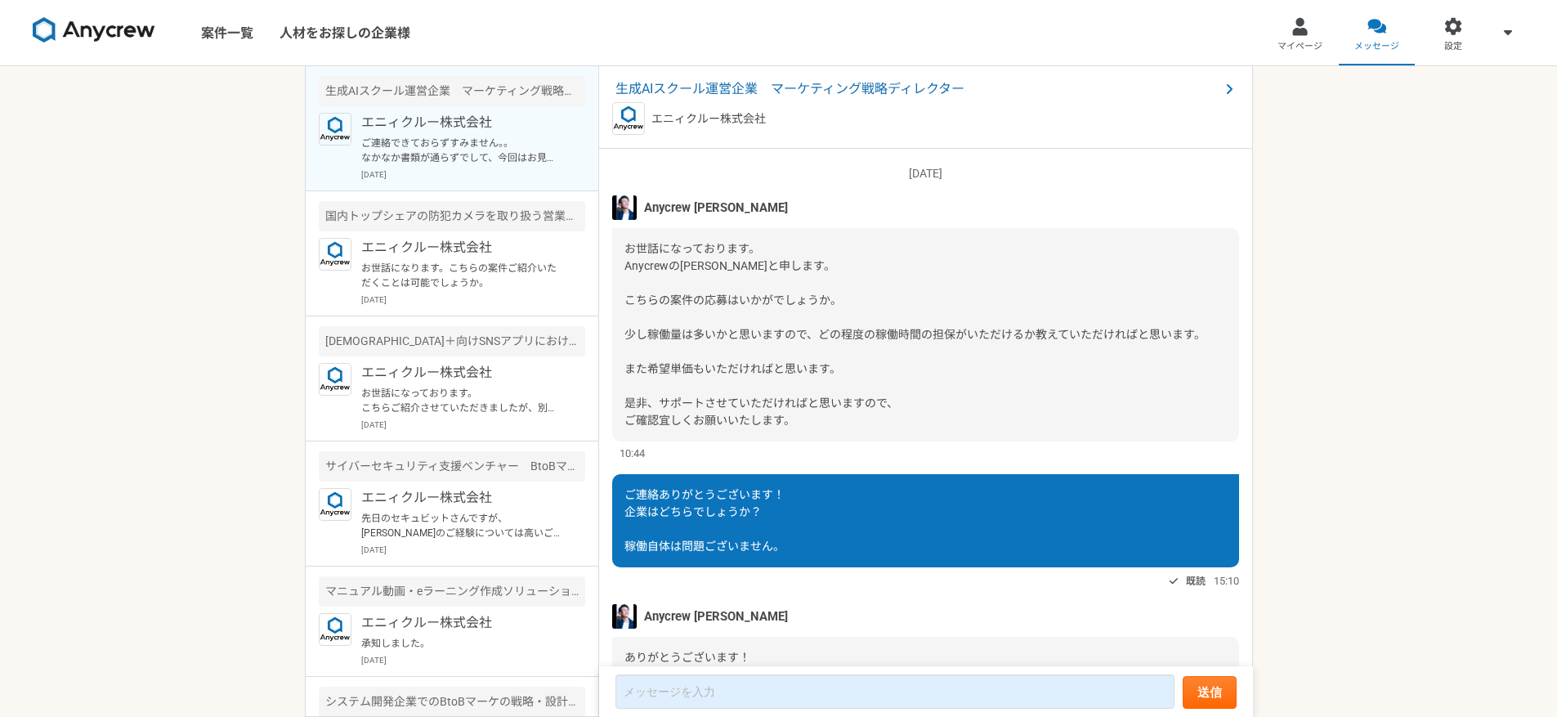
scroll to position [698, 0]
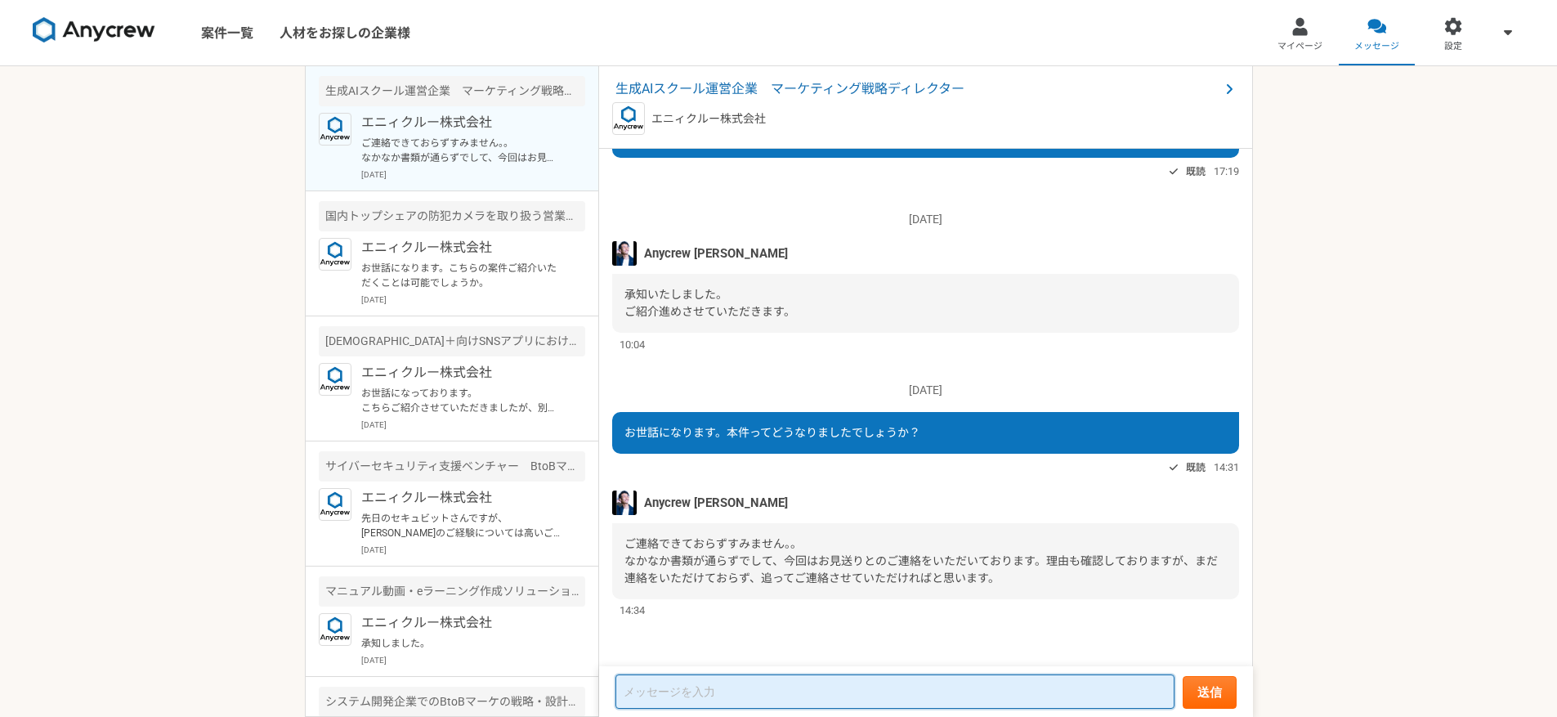
click at [814, 682] on textarea at bounding box center [894, 691] width 559 height 34
type textarea "承知しました。"
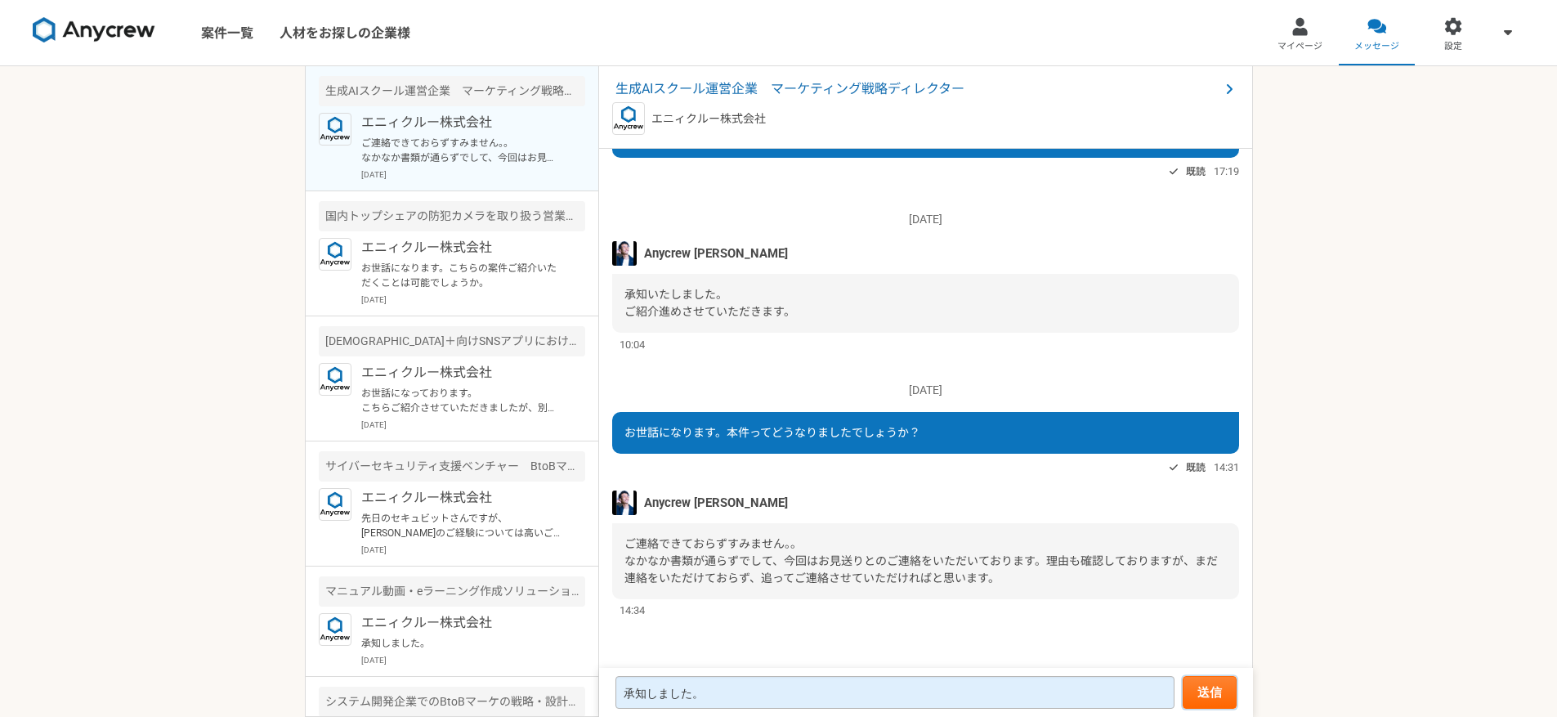
click at [1182, 676] on button "送信" at bounding box center [1209, 692] width 54 height 33
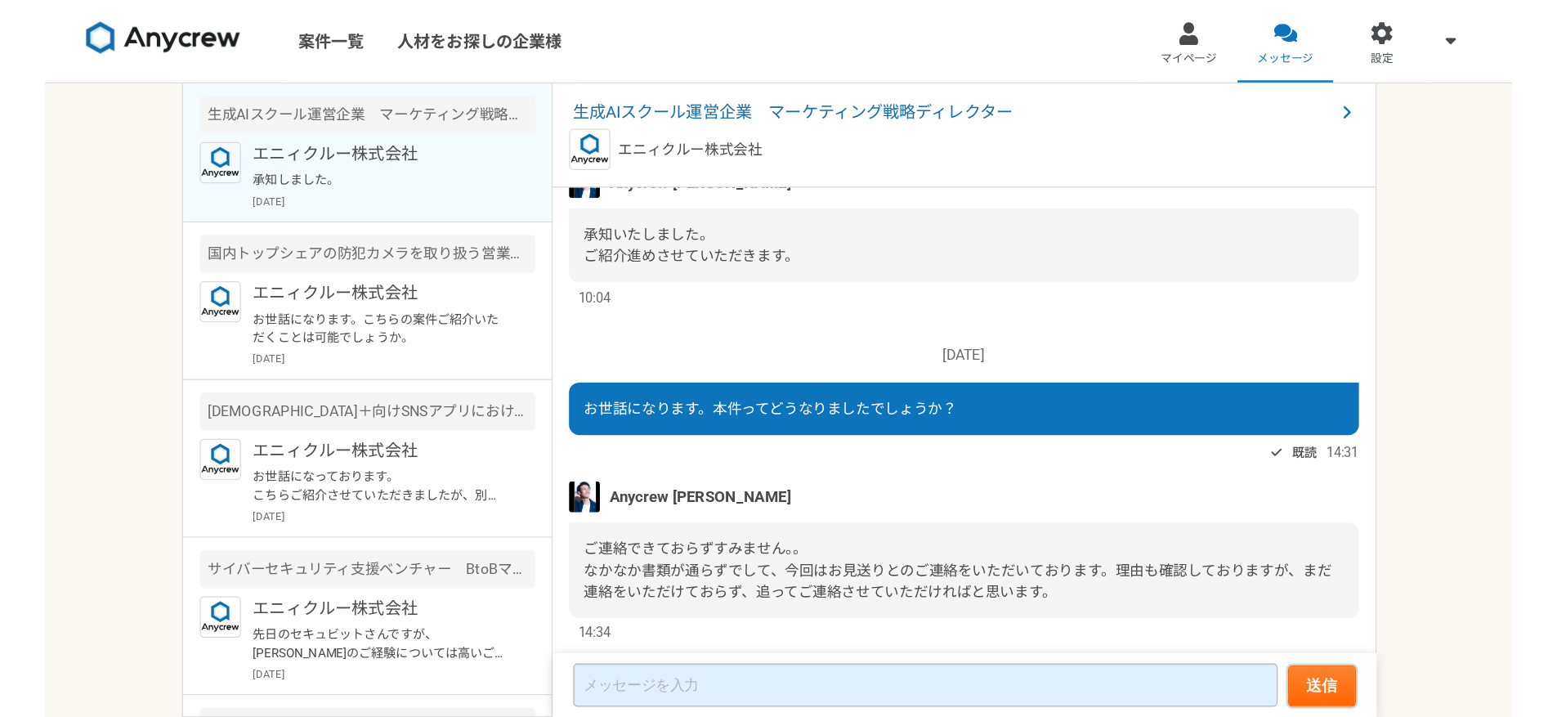
scroll to position [772, 0]
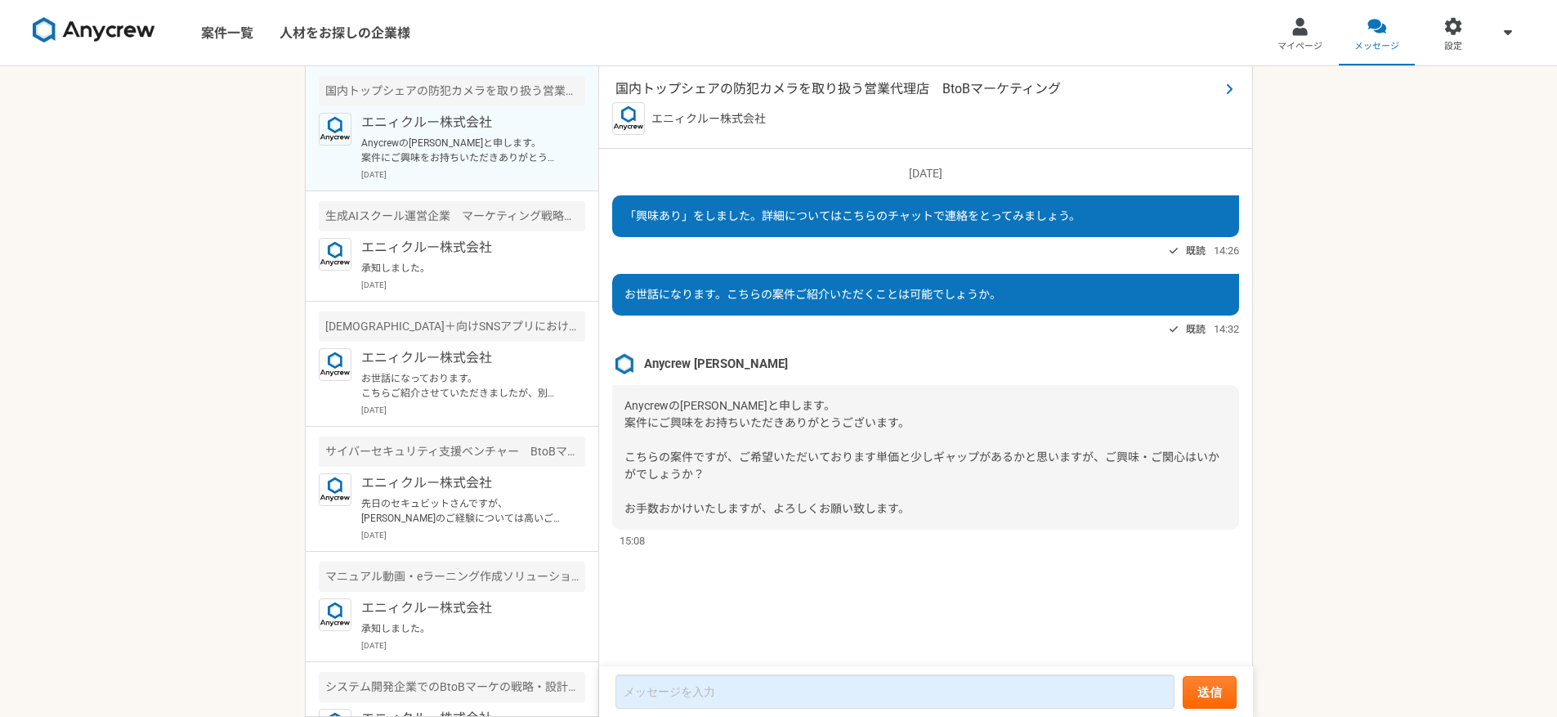
click at [788, 91] on span "国内トップシェアの防犯カメラを取り扱う営業代理店　BtoBマーケティング" at bounding box center [917, 89] width 604 height 20
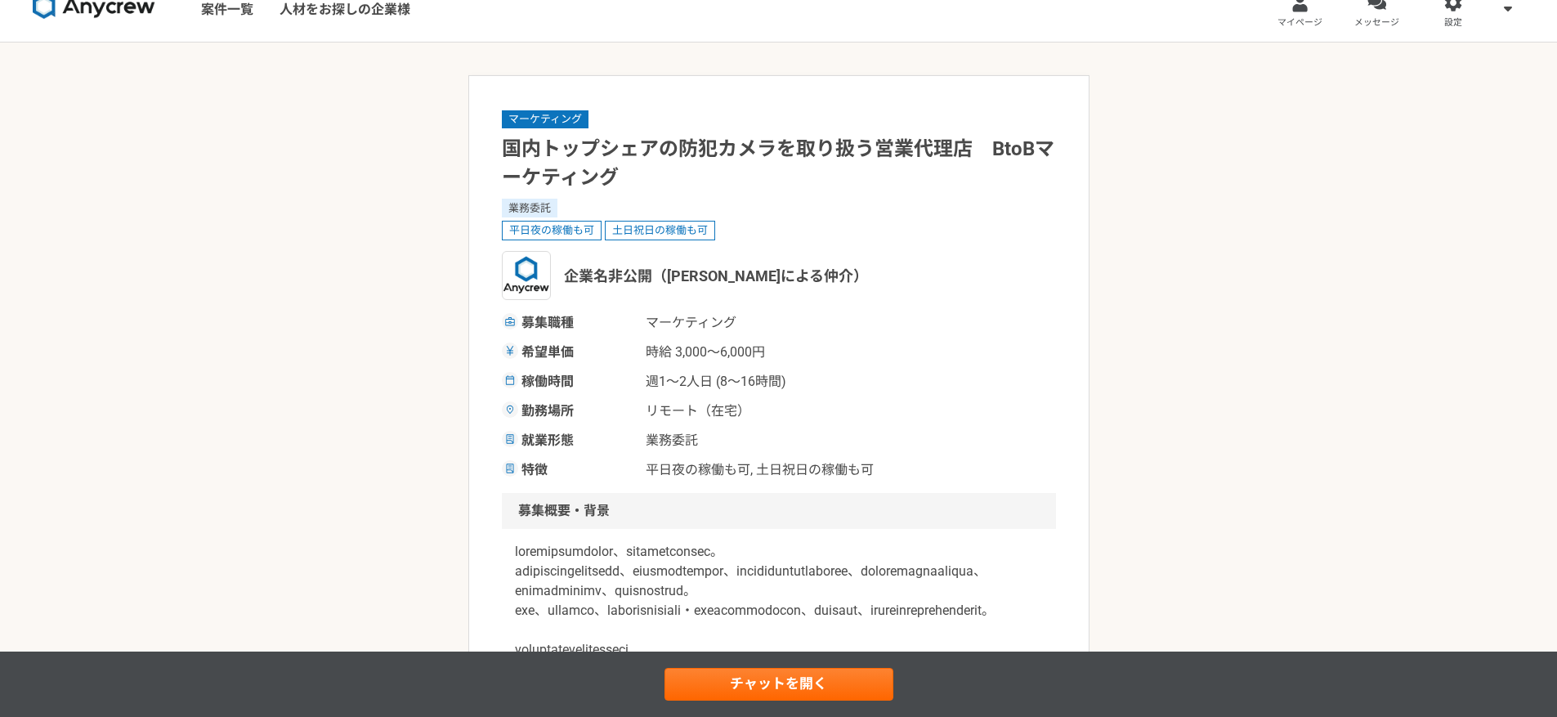
scroll to position [27, 0]
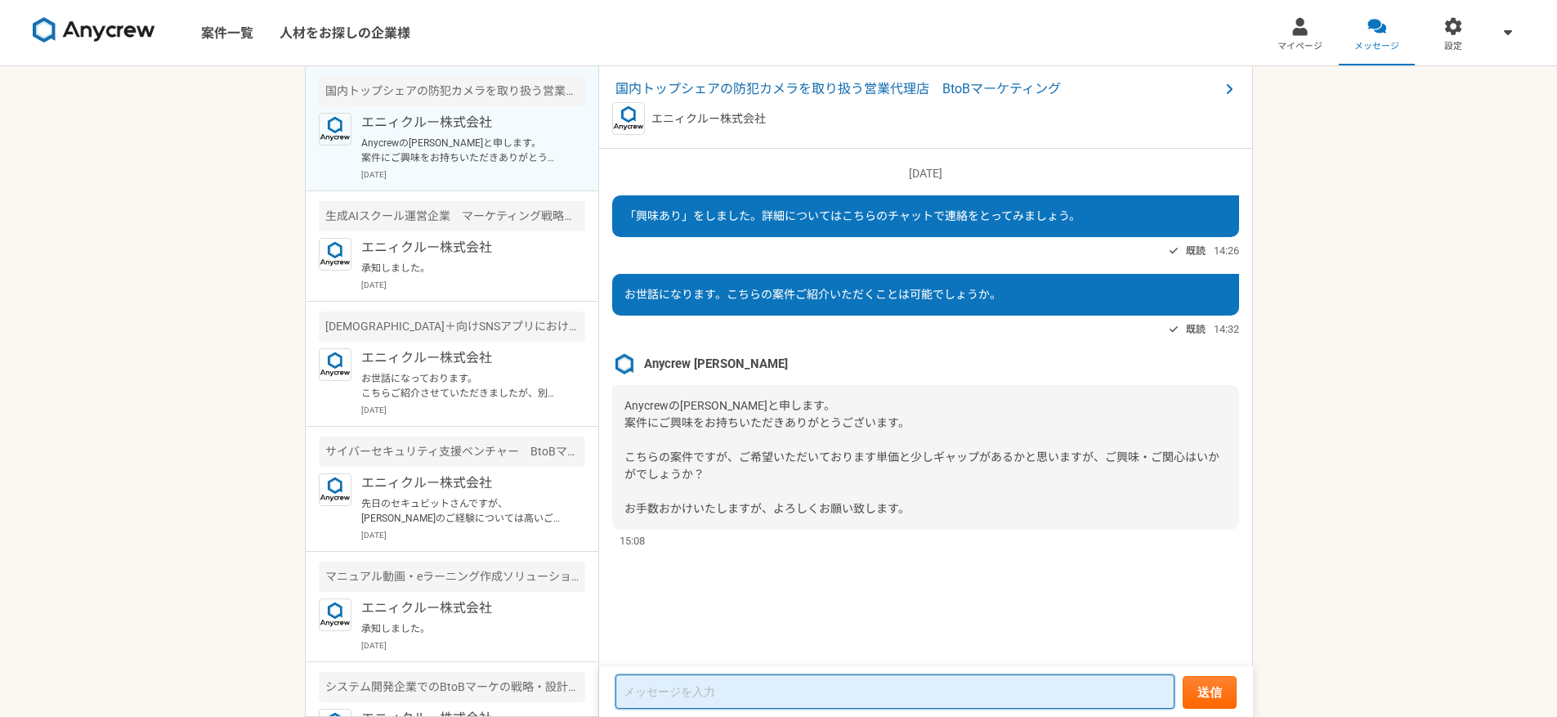
click at [749, 682] on textarea at bounding box center [894, 691] width 559 height 34
type textarea "6000円であればOKです。"
click at [764, 703] on textarea "6000円であればOKです。" at bounding box center [894, 692] width 559 height 33
click at [776, 700] on textarea "6000円であればOKです。" at bounding box center [894, 692] width 559 height 33
type textarea "記載の範囲で6000円であればOKです！"
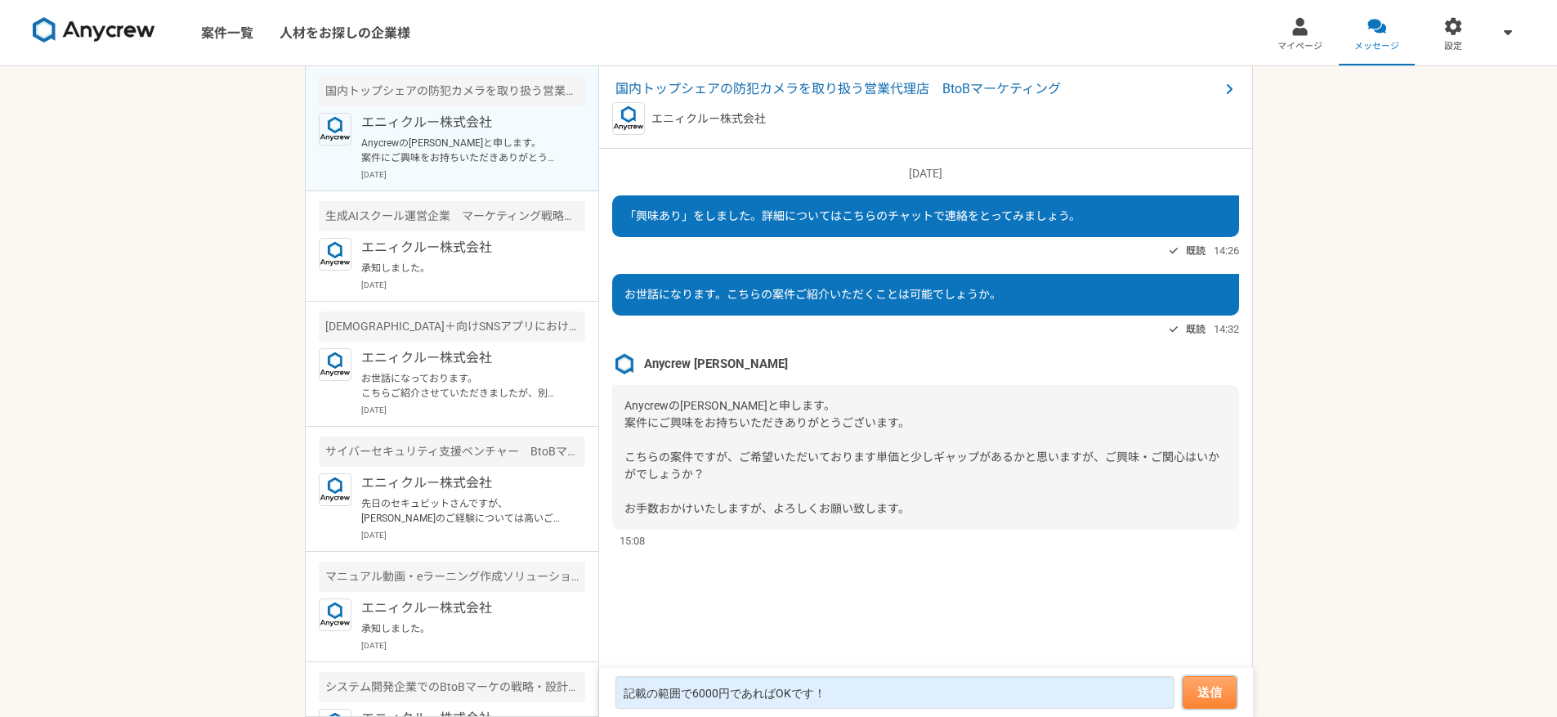
click at [1221, 695] on button "送信" at bounding box center [1209, 692] width 54 height 33
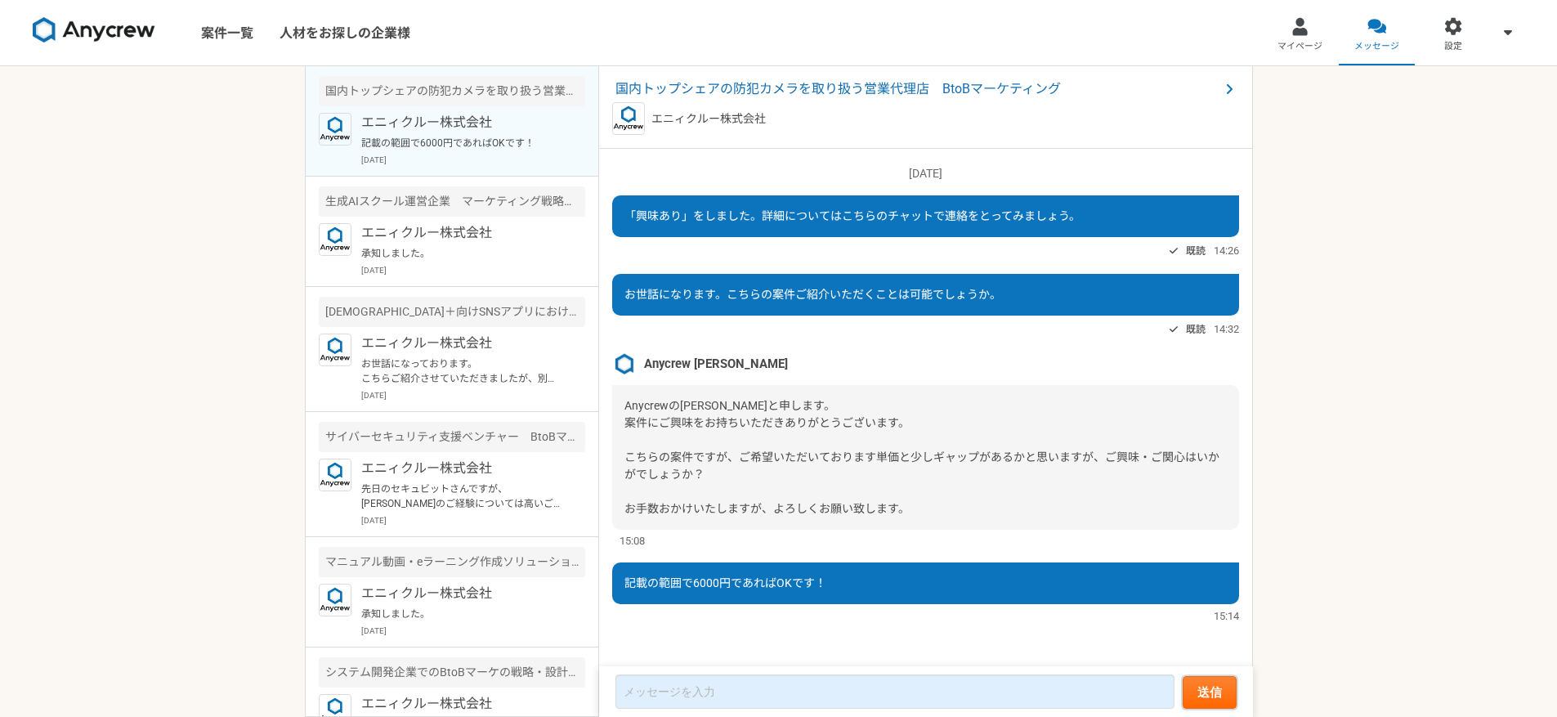
scroll to position [5, 0]
